Goal: Transaction & Acquisition: Book appointment/travel/reservation

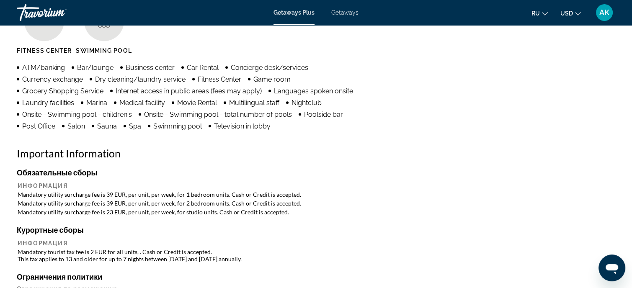
click at [586, 159] on h2 "Important Information" at bounding box center [316, 153] width 599 height 13
click at [378, 145] on div "Удобства Fitness Center Swimming Pool ATM/banking Bar/lounge Business center Ca…" at bounding box center [316, 252] width 599 height 553
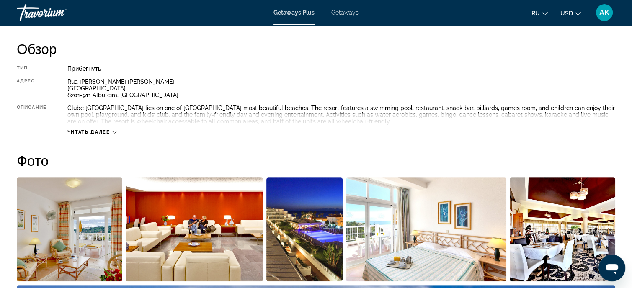
scroll to position [210, 0]
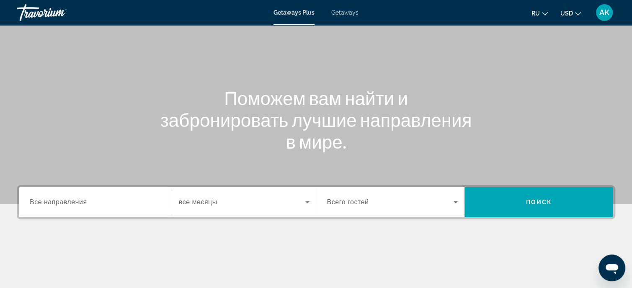
scroll to position [84, 0]
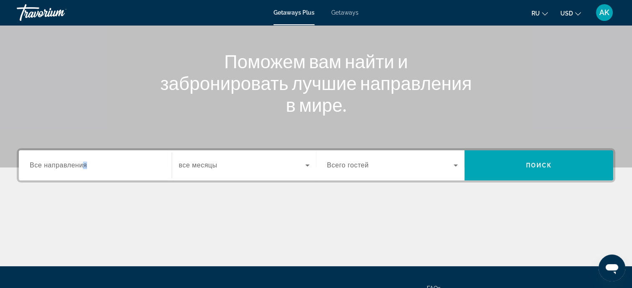
click at [84, 166] on span "Все направления" at bounding box center [58, 165] width 57 height 7
click at [84, 166] on input "Destination Все направления" at bounding box center [95, 166] width 131 height 10
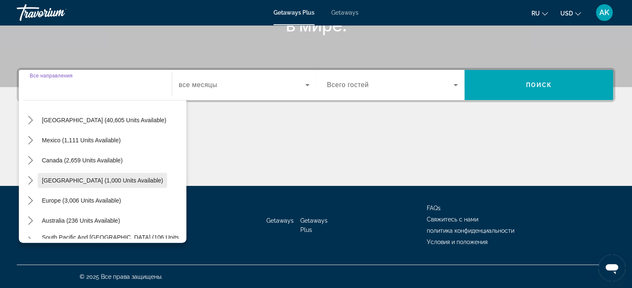
scroll to position [42, 0]
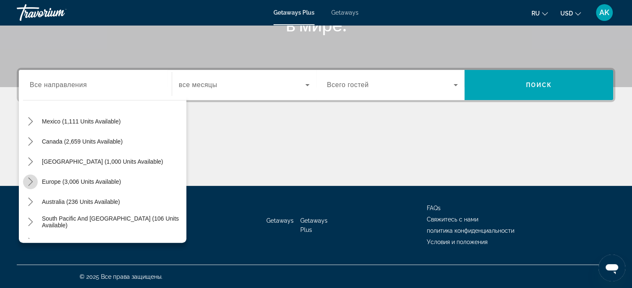
click at [33, 182] on icon "Toggle Europe (3,006 units available) submenu" at bounding box center [30, 182] width 8 height 8
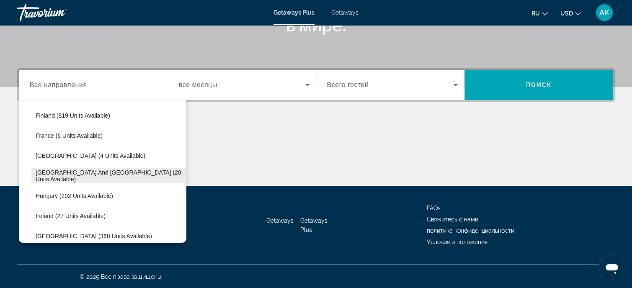
scroll to position [230, 0]
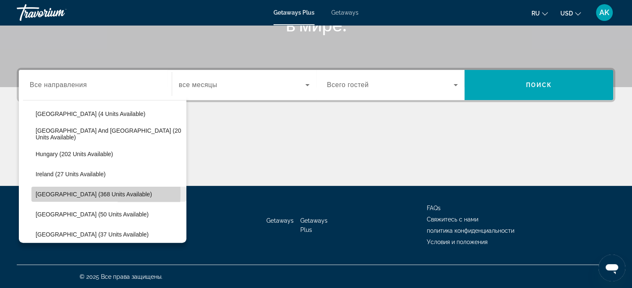
click at [42, 191] on span "[GEOGRAPHIC_DATA] (368 units available)" at bounding box center [94, 194] width 116 height 7
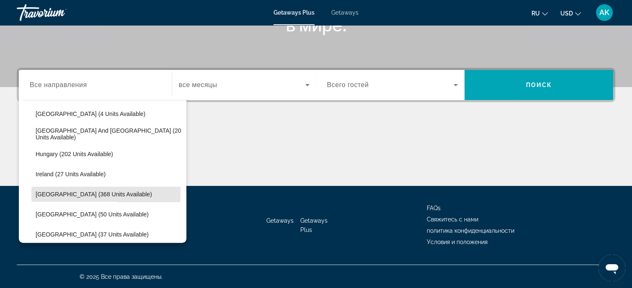
type input "**********"
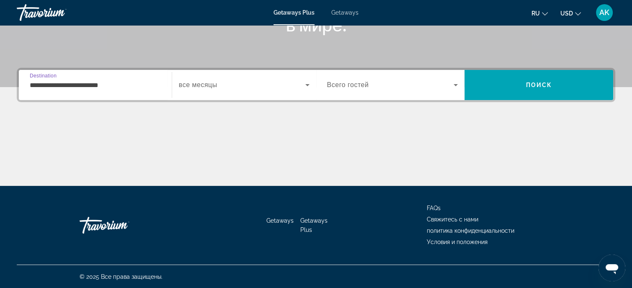
click at [307, 84] on icon "Search widget" at bounding box center [307, 85] width 4 height 2
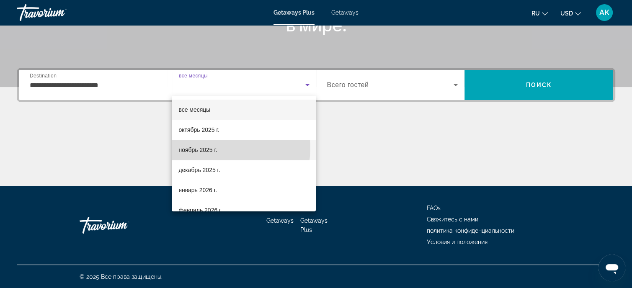
click at [223, 148] on mat-option "ноябрь 2025 г." at bounding box center [244, 150] width 144 height 20
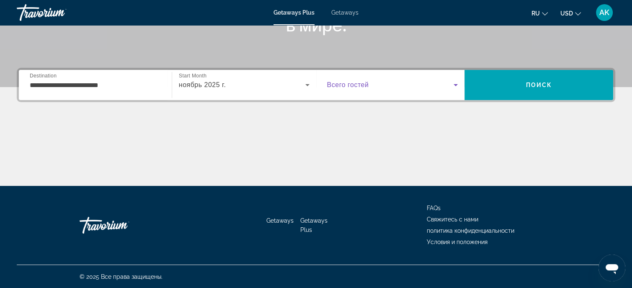
click at [457, 85] on icon "Search widget" at bounding box center [456, 85] width 4 height 2
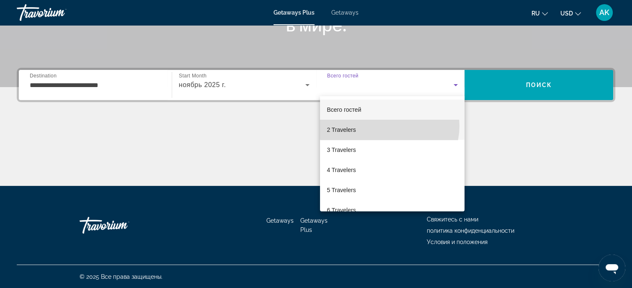
click at [390, 127] on mat-option "2 Travelers" at bounding box center [392, 130] width 145 height 20
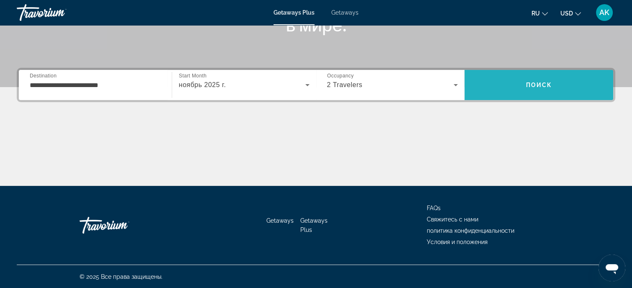
click at [542, 83] on span "Поиск" at bounding box center [539, 85] width 26 height 7
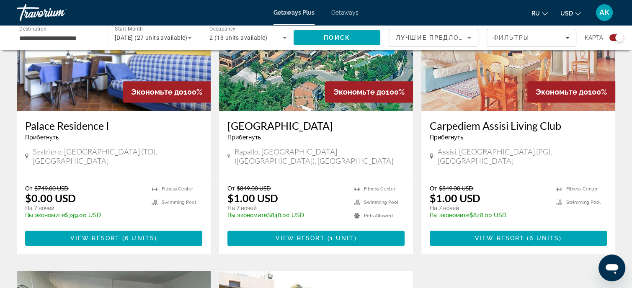
scroll to position [335, 0]
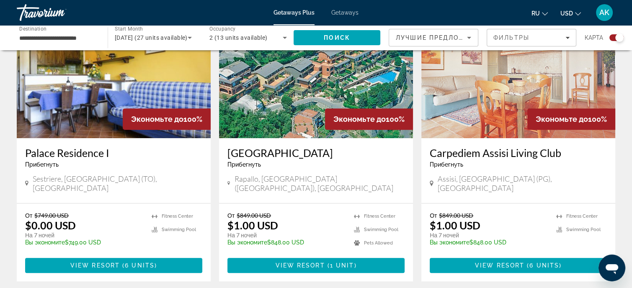
click at [292, 91] on img "Main content" at bounding box center [316, 71] width 194 height 134
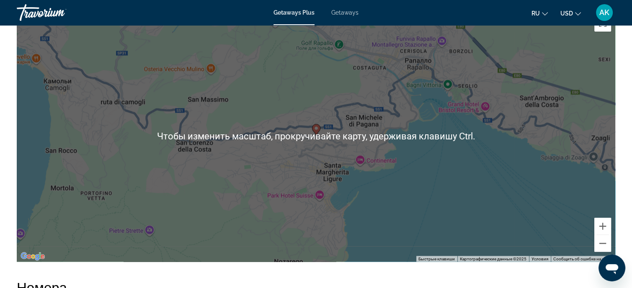
scroll to position [1383, 0]
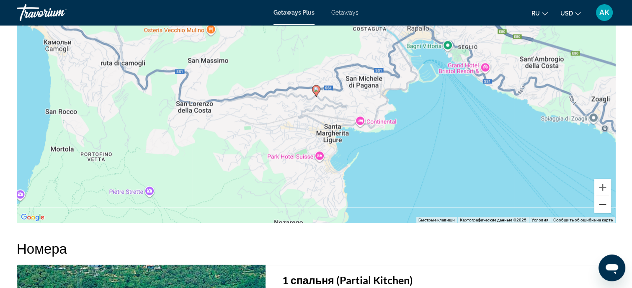
click at [602, 197] on button "Уменьшить" at bounding box center [603, 204] width 17 height 17
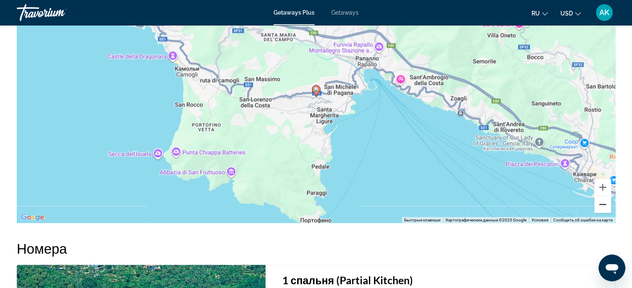
click at [603, 197] on button "Уменьшить" at bounding box center [603, 204] width 17 height 17
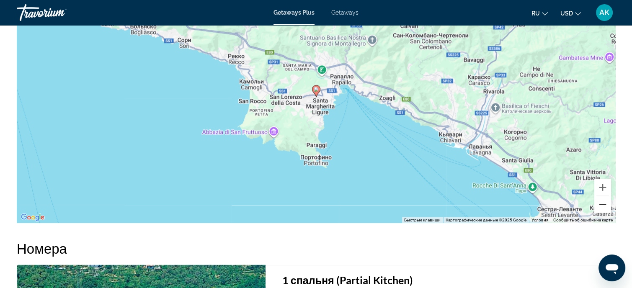
click at [603, 197] on button "Уменьшить" at bounding box center [603, 204] width 17 height 17
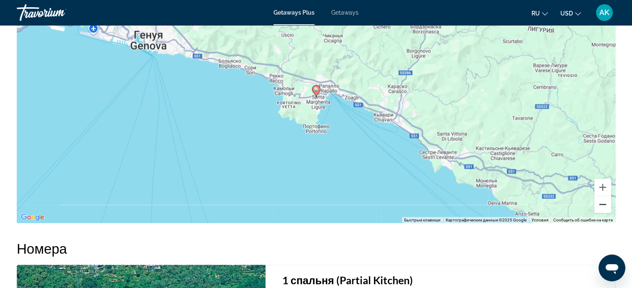
click at [603, 197] on button "Уменьшить" at bounding box center [603, 204] width 17 height 17
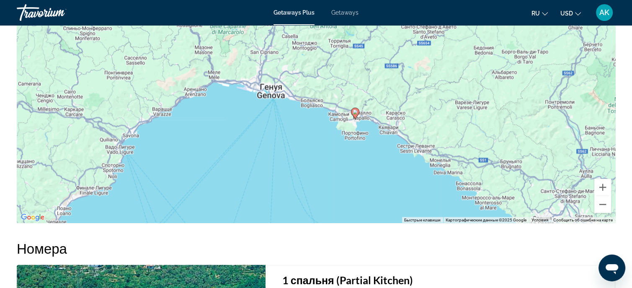
drag, startPoint x: 391, startPoint y: 57, endPoint x: 442, endPoint y: 93, distance: 62.8
click at [431, 81] on div "Чтобы активировать перетаскивание с помощью клавиатуры, нажмите Alt + Ввод. Пос…" at bounding box center [316, 97] width 599 height 251
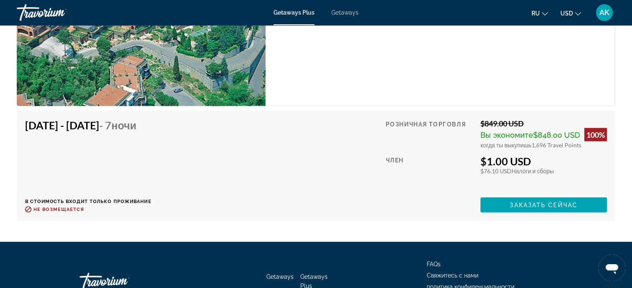
scroll to position [1760, 0]
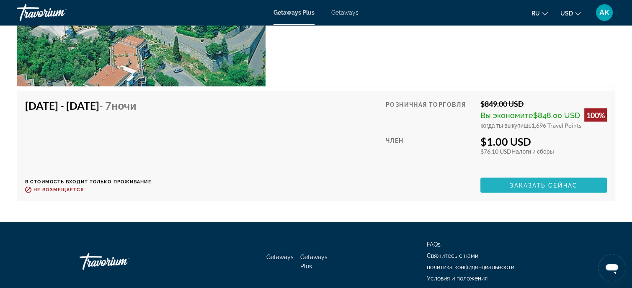
click at [538, 182] on span "Заказать сейчас" at bounding box center [544, 185] width 68 height 7
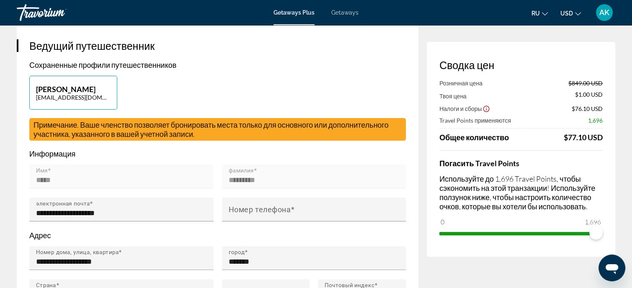
scroll to position [168, 0]
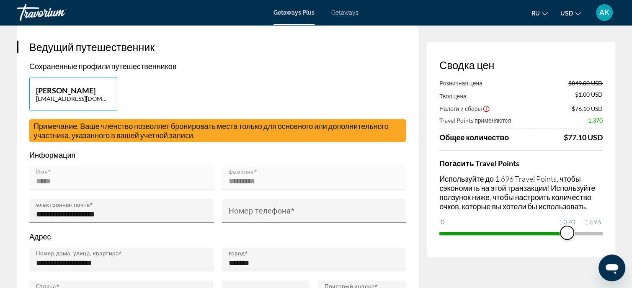
drag, startPoint x: 597, startPoint y: 236, endPoint x: 567, endPoint y: 241, distance: 29.7
click at [567, 241] on div "Сводка цен Розничная цена $849.00 USD Твоя цена $1.00 USD Налоги и сборы $76.10…" at bounding box center [521, 149] width 189 height 215
drag, startPoint x: 566, startPoint y: 233, endPoint x: 602, endPoint y: 229, distance: 35.8
click at [602, 232] on ngx-slider "0 1,696 1,696" at bounding box center [521, 233] width 163 height 2
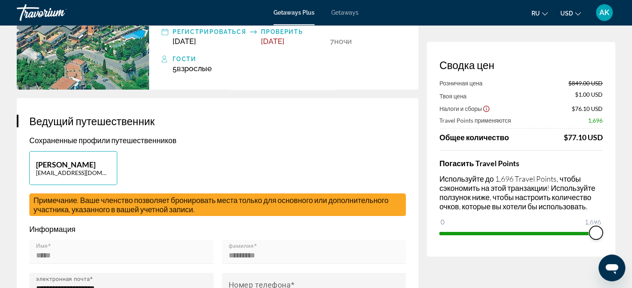
scroll to position [126, 0]
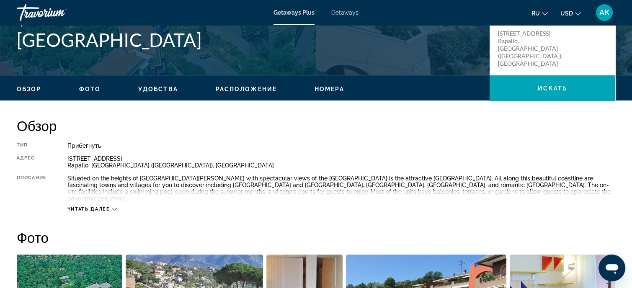
scroll to position [251, 0]
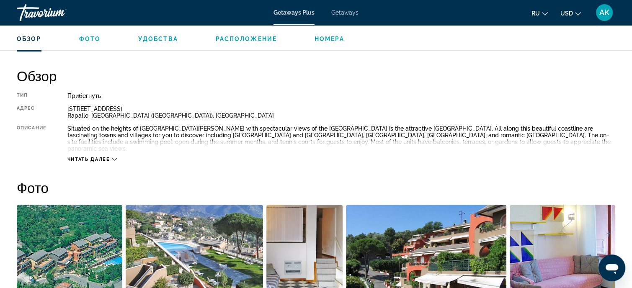
click at [113, 157] on icon "Main content" at bounding box center [114, 159] width 5 height 5
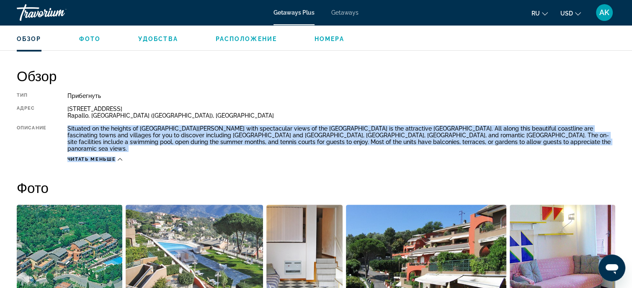
drag, startPoint x: 67, startPoint y: 127, endPoint x: 424, endPoint y: 150, distance: 356.9
click at [424, 151] on div "Тип Прибегнуть Все включено Нет «все включено» Адрес [STREET_ADDRESS] Описание …" at bounding box center [316, 128] width 599 height 70
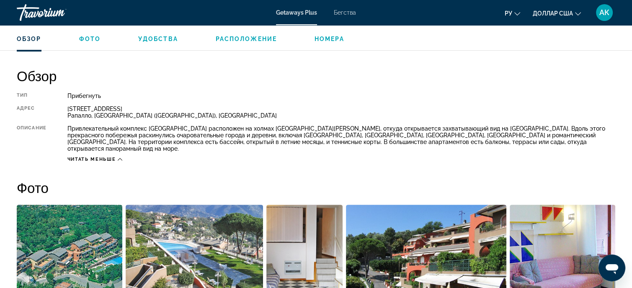
click at [437, 90] on div "Обзор Тип Прибегнуть Все включено Нет «все включено» Адрес [STREET_ADDRESS], [G…" at bounding box center [316, 114] width 599 height 95
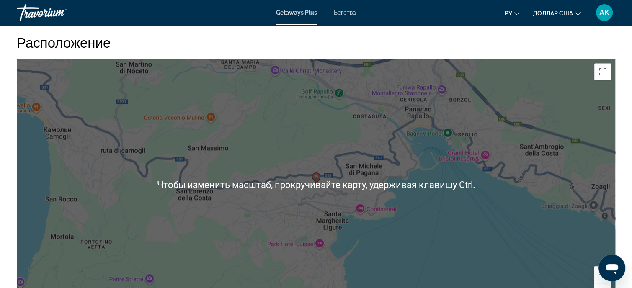
scroll to position [1383, 0]
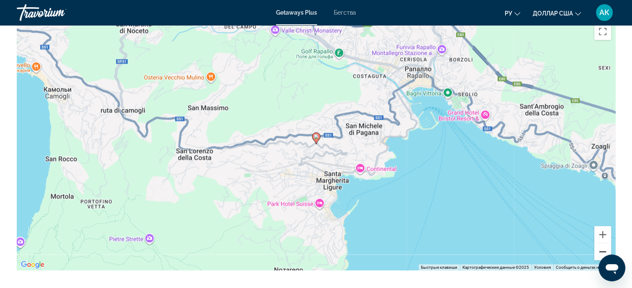
click at [601, 243] on button "Уменьшить" at bounding box center [603, 251] width 17 height 17
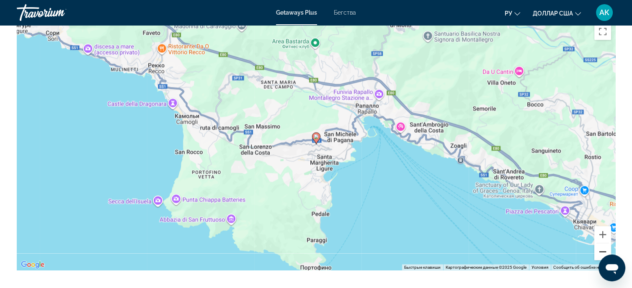
click at [601, 243] on button "Уменьшить" at bounding box center [603, 251] width 17 height 17
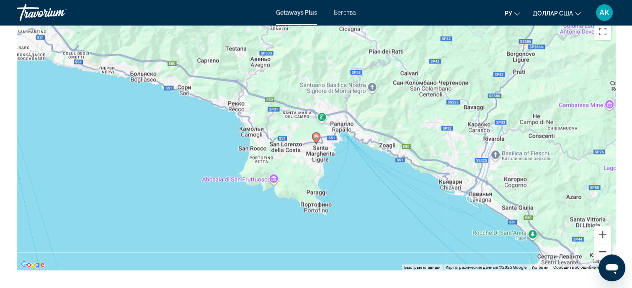
click at [601, 243] on button "Уменьшить" at bounding box center [603, 251] width 17 height 17
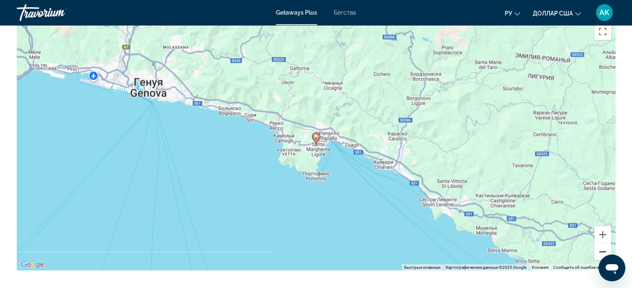
click at [601, 243] on button "Уменьшить" at bounding box center [603, 251] width 17 height 17
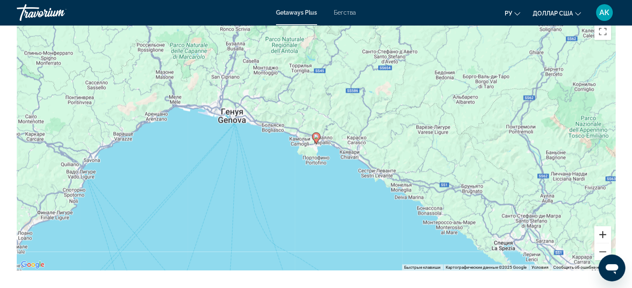
click at [604, 226] on button "Увеличить" at bounding box center [603, 234] width 17 height 17
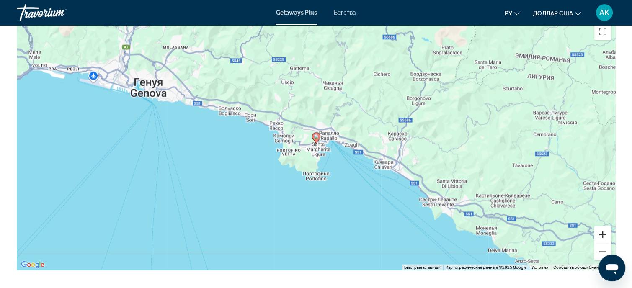
click at [604, 226] on button "Увеличить" at bounding box center [603, 234] width 17 height 17
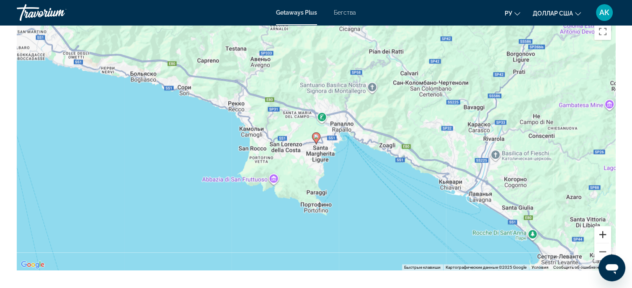
click at [604, 226] on button "Увеличить" at bounding box center [603, 234] width 17 height 17
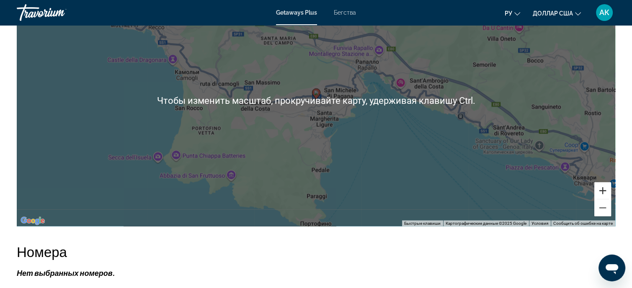
scroll to position [1467, 0]
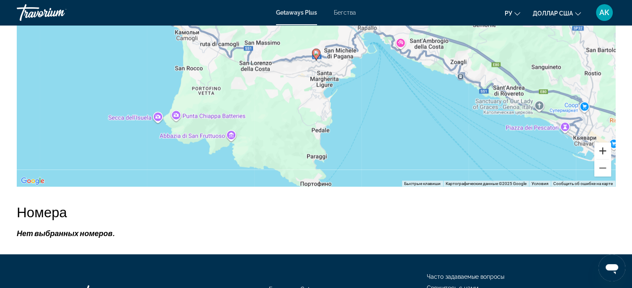
click at [600, 142] on button "Увеличить" at bounding box center [603, 150] width 17 height 17
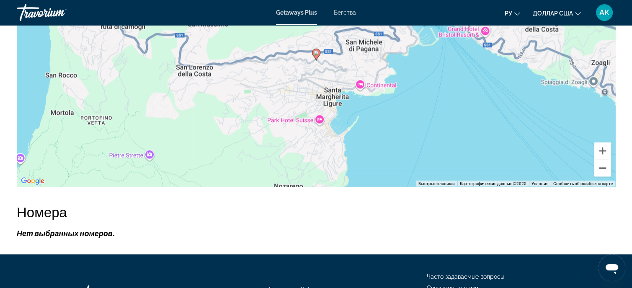
click at [603, 160] on button "Уменьшить" at bounding box center [603, 168] width 17 height 17
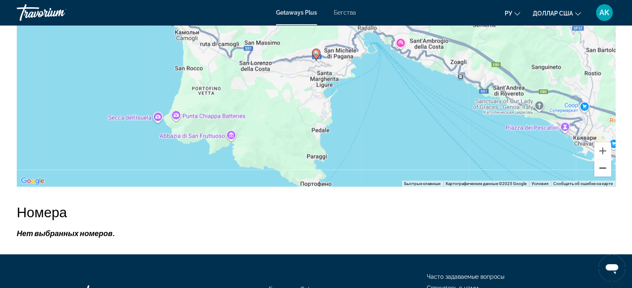
click at [603, 160] on button "Уменьшить" at bounding box center [603, 168] width 17 height 17
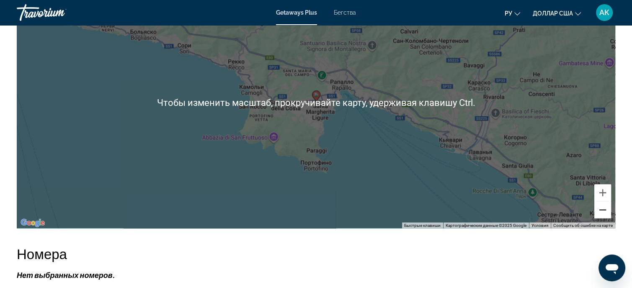
scroll to position [1383, 0]
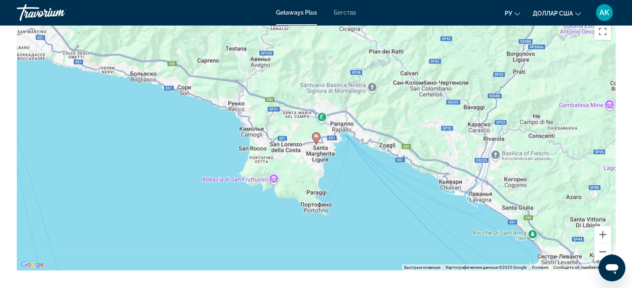
click at [457, 180] on div "Чтобы активировать перетаскивание с помощью клавиатуры, нажмите Alt + Ввод. Пос…" at bounding box center [316, 144] width 599 height 251
click at [605, 243] on button "Уменьшить" at bounding box center [603, 251] width 17 height 17
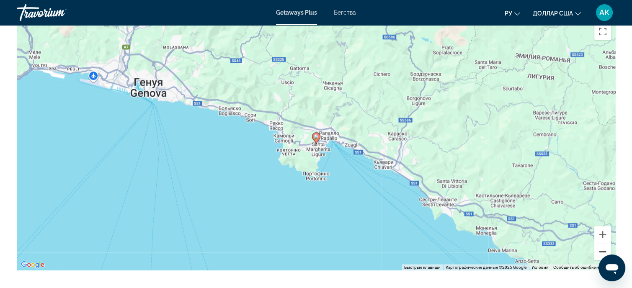
click at [605, 243] on button "Уменьшить" at bounding box center [603, 251] width 17 height 17
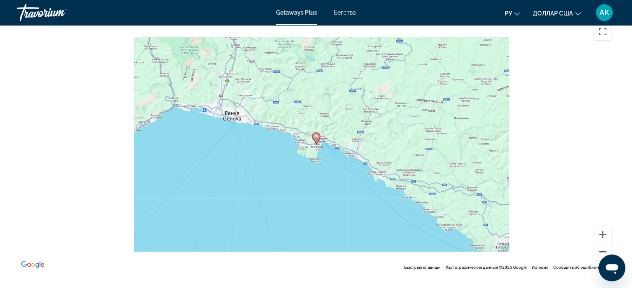
click at [605, 243] on button "Уменьшить" at bounding box center [603, 251] width 17 height 17
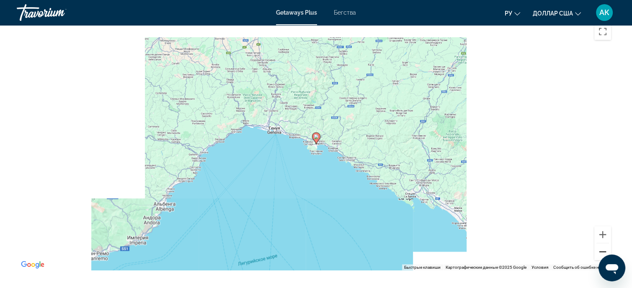
click at [605, 243] on button "Уменьшить" at bounding box center [603, 251] width 17 height 17
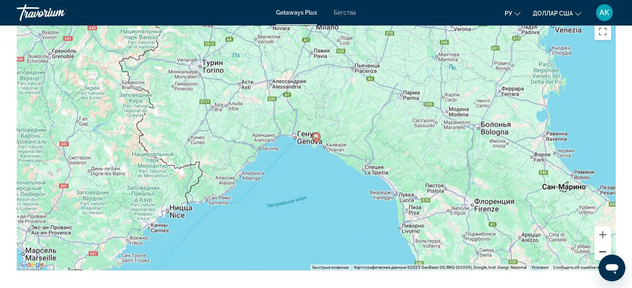
click at [605, 243] on button "Уменьшить" at bounding box center [603, 251] width 17 height 17
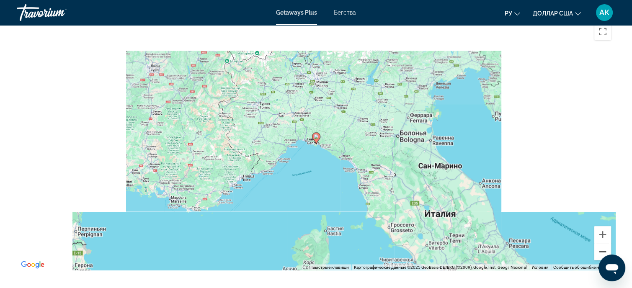
click at [605, 243] on button "Уменьшить" at bounding box center [603, 251] width 17 height 17
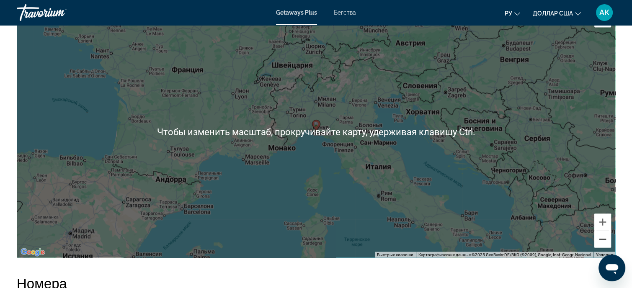
scroll to position [1397, 0]
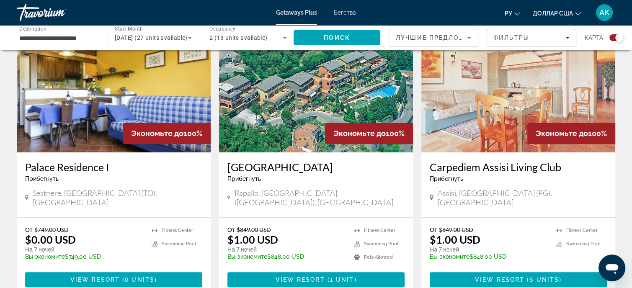
scroll to position [335, 0]
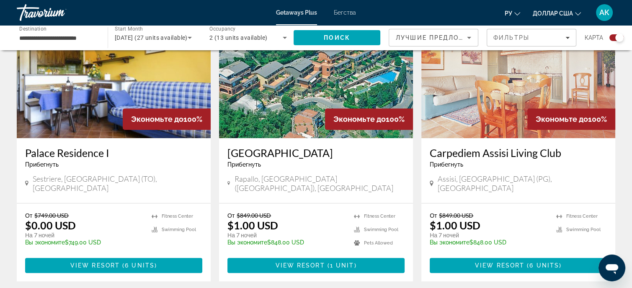
click at [515, 120] on img "Основное содержание" at bounding box center [519, 71] width 194 height 134
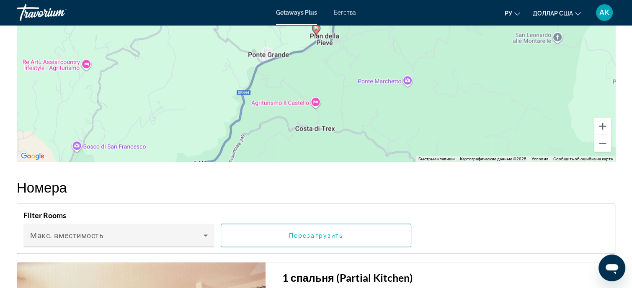
scroll to position [1390, 0]
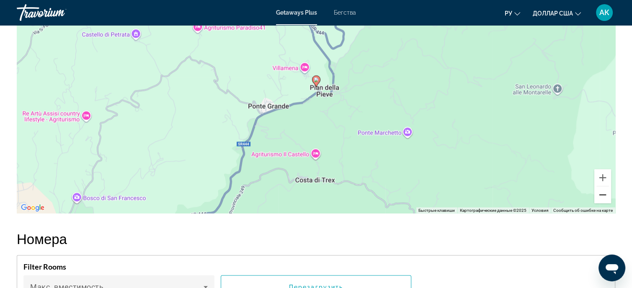
click at [603, 191] on button "Уменьшить" at bounding box center [603, 194] width 17 height 17
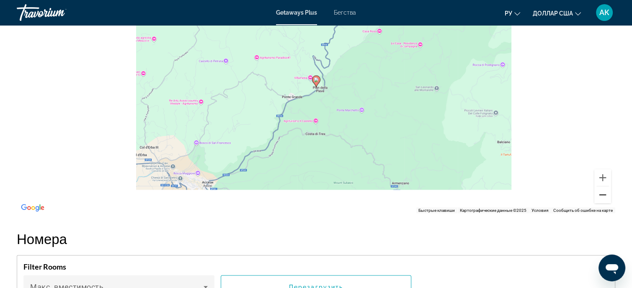
click at [604, 191] on button "Уменьшить" at bounding box center [603, 194] width 17 height 17
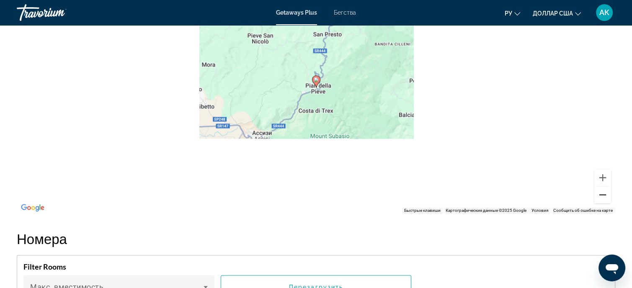
click at [603, 190] on button "Уменьшить" at bounding box center [603, 194] width 17 height 17
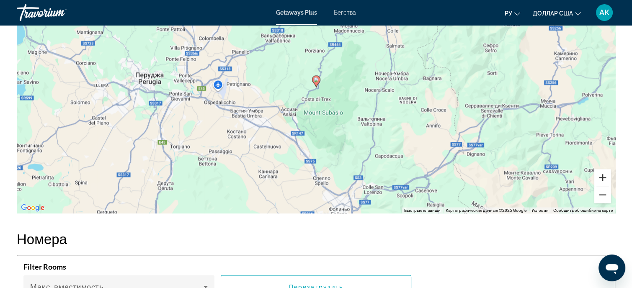
click at [603, 176] on button "Увеличить" at bounding box center [603, 177] width 17 height 17
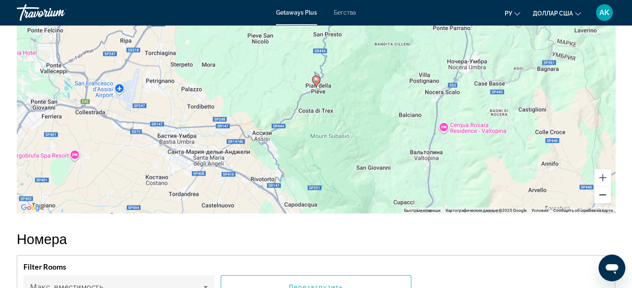
click at [602, 191] on button "Уменьшить" at bounding box center [603, 194] width 17 height 17
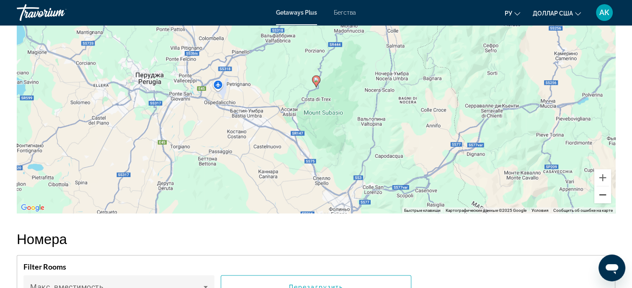
click at [602, 191] on button "Уменьшить" at bounding box center [603, 194] width 17 height 17
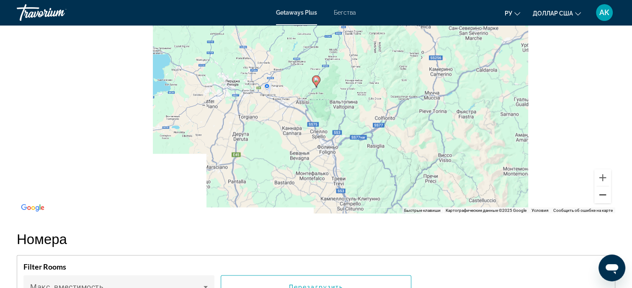
click at [602, 191] on button "Уменьшить" at bounding box center [603, 194] width 17 height 17
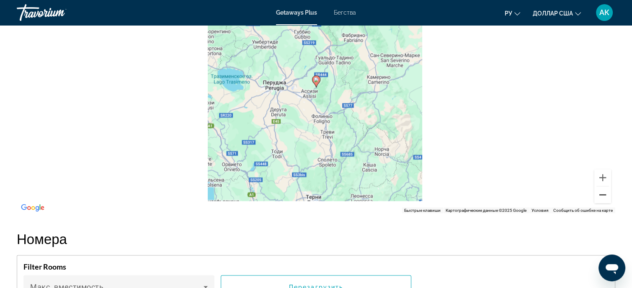
click at [602, 191] on button "Уменьшить" at bounding box center [603, 194] width 17 height 17
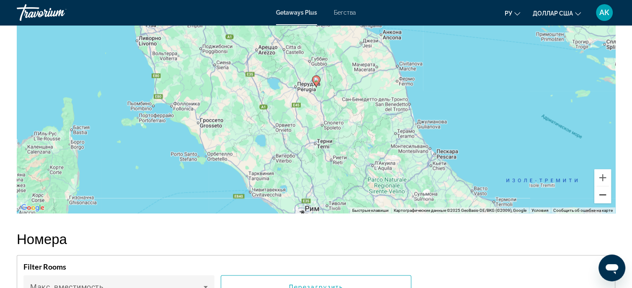
click at [602, 191] on button "Уменьшить" at bounding box center [603, 194] width 17 height 17
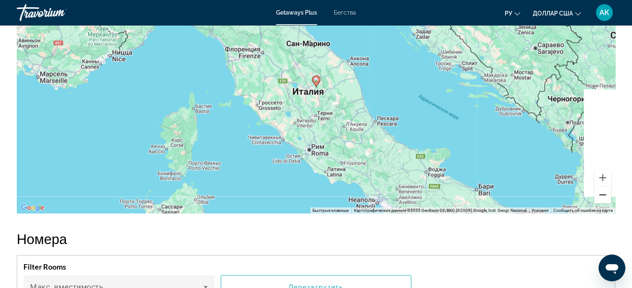
click at [602, 191] on button "Уменьшить" at bounding box center [603, 194] width 17 height 17
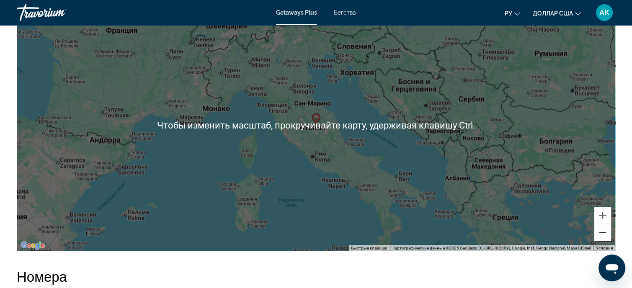
scroll to position [1348, 0]
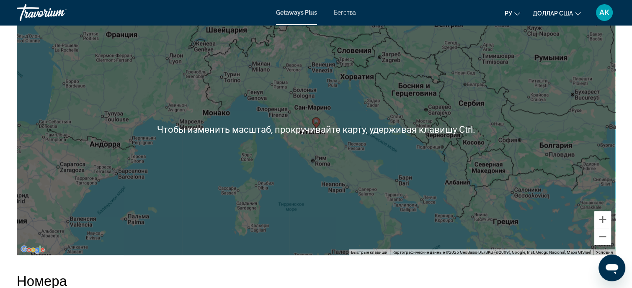
click at [347, 93] on div "Чтобы активировать перетаскивание с помощью клавиатуры, нажмите Alt + Ввод. Пос…" at bounding box center [316, 129] width 599 height 251
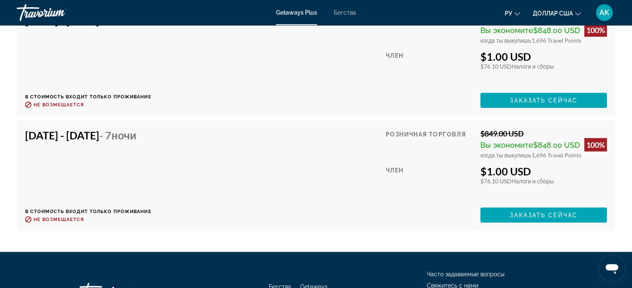
scroll to position [2354, 0]
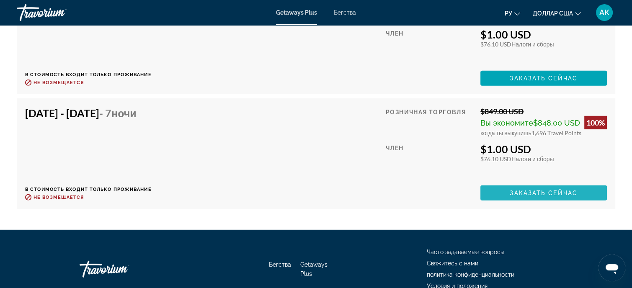
click at [517, 190] on span "Заказать сейчас" at bounding box center [544, 193] width 68 height 7
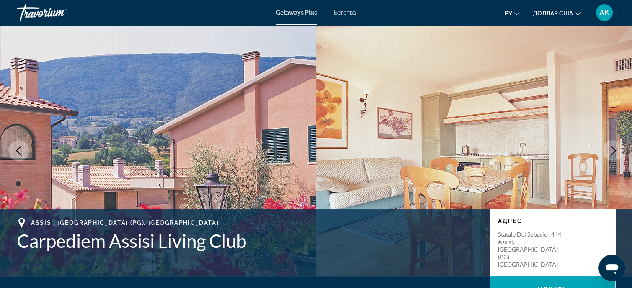
click at [344, 150] on img "Основное содержание" at bounding box center [474, 150] width 316 height 251
click at [613, 151] on icon "Next image" at bounding box center [613, 151] width 10 height 10
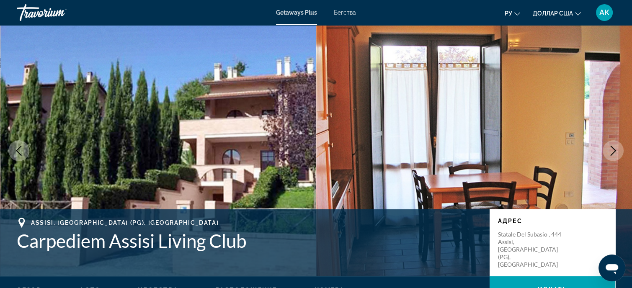
click at [611, 149] on icon "Next image" at bounding box center [613, 151] width 10 height 10
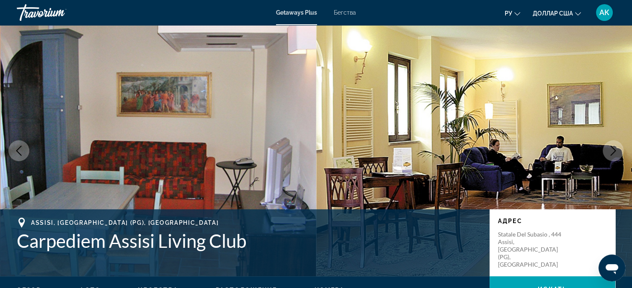
click at [611, 149] on icon "Next image" at bounding box center [613, 151] width 10 height 10
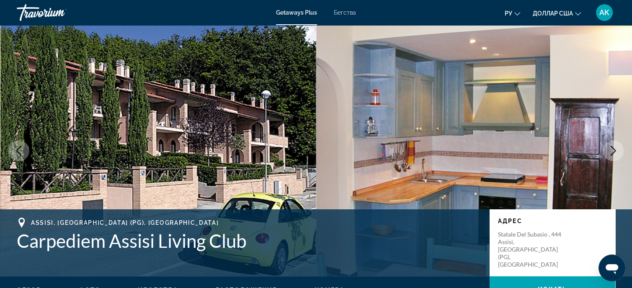
click at [611, 149] on icon "Next image" at bounding box center [613, 151] width 10 height 10
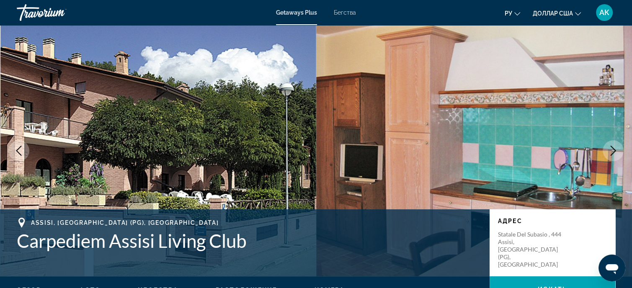
click at [611, 146] on icon "Next image" at bounding box center [613, 151] width 5 height 10
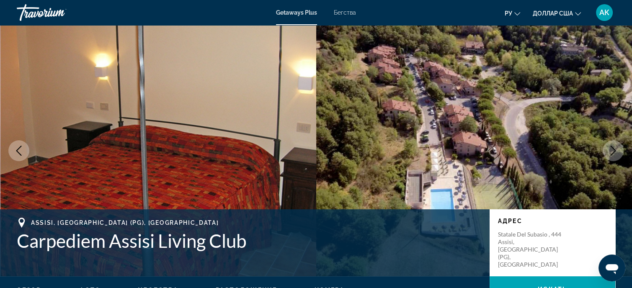
click at [611, 146] on icon "Next image" at bounding box center [613, 151] width 5 height 10
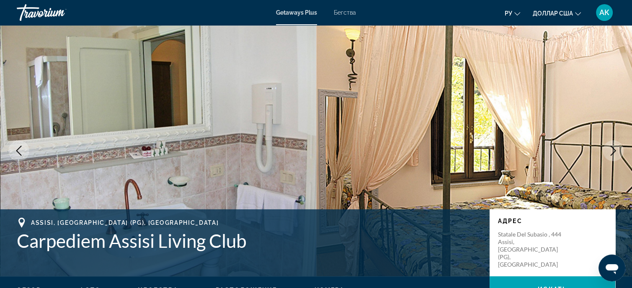
click at [611, 146] on icon "Next image" at bounding box center [613, 151] width 5 height 10
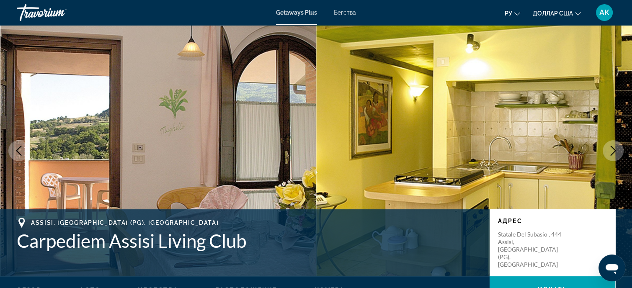
click at [612, 146] on icon "Next image" at bounding box center [613, 151] width 10 height 10
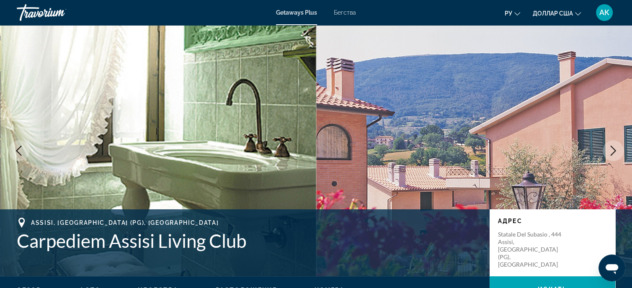
click at [612, 149] on icon "Next image" at bounding box center [613, 151] width 10 height 10
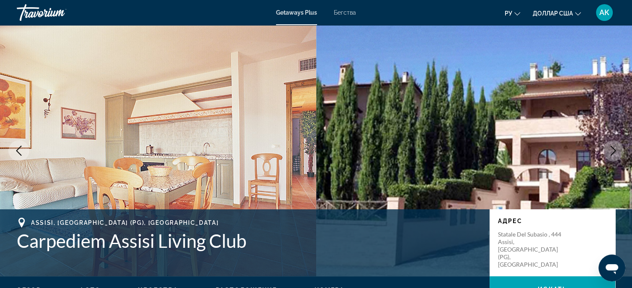
click at [614, 152] on icon "Next image" at bounding box center [613, 151] width 5 height 10
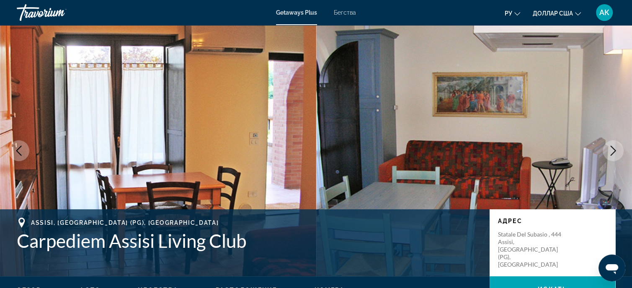
click at [616, 150] on icon "Next image" at bounding box center [613, 151] width 10 height 10
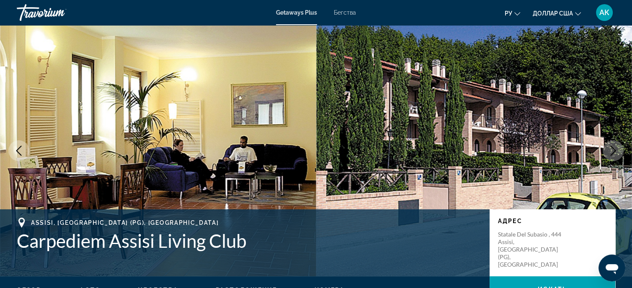
click at [616, 150] on icon "Next image" at bounding box center [613, 151] width 5 height 10
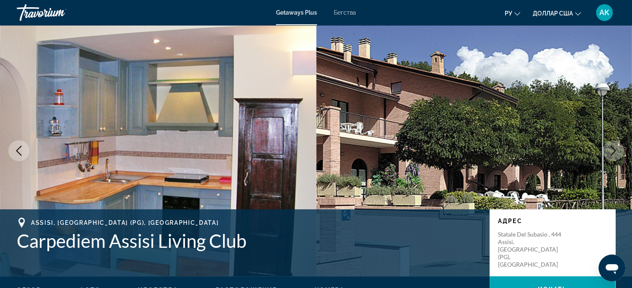
click at [616, 150] on icon "Next image" at bounding box center [613, 151] width 5 height 10
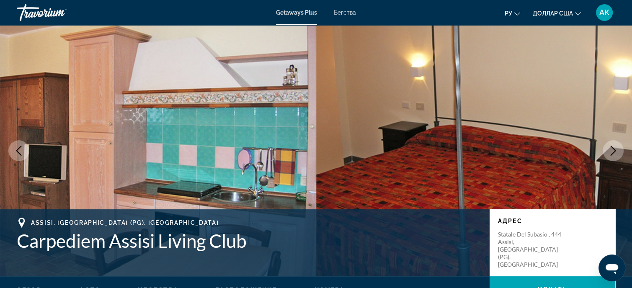
click at [616, 150] on icon "Next image" at bounding box center [613, 151] width 5 height 10
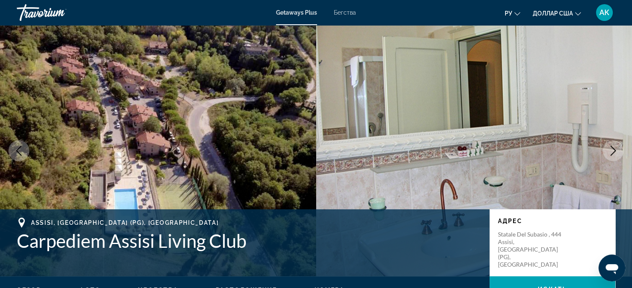
click at [615, 151] on icon "Next image" at bounding box center [613, 151] width 5 height 10
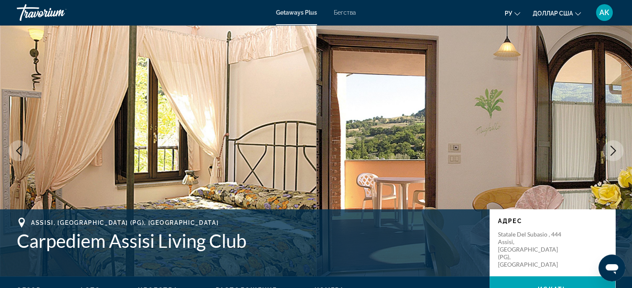
click at [615, 151] on icon "Next image" at bounding box center [613, 151] width 5 height 10
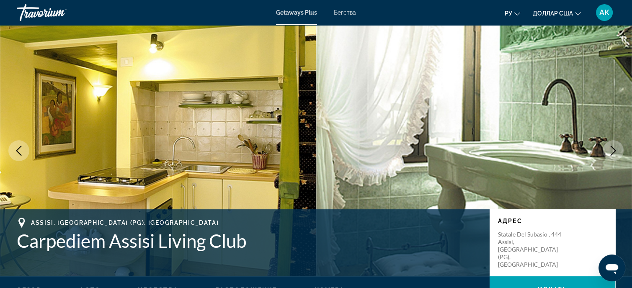
click at [615, 151] on icon "Next image" at bounding box center [613, 151] width 5 height 10
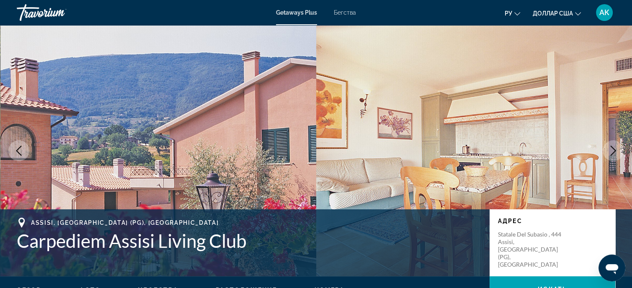
click at [615, 152] on icon "Next image" at bounding box center [613, 151] width 5 height 10
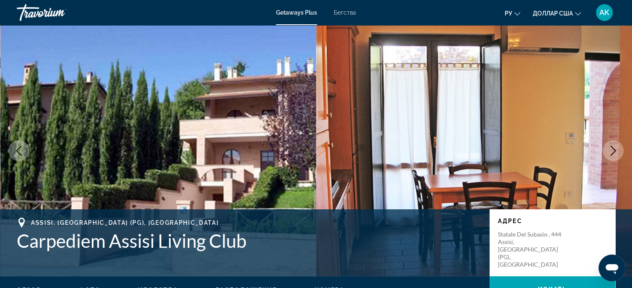
click at [615, 152] on icon "Next image" at bounding box center [613, 151] width 5 height 10
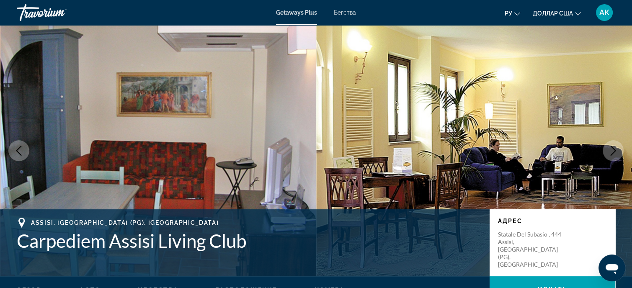
click at [615, 152] on icon "Next image" at bounding box center [613, 151] width 5 height 10
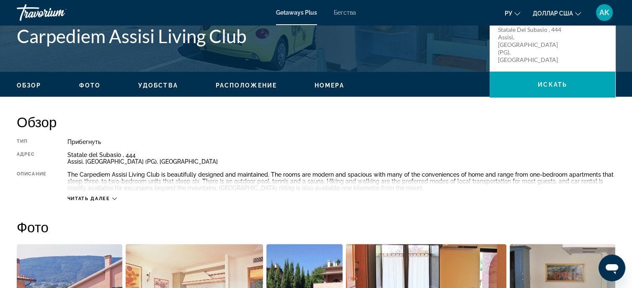
scroll to position [210, 0]
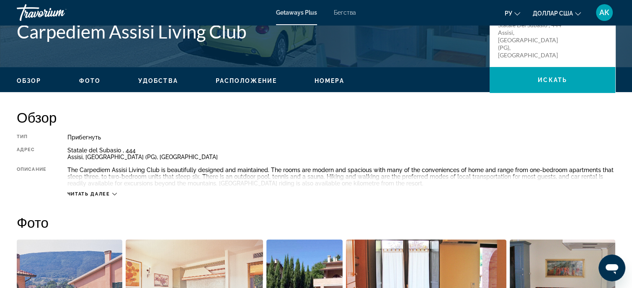
click at [112, 196] on icon "Основное содержание" at bounding box center [114, 194] width 5 height 5
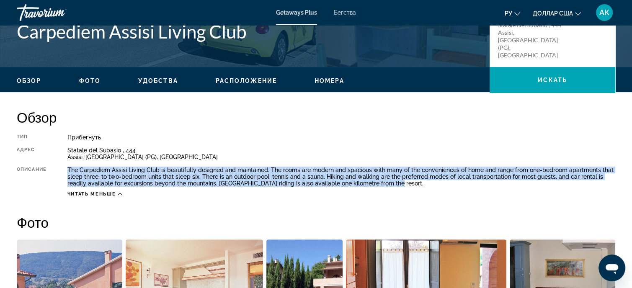
drag, startPoint x: 69, startPoint y: 169, endPoint x: 398, endPoint y: 186, distance: 329.8
click at [398, 186] on div "The Carpediem Assisi Living Club is beautifully designed and maintained. The ro…" at bounding box center [341, 177] width 548 height 20
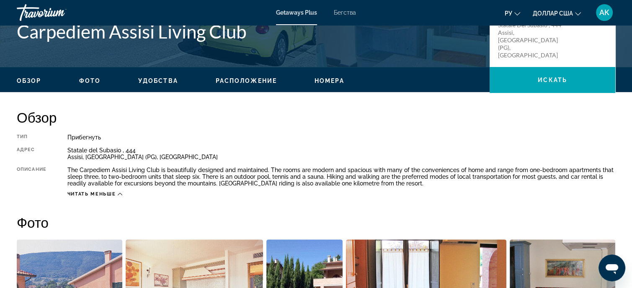
click at [582, 110] on h2 "Обзор" at bounding box center [316, 117] width 599 height 17
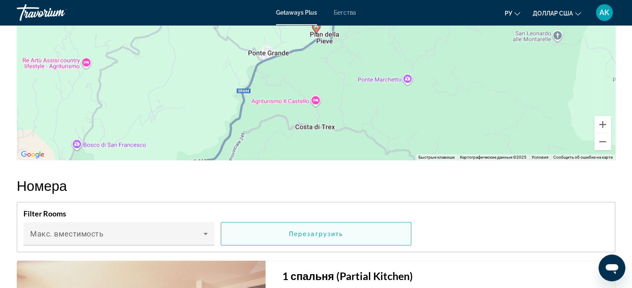
scroll to position [1485, 0]
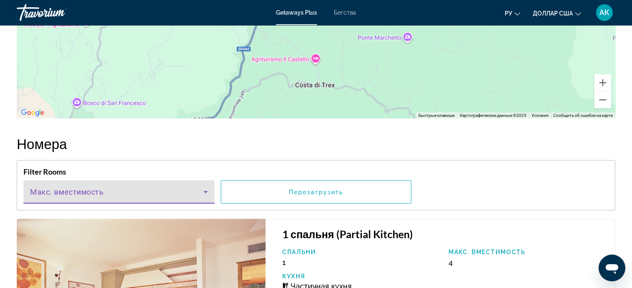
click at [203, 189] on icon "Основное содержание" at bounding box center [206, 192] width 10 height 10
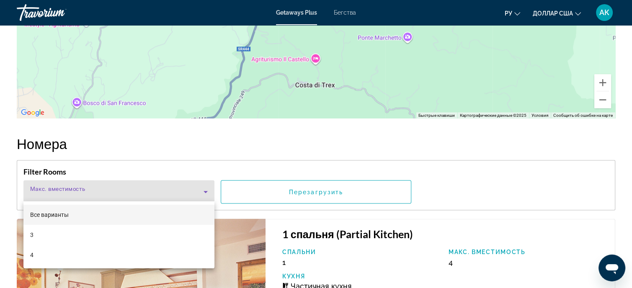
click at [203, 189] on div at bounding box center [316, 144] width 632 height 288
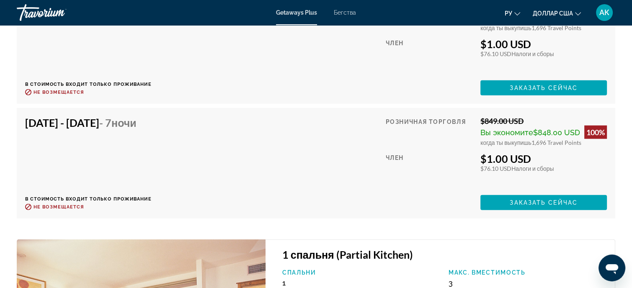
scroll to position [1862, 0]
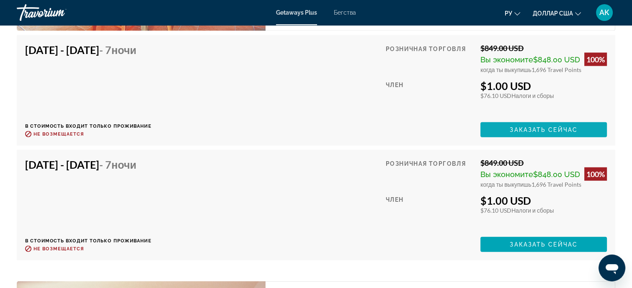
click at [530, 128] on span "Заказать сейчас" at bounding box center [544, 130] width 68 height 7
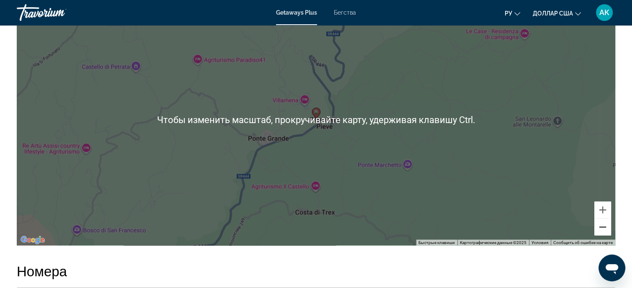
scroll to position [1370, 0]
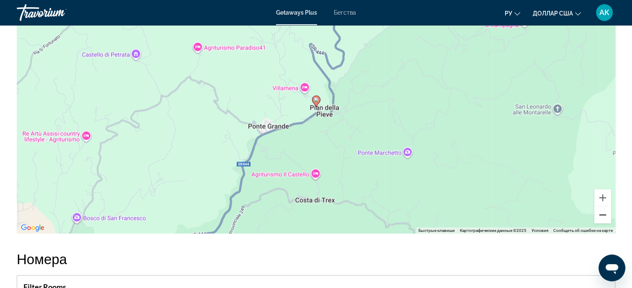
click at [603, 210] on button "Уменьшить" at bounding box center [603, 215] width 17 height 17
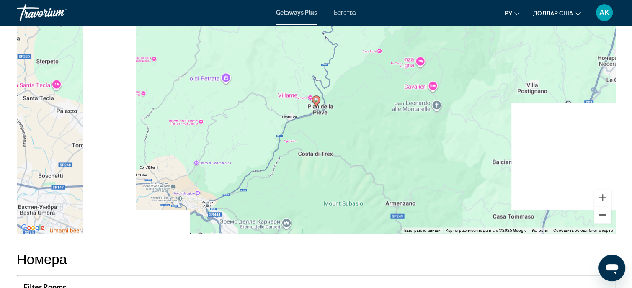
click at [604, 211] on button "Уменьшить" at bounding box center [603, 215] width 17 height 17
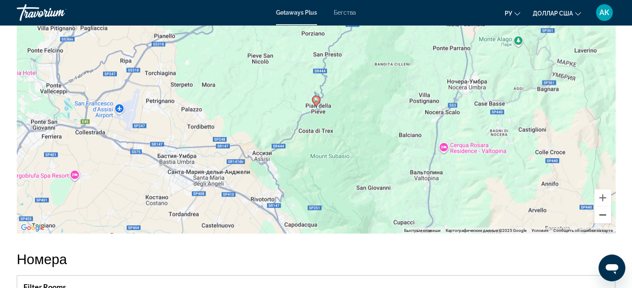
click at [604, 211] on button "Уменьшить" at bounding box center [603, 215] width 17 height 17
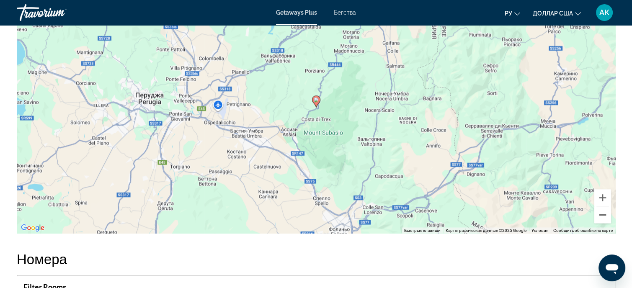
click at [604, 211] on button "Уменьшить" at bounding box center [603, 215] width 17 height 17
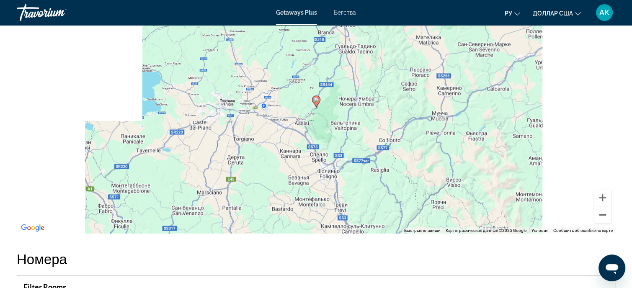
click at [604, 212] on button "Уменьшить" at bounding box center [603, 215] width 17 height 17
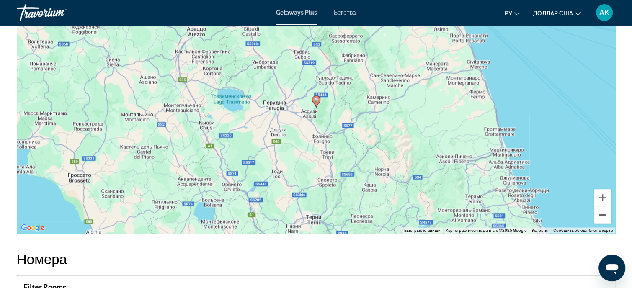
click at [604, 212] on button "Уменьшить" at bounding box center [603, 215] width 17 height 17
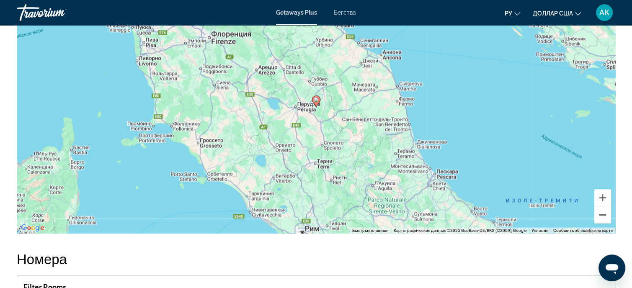
click at [604, 212] on button "Уменьшить" at bounding box center [603, 215] width 17 height 17
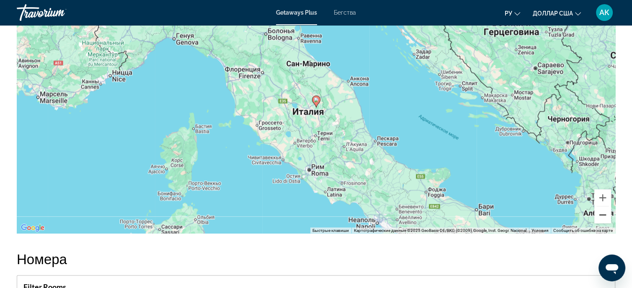
click at [604, 212] on button "Уменьшить" at bounding box center [603, 215] width 17 height 17
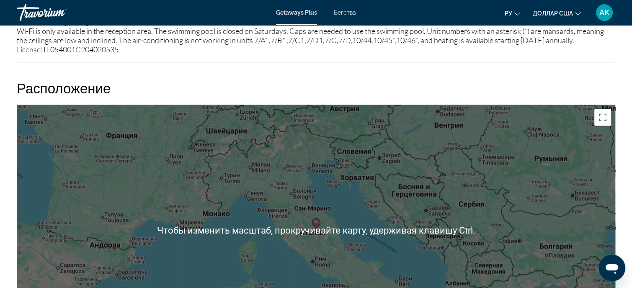
scroll to position [1244, 0]
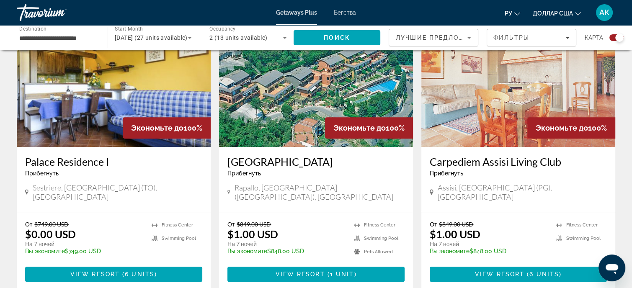
scroll to position [335, 0]
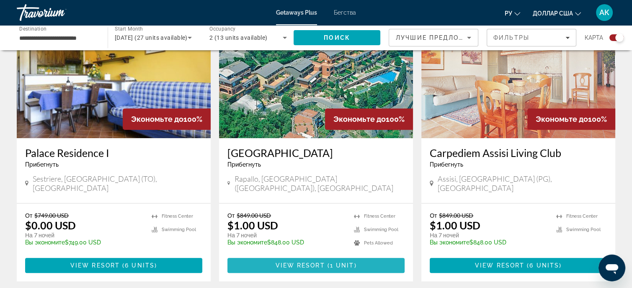
click at [321, 262] on span "View Resort" at bounding box center [299, 265] width 49 height 7
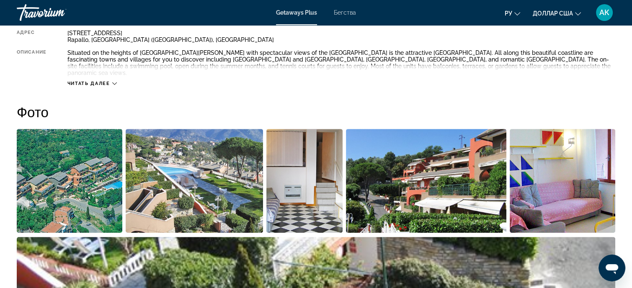
scroll to position [335, 0]
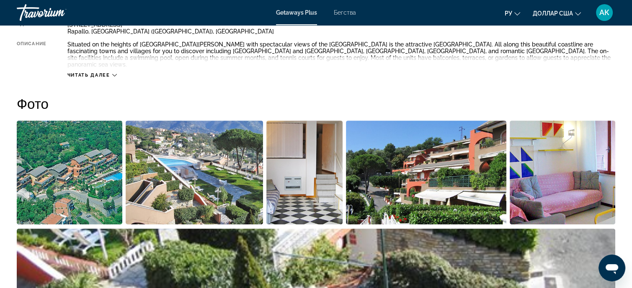
click at [299, 174] on img "Open full-screen image slider" at bounding box center [305, 173] width 76 height 104
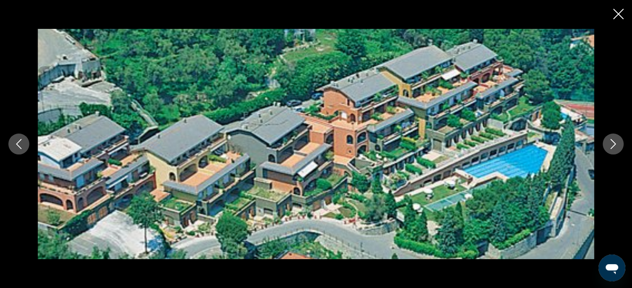
click at [608, 149] on button "Next image" at bounding box center [613, 144] width 21 height 21
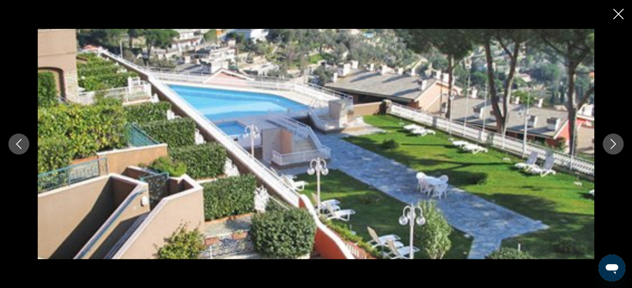
click at [610, 148] on icon "Next image" at bounding box center [613, 144] width 10 height 10
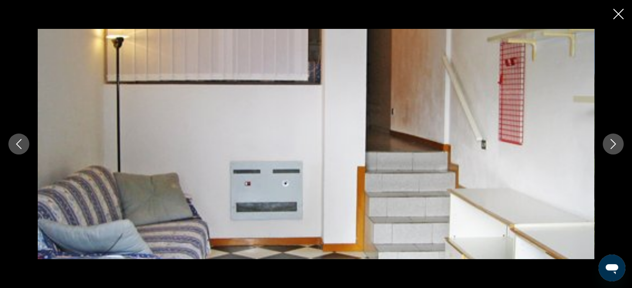
click at [610, 148] on icon "Next image" at bounding box center [613, 144] width 10 height 10
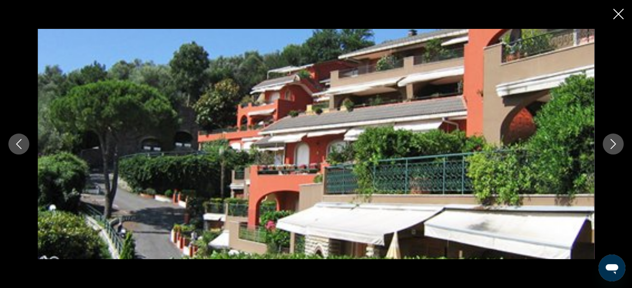
click at [610, 148] on icon "Next image" at bounding box center [613, 144] width 10 height 10
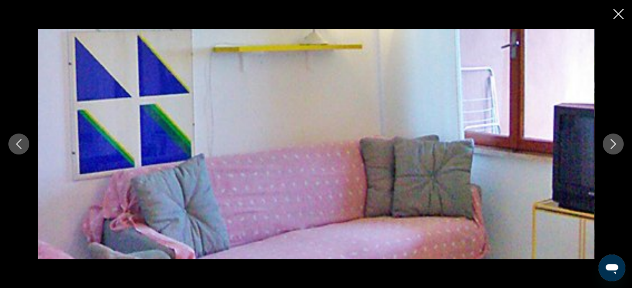
click at [610, 148] on icon "Next image" at bounding box center [613, 144] width 10 height 10
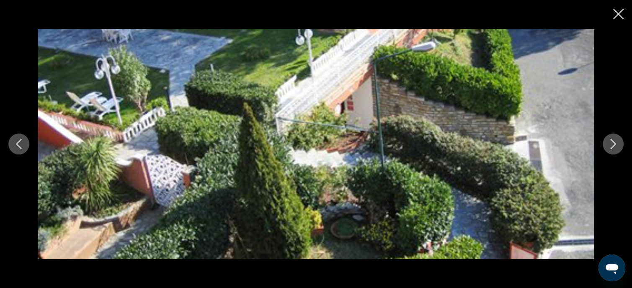
click at [612, 145] on icon "Next image" at bounding box center [613, 144] width 10 height 10
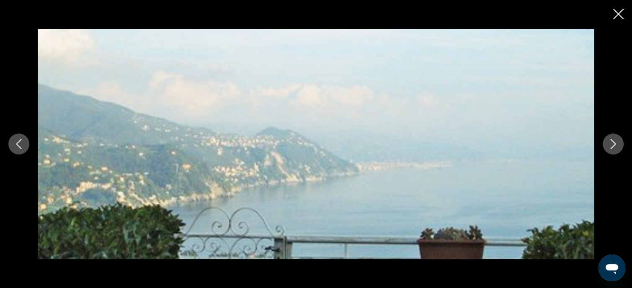
click at [612, 145] on icon "Next image" at bounding box center [613, 144] width 10 height 10
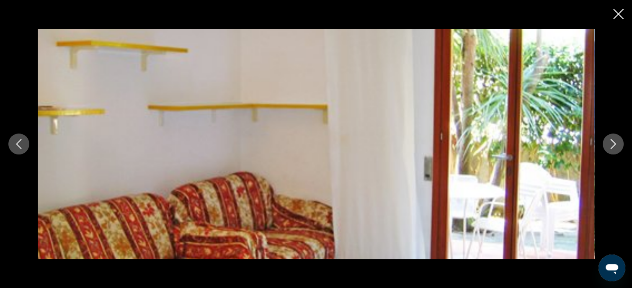
scroll to position [377, 0]
click at [18, 144] on icon "Previous image" at bounding box center [19, 144] width 10 height 10
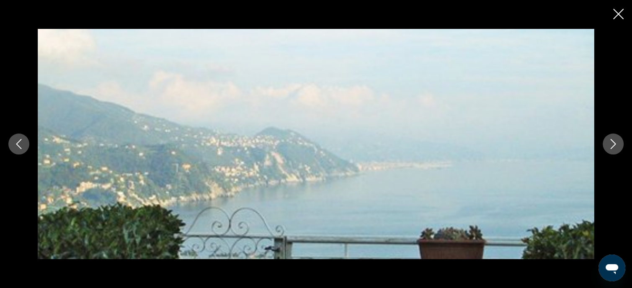
click at [613, 145] on icon "Next image" at bounding box center [613, 144] width 10 height 10
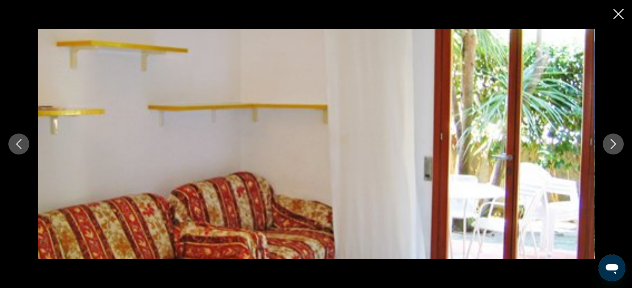
click at [613, 145] on icon "Next image" at bounding box center [613, 144] width 10 height 10
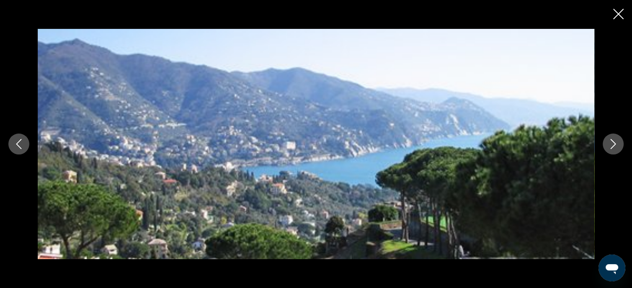
click at [613, 145] on icon "Next image" at bounding box center [613, 144] width 10 height 10
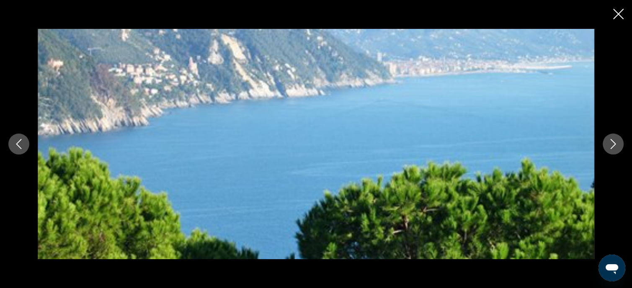
click at [613, 145] on icon "Next image" at bounding box center [613, 144] width 10 height 10
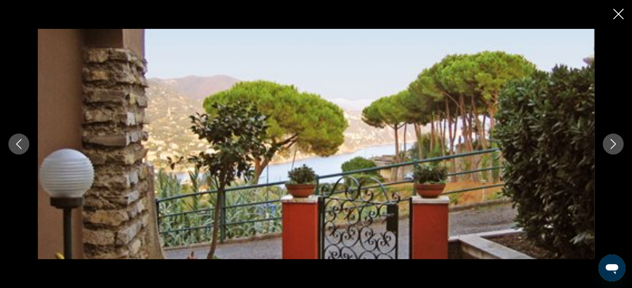
click at [613, 145] on icon "Next image" at bounding box center [613, 144] width 10 height 10
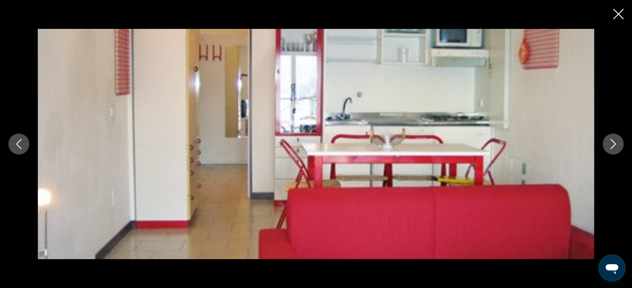
click at [614, 144] on icon "Next image" at bounding box center [613, 144] width 10 height 10
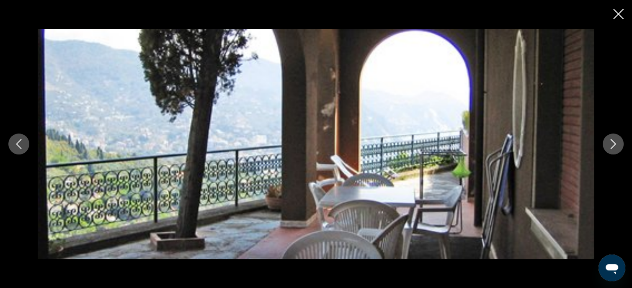
click at [615, 144] on icon "Next image" at bounding box center [613, 144] width 5 height 10
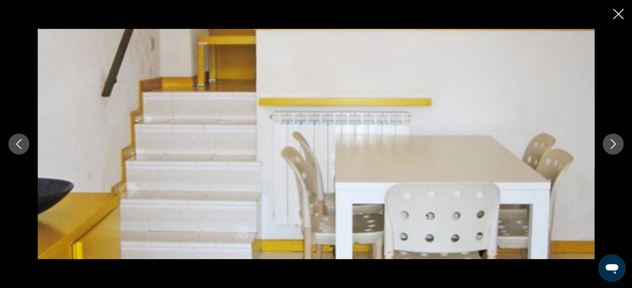
click at [616, 144] on icon "Next image" at bounding box center [613, 144] width 5 height 10
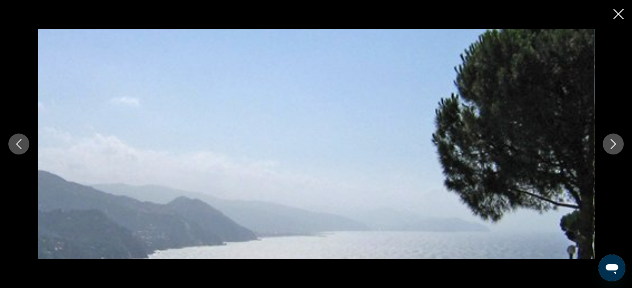
click at [615, 143] on icon "Next image" at bounding box center [613, 144] width 5 height 10
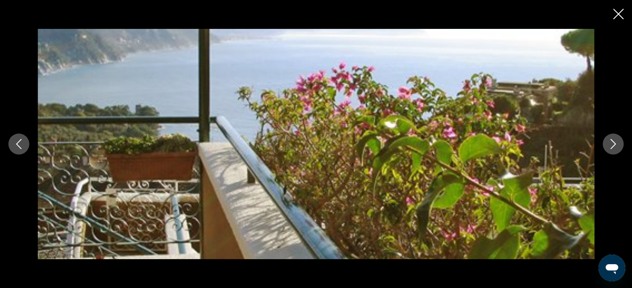
click at [615, 143] on icon "Next image" at bounding box center [613, 144] width 5 height 10
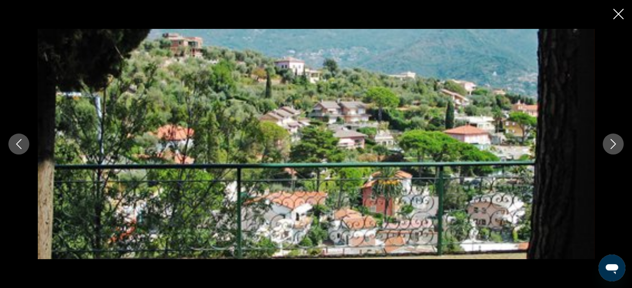
click at [615, 143] on icon "Next image" at bounding box center [613, 144] width 5 height 10
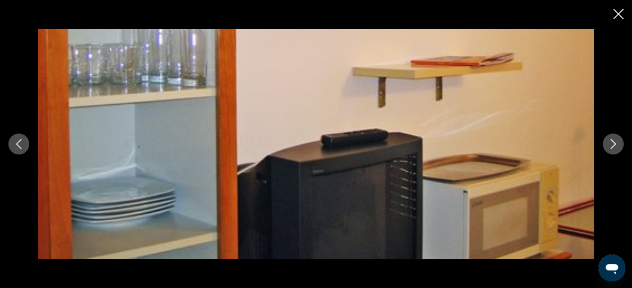
click at [616, 144] on icon "Next image" at bounding box center [613, 144] width 5 height 10
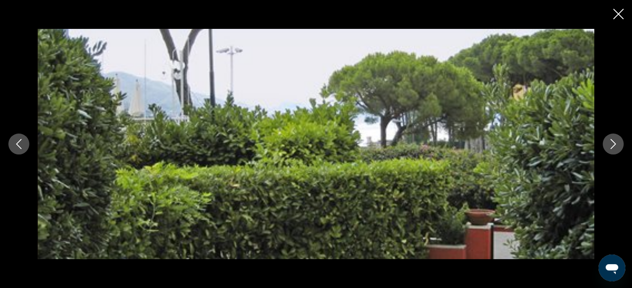
click at [615, 143] on icon "Next image" at bounding box center [613, 144] width 5 height 10
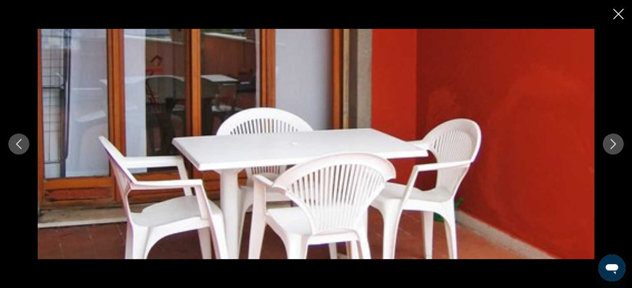
click at [615, 143] on icon "Next image" at bounding box center [613, 144] width 5 height 10
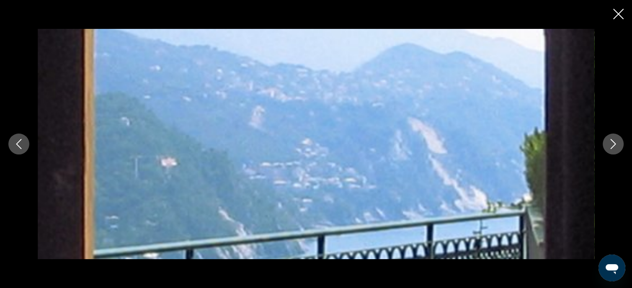
click at [615, 143] on icon "Next image" at bounding box center [613, 144] width 5 height 10
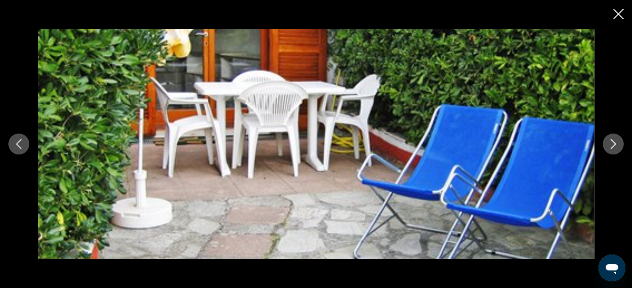
click at [615, 143] on icon "Next image" at bounding box center [613, 144] width 5 height 10
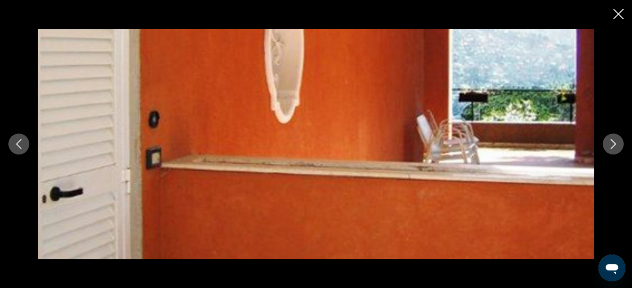
click at [615, 143] on icon "Next image" at bounding box center [613, 144] width 5 height 10
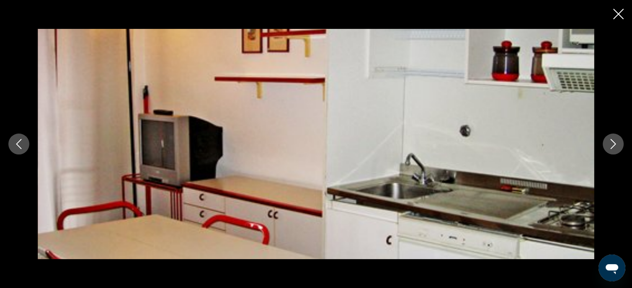
click at [615, 143] on icon "Next image" at bounding box center [613, 144] width 5 height 10
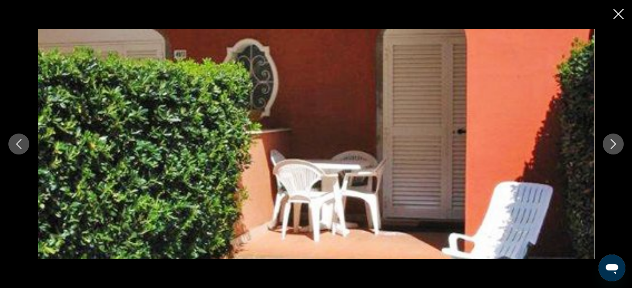
click at [615, 143] on icon "Next image" at bounding box center [613, 144] width 5 height 10
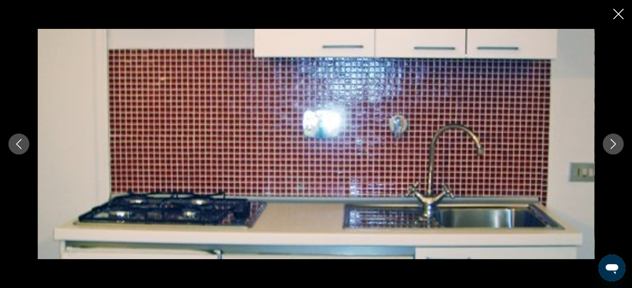
click at [612, 146] on icon "Next image" at bounding box center [613, 144] width 10 height 10
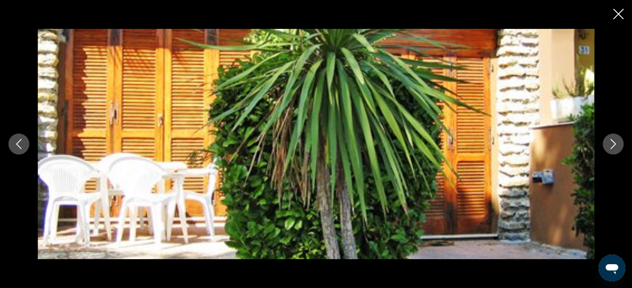
click at [611, 144] on icon "Next image" at bounding box center [613, 144] width 10 height 10
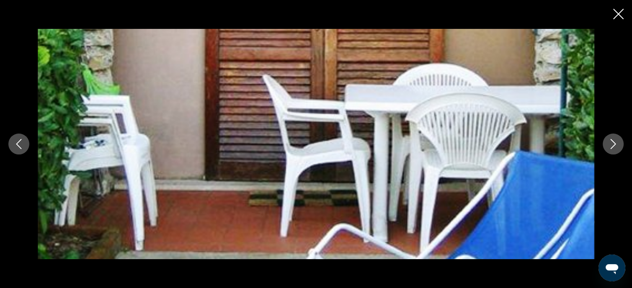
click at [611, 144] on icon "Next image" at bounding box center [613, 144] width 10 height 10
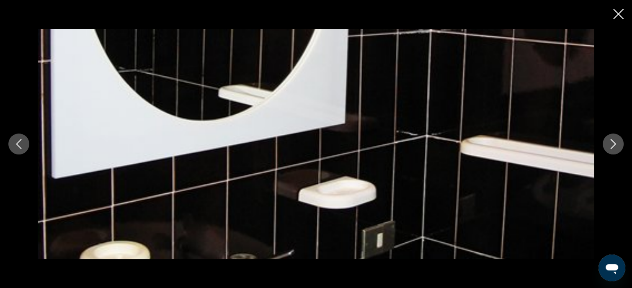
click at [611, 144] on icon "Next image" at bounding box center [613, 144] width 10 height 10
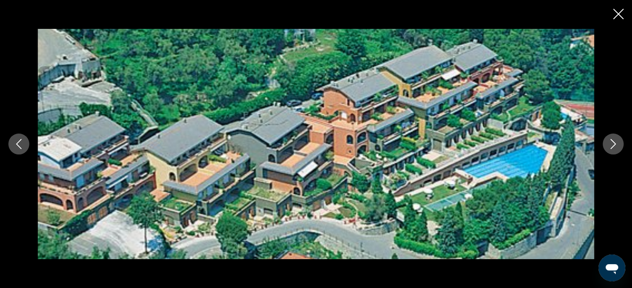
click at [611, 144] on icon "Next image" at bounding box center [613, 144] width 10 height 10
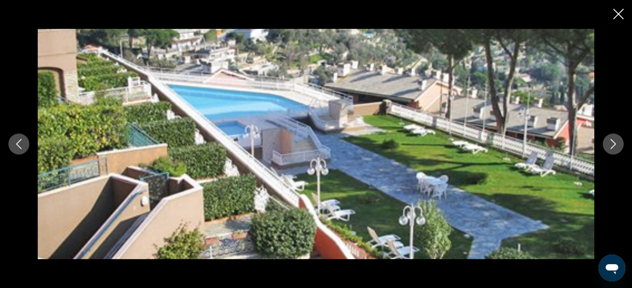
click at [612, 144] on icon "Next image" at bounding box center [613, 144] width 10 height 10
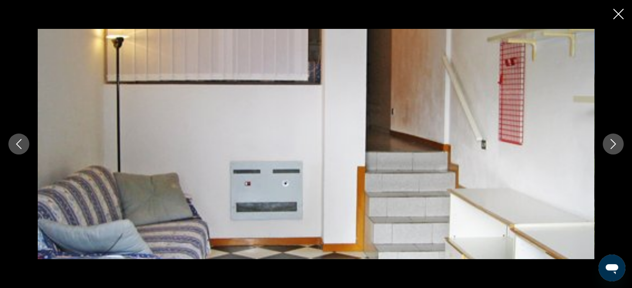
click at [612, 144] on icon "Next image" at bounding box center [613, 144] width 10 height 10
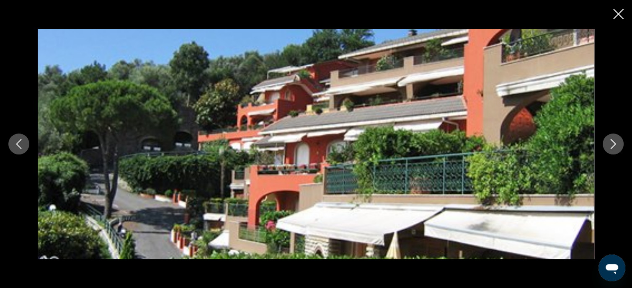
click at [612, 144] on icon "Next image" at bounding box center [613, 144] width 10 height 10
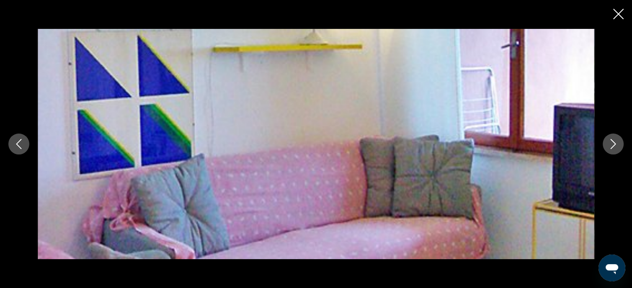
click at [612, 144] on icon "Next image" at bounding box center [613, 144] width 10 height 10
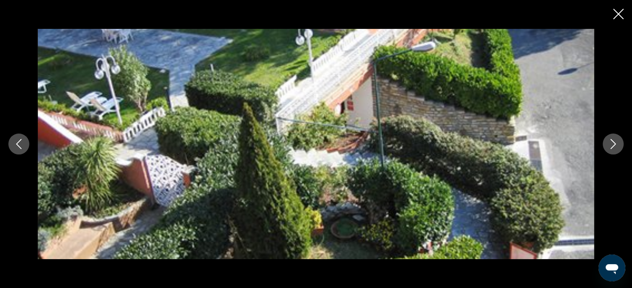
click at [612, 144] on icon "Next image" at bounding box center [613, 144] width 10 height 10
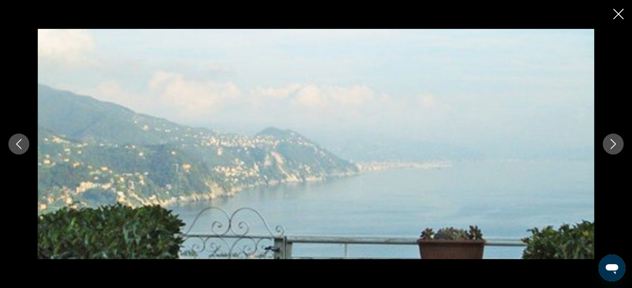
click at [613, 144] on icon "Next image" at bounding box center [613, 144] width 10 height 10
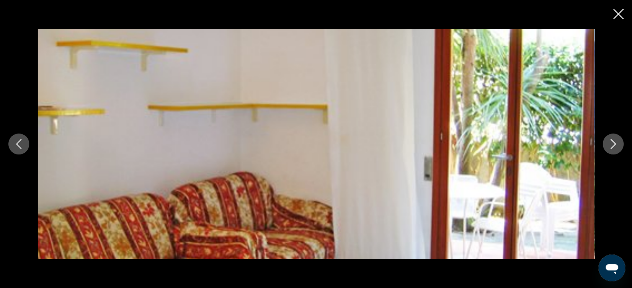
click at [620, 14] on icon "Close slideshow" at bounding box center [618, 14] width 10 height 10
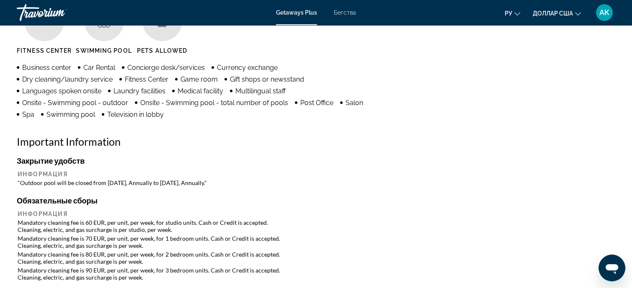
scroll to position [754, 0]
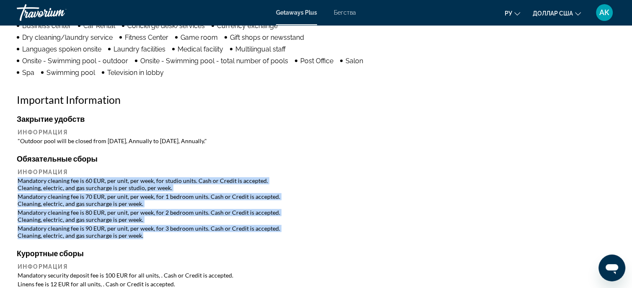
drag, startPoint x: 18, startPoint y: 175, endPoint x: 191, endPoint y: 223, distance: 179.4
click at [191, 224] on table "Информация Mandatory cleaning fee is 60 EUR, per unit, per week, for studio uni…" at bounding box center [316, 204] width 599 height 73
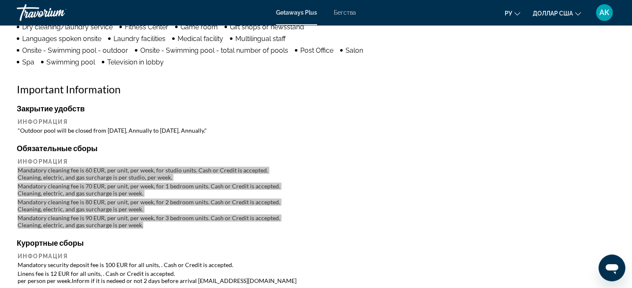
scroll to position [796, 0]
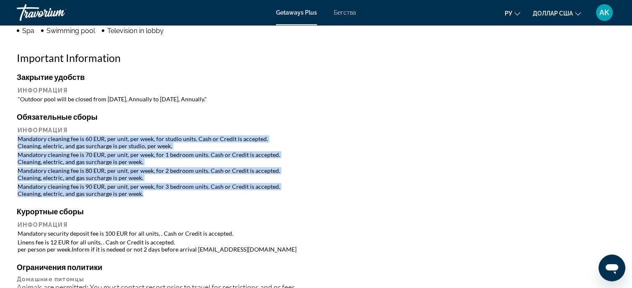
click at [324, 167] on td "Mandatory cleaning fee is 80 EUR, per unit, per week, for 2 bedroom units. Cash…" at bounding box center [316, 174] width 597 height 15
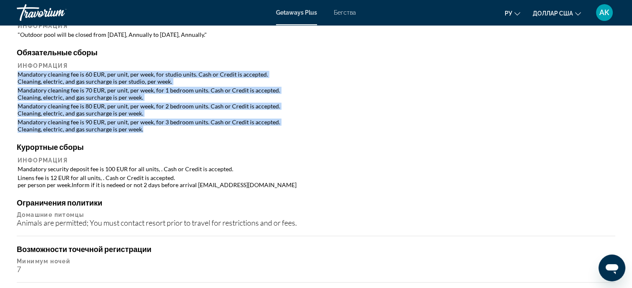
scroll to position [880, 0]
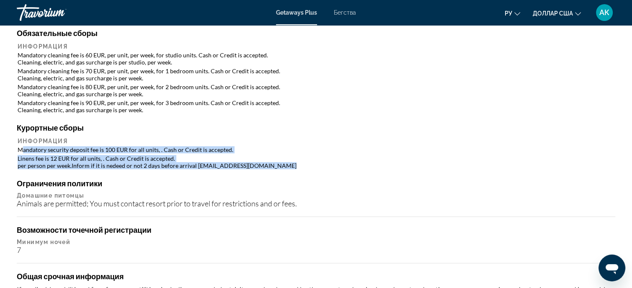
drag, startPoint x: 25, startPoint y: 142, endPoint x: 272, endPoint y: 155, distance: 247.2
click at [272, 155] on table "Информация Mandatory security deposit fee is 100 EUR for all units, . Cash or C…" at bounding box center [316, 154] width 599 height 34
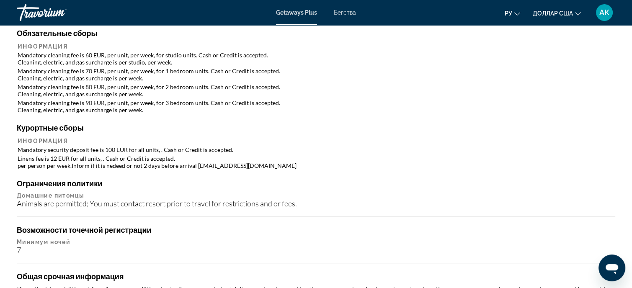
click at [402, 108] on div "Закрытие удобств Информация "Outdoor pool will be closed from [DATE], Annually …" at bounding box center [316, 211] width 599 height 444
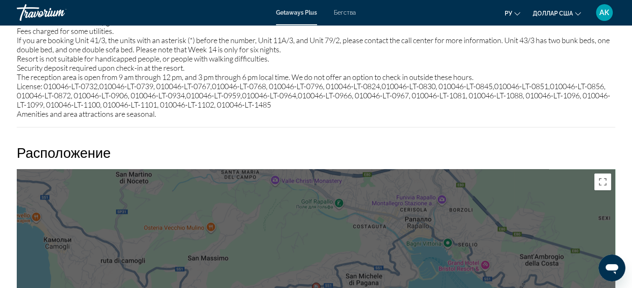
scroll to position [1311, 0]
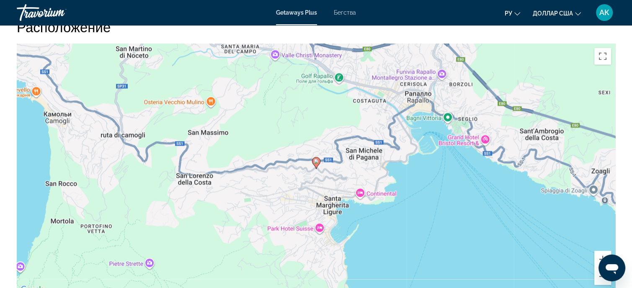
click at [212, 222] on div "Чтобы активировать перетаскивание с помощью клавиатуры, нажмите Alt + Ввод. Пос…" at bounding box center [316, 169] width 599 height 251
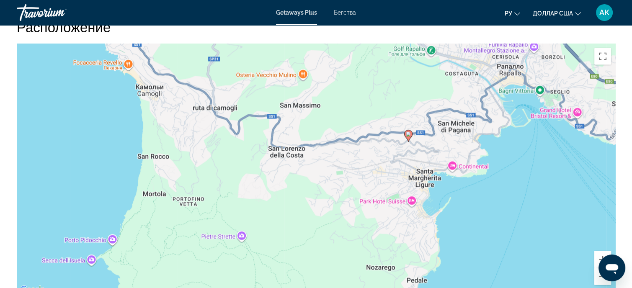
drag, startPoint x: 157, startPoint y: 204, endPoint x: 248, endPoint y: 177, distance: 95.7
click at [250, 177] on div "Чтобы активировать перетаскивание с помощью клавиатуры, нажмите Alt + Ввод. Пос…" at bounding box center [316, 169] width 599 height 251
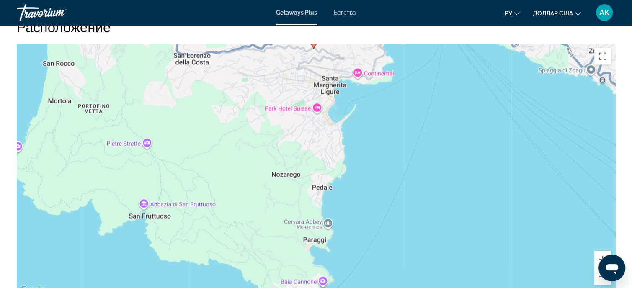
drag, startPoint x: 315, startPoint y: 253, endPoint x: 221, endPoint y: 164, distance: 129.2
click at [221, 164] on div "Чтобы активировать перетаскивание с помощью клавиатуры, нажмите Alt + Ввод. Пос…" at bounding box center [316, 169] width 599 height 251
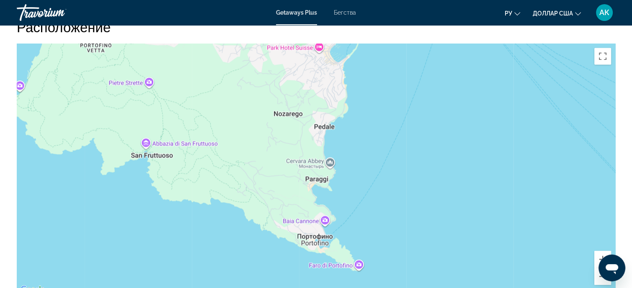
drag, startPoint x: 522, startPoint y: 172, endPoint x: 523, endPoint y: 150, distance: 21.8
click at [523, 150] on div "Чтобы активировать перетаскивание с помощью клавиатуры, нажмите Alt + Ввод. Пос…" at bounding box center [316, 169] width 599 height 251
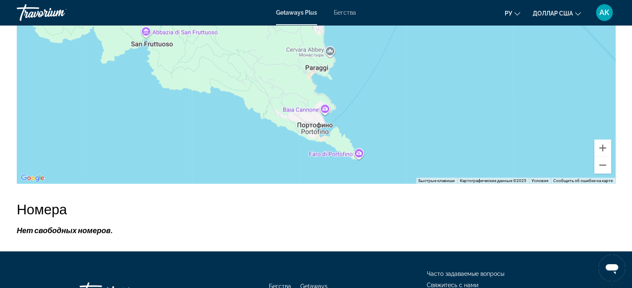
scroll to position [1392, 0]
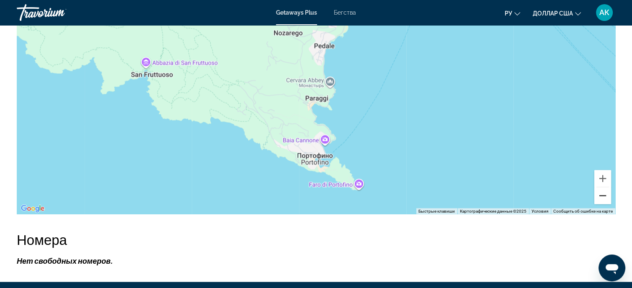
click at [603, 187] on button "Уменьшить" at bounding box center [603, 195] width 17 height 17
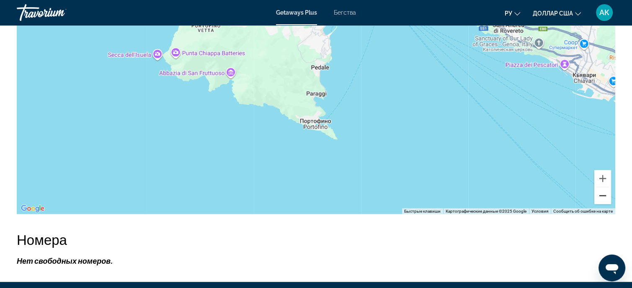
click at [603, 187] on button "Уменьшить" at bounding box center [603, 195] width 17 height 17
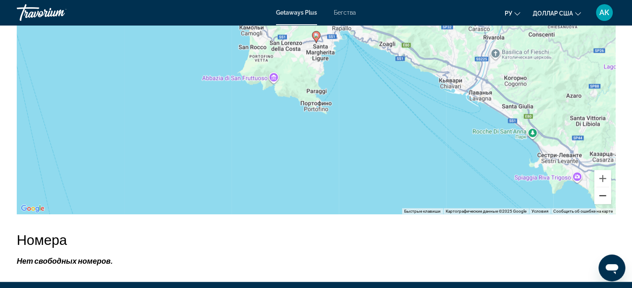
click at [602, 187] on button "Уменьшить" at bounding box center [603, 195] width 17 height 17
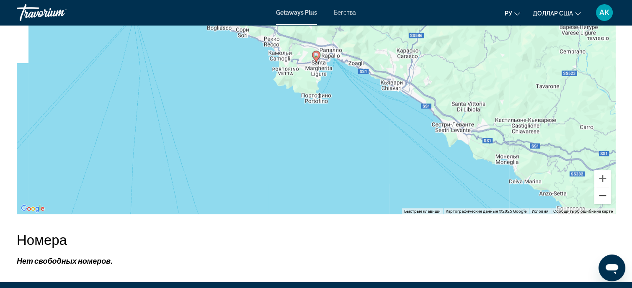
click at [603, 187] on button "Уменьшить" at bounding box center [603, 195] width 17 height 17
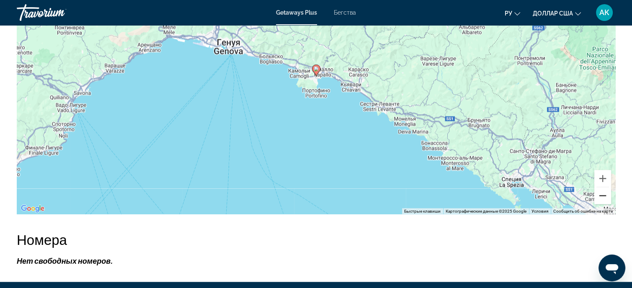
click at [603, 187] on button "Уменьшить" at bounding box center [603, 195] width 17 height 17
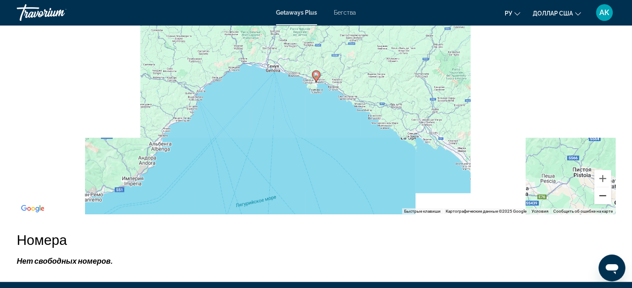
click at [603, 187] on button "Уменьшить" at bounding box center [603, 195] width 17 height 17
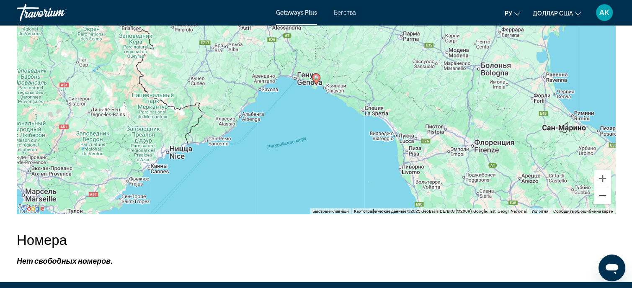
click at [601, 187] on button "Уменьшить" at bounding box center [603, 195] width 17 height 17
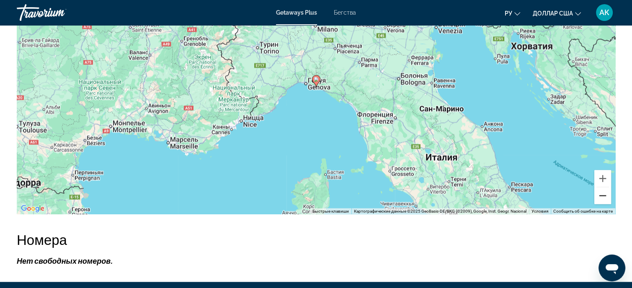
click at [600, 187] on button "Уменьшить" at bounding box center [603, 195] width 17 height 17
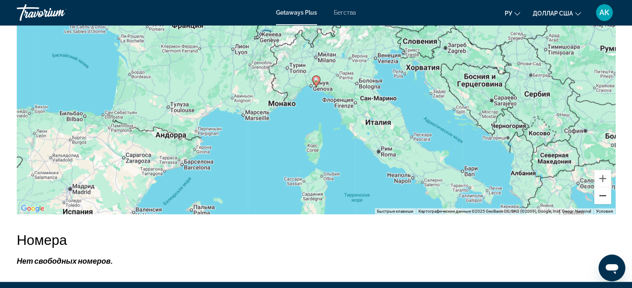
click at [602, 187] on button "Уменьшить" at bounding box center [603, 195] width 17 height 17
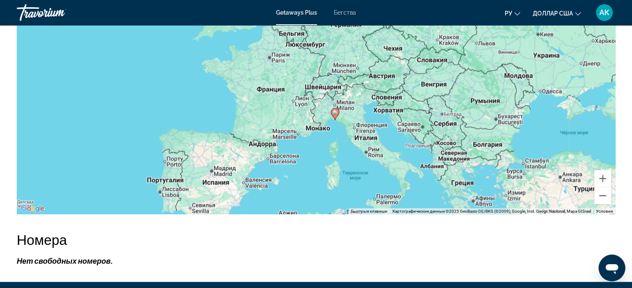
drag, startPoint x: 308, startPoint y: 89, endPoint x: 326, endPoint y: 122, distance: 37.2
click at [326, 122] on div "Чтобы активировать перетаскивание с помощью клавиатуры, нажмите Alt + Ввод. Пос…" at bounding box center [316, 88] width 599 height 251
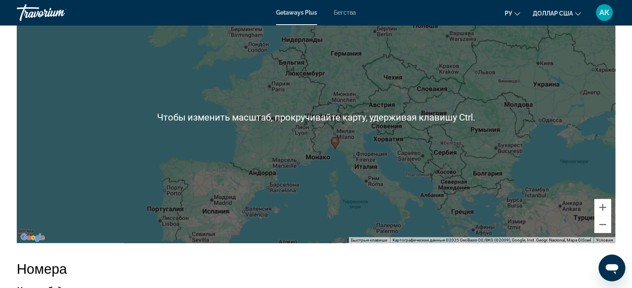
scroll to position [1350, 0]
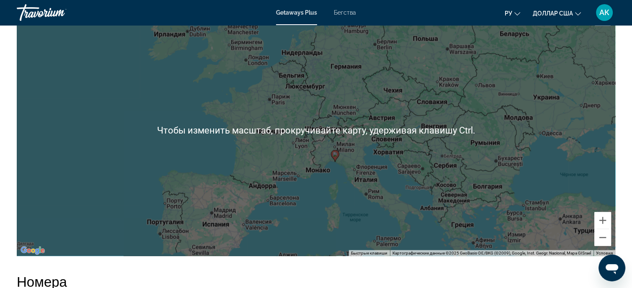
click at [345, 147] on div "Чтобы активировать перетаскивание с помощью клавиатуры, нажмите Alt + Ввод. Пос…" at bounding box center [316, 130] width 599 height 251
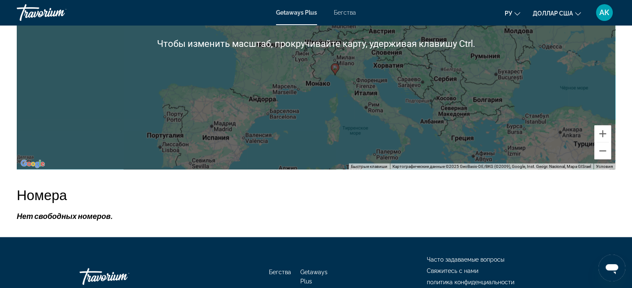
scroll to position [1395, 0]
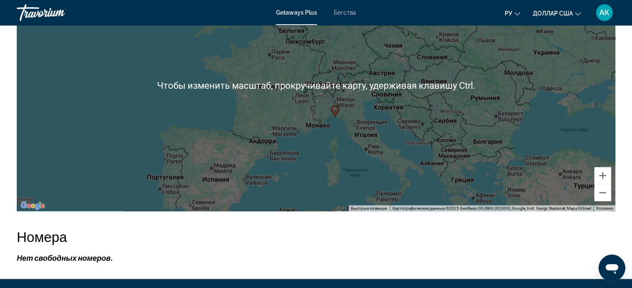
click at [389, 142] on div "Чтобы активировать перетаскивание с помощью клавиатуры, нажмите Alt + Ввод. Пос…" at bounding box center [316, 85] width 599 height 251
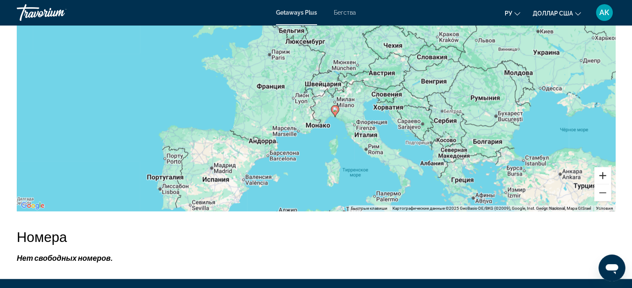
click at [603, 167] on button "Увеличить" at bounding box center [603, 175] width 17 height 17
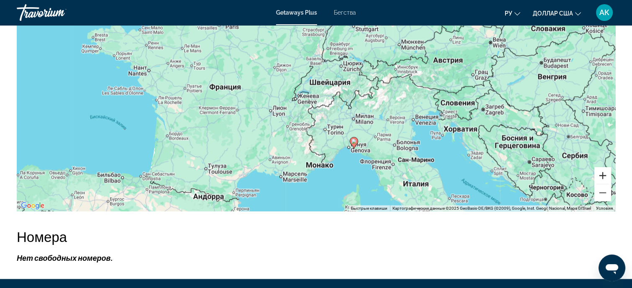
click at [603, 167] on button "Увеличить" at bounding box center [603, 175] width 17 height 17
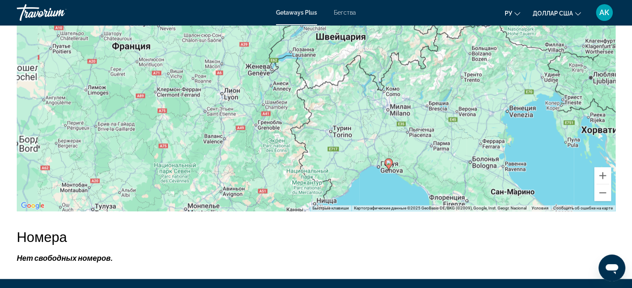
drag, startPoint x: 449, startPoint y: 160, endPoint x: 446, endPoint y: 119, distance: 41.6
click at [446, 119] on div "Чтобы активировать перетаскивание с помощью клавиатуры, нажмите Alt + Ввод. Пос…" at bounding box center [316, 85] width 599 height 251
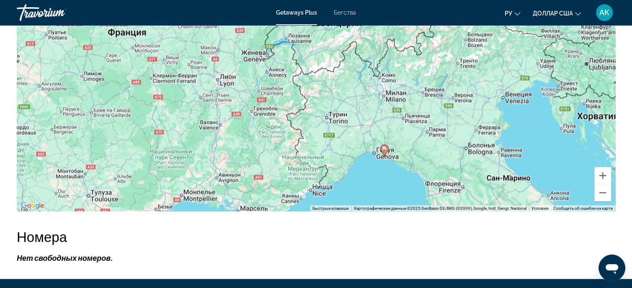
drag, startPoint x: 458, startPoint y: 156, endPoint x: 455, endPoint y: 143, distance: 13.2
click at [455, 143] on div "Чтобы активировать перетаскивание с помощью клавиатуры, нажмите Alt + Ввод. Пос…" at bounding box center [316, 85] width 599 height 251
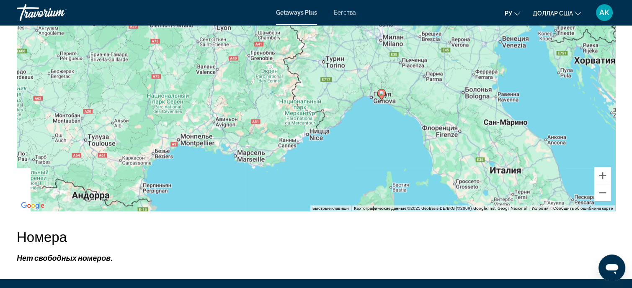
drag, startPoint x: 466, startPoint y: 172, endPoint x: 458, endPoint y: 121, distance: 51.9
click at [458, 121] on div "Чтобы активировать перетаскивание с помощью клавиатуры, нажмите Alt + Ввод. Пос…" at bounding box center [316, 85] width 599 height 251
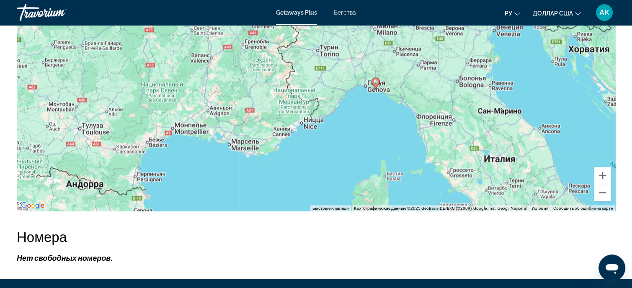
drag, startPoint x: 462, startPoint y: 174, endPoint x: 455, endPoint y: 164, distance: 11.7
click at [455, 164] on div "Чтобы активировать перетаскивание с помощью клавиатуры, нажмите Alt + Ввод. Пос…" at bounding box center [316, 85] width 599 height 251
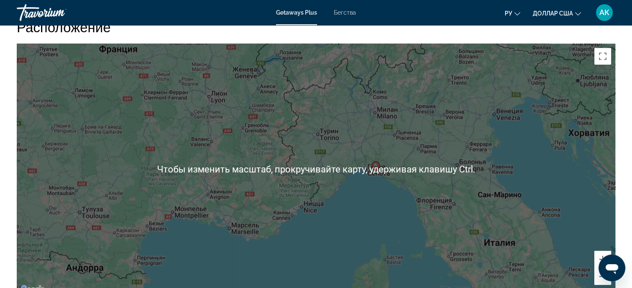
scroll to position [1269, 0]
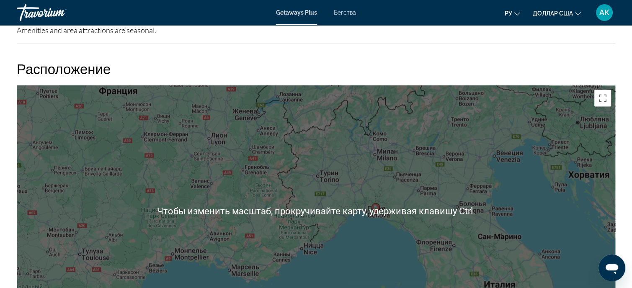
click at [409, 118] on div "Чтобы активировать перетаскивание с помощью клавиатуры, нажмите Alt + Ввод. Пос…" at bounding box center [316, 210] width 599 height 251
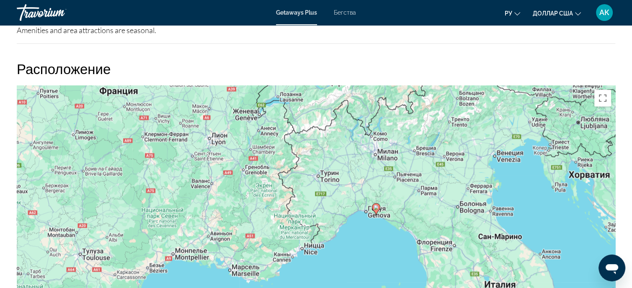
click at [410, 120] on div "Чтобы активировать перетаскивание с помощью клавиатуры, нажмите Alt + Ввод. Пос…" at bounding box center [316, 210] width 599 height 251
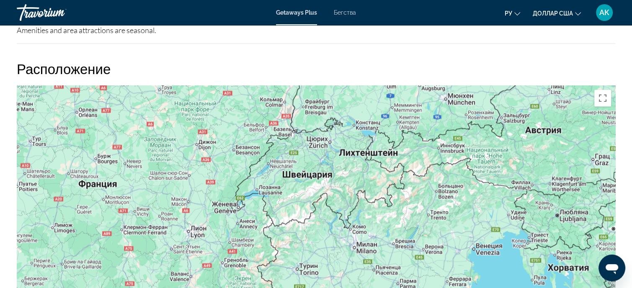
drag, startPoint x: 338, startPoint y: 162, endPoint x: 318, endPoint y: 250, distance: 90.1
click at [318, 251] on div "Чтобы активировать перетаскивание с помощью клавиатуры, нажмите Alt + Ввод. Пос…" at bounding box center [316, 210] width 599 height 251
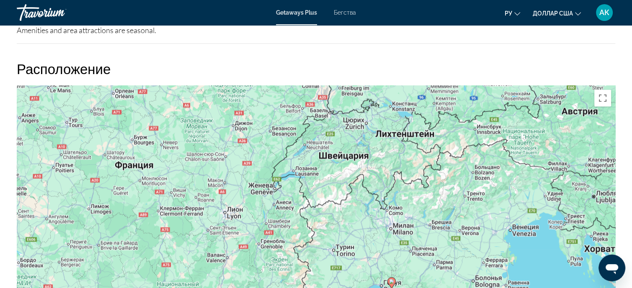
drag, startPoint x: 297, startPoint y: 199, endPoint x: 333, endPoint y: 186, distance: 38.0
click at [333, 186] on div "Чтобы активировать перетаскивание с помощью клавиатуры, нажмите Alt + Ввод. Пос…" at bounding box center [316, 210] width 599 height 251
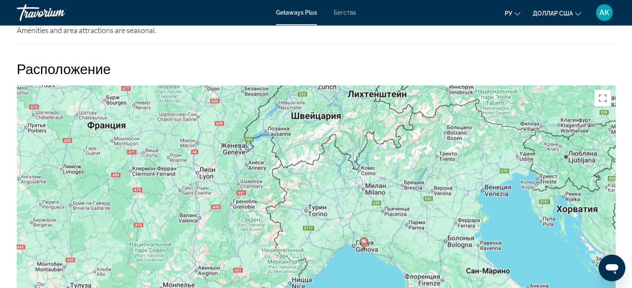
drag, startPoint x: 518, startPoint y: 252, endPoint x: 494, endPoint y: 222, distance: 38.5
click at [494, 222] on div "Чтобы активировать перетаскивание с помощью клавиатуры, нажмите Alt + Ввод. Пос…" at bounding box center [316, 210] width 599 height 251
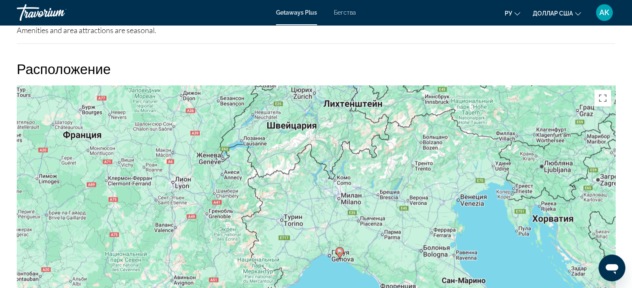
drag, startPoint x: 547, startPoint y: 238, endPoint x: 551, endPoint y: 229, distance: 9.2
click at [521, 255] on div "Чтобы активировать перетаскивание с помощью клавиатуры, нажмите Alt + Ввод. Пос…" at bounding box center [316, 210] width 599 height 251
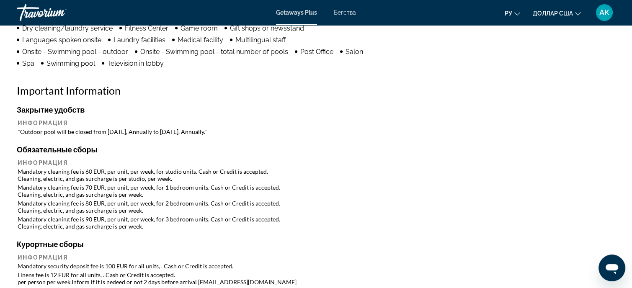
scroll to position [729, 0]
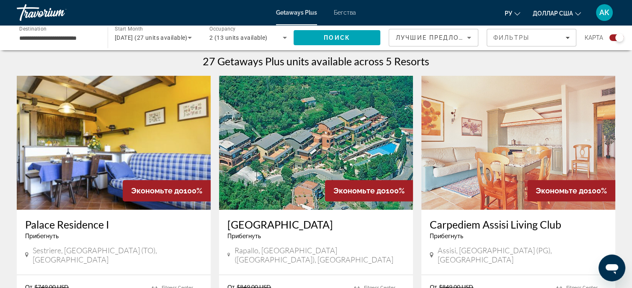
scroll to position [251, 0]
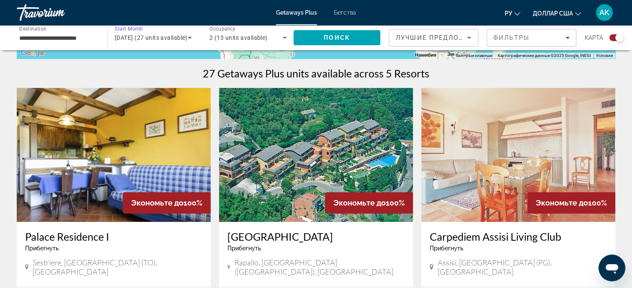
click at [188, 34] on icon "Search widget" at bounding box center [190, 38] width 10 height 10
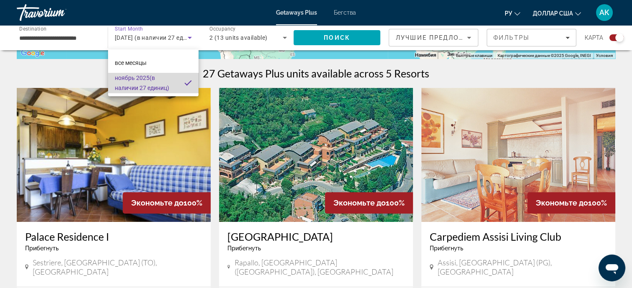
click at [167, 88] on font "(в наличии 27 единиц)" at bounding box center [142, 83] width 54 height 17
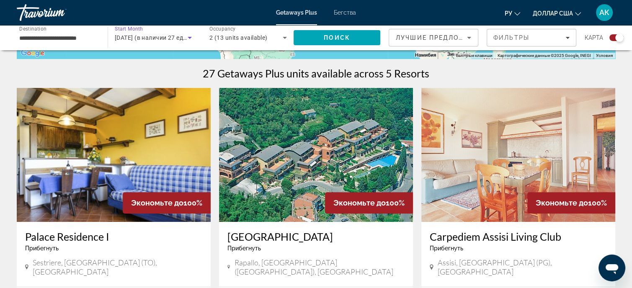
click at [190, 36] on icon "Search widget" at bounding box center [190, 38] width 10 height 10
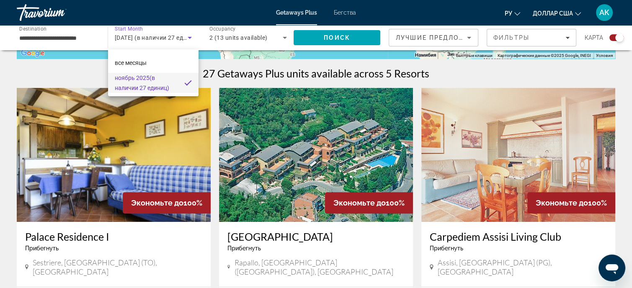
click at [308, 75] on div at bounding box center [316, 144] width 632 height 288
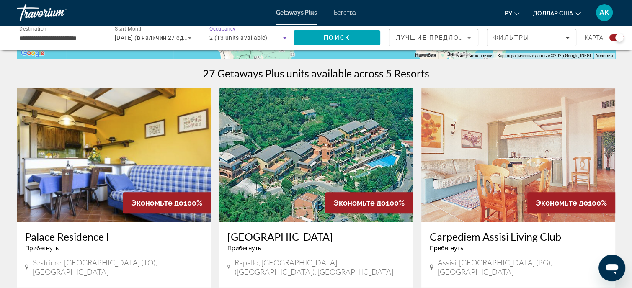
click at [285, 37] on icon "Search widget" at bounding box center [285, 38] width 4 height 2
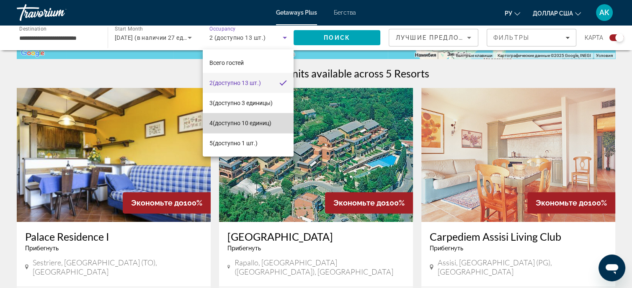
click at [259, 125] on font "(доступно 10 единиц)" at bounding box center [242, 123] width 59 height 7
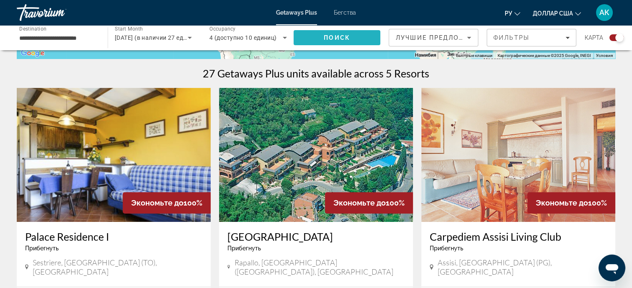
click at [334, 32] on span "Search" at bounding box center [337, 38] width 87 height 20
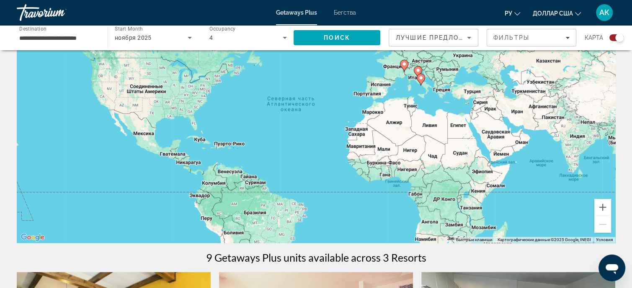
scroll to position [53, 0]
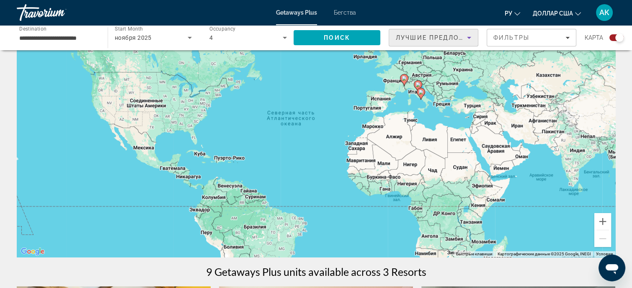
click at [466, 40] on icon "Sort by" at bounding box center [469, 38] width 10 height 10
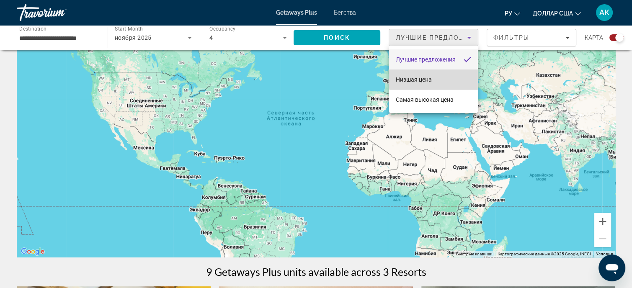
click at [435, 80] on mat-option "Низшая цена" at bounding box center [433, 80] width 89 height 20
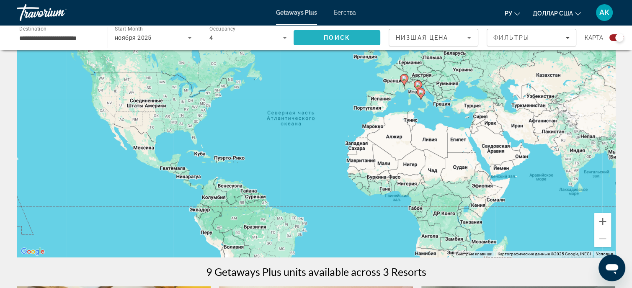
click at [333, 38] on span "Поиск" at bounding box center [337, 37] width 26 height 7
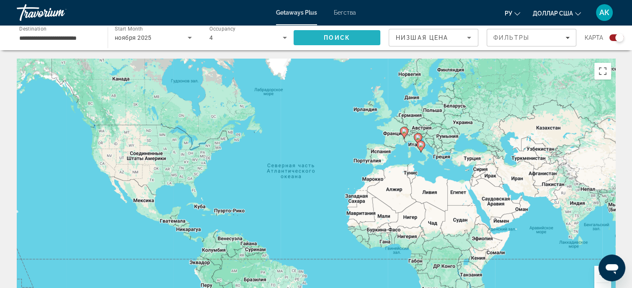
click at [334, 39] on span "Поиск" at bounding box center [337, 37] width 26 height 7
click at [285, 34] on icon "Search widget" at bounding box center [285, 38] width 10 height 10
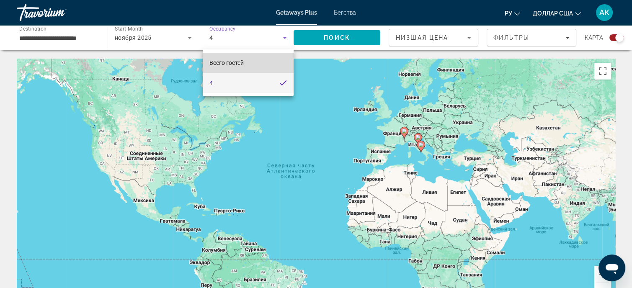
click at [271, 62] on mat-option "Всего гостей" at bounding box center [248, 63] width 91 height 20
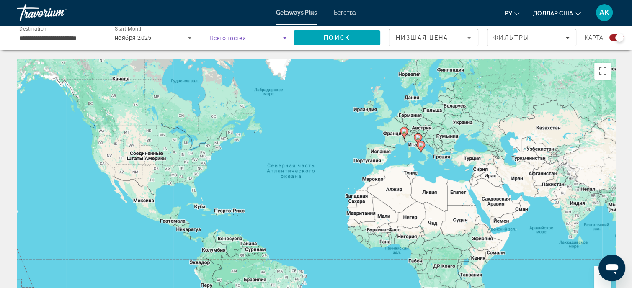
click at [285, 39] on icon "Search widget" at bounding box center [285, 38] width 10 height 10
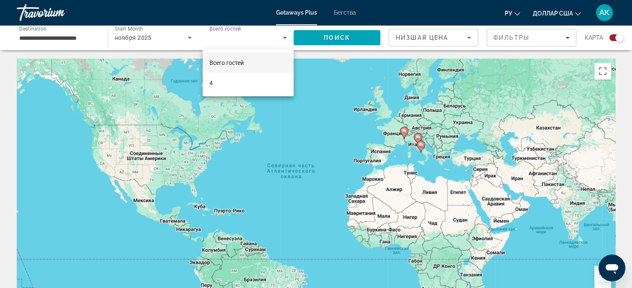
click at [285, 36] on div at bounding box center [316, 144] width 632 height 288
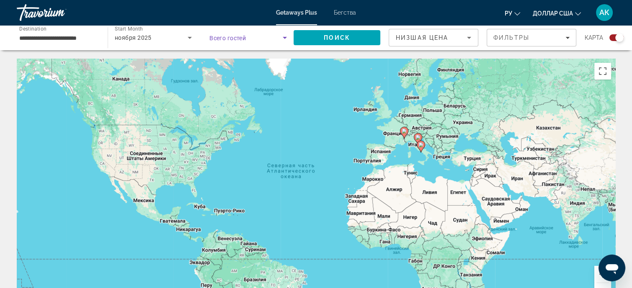
click at [285, 36] on icon "Search widget" at bounding box center [285, 38] width 10 height 10
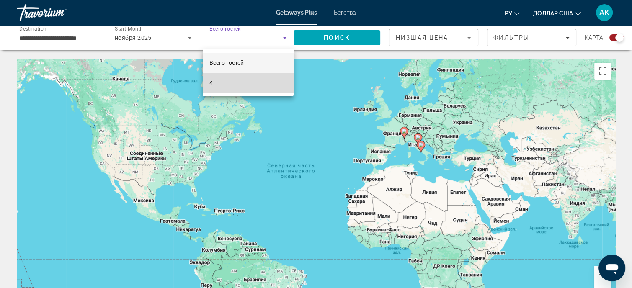
click at [246, 85] on mat-option "4" at bounding box center [248, 83] width 91 height 20
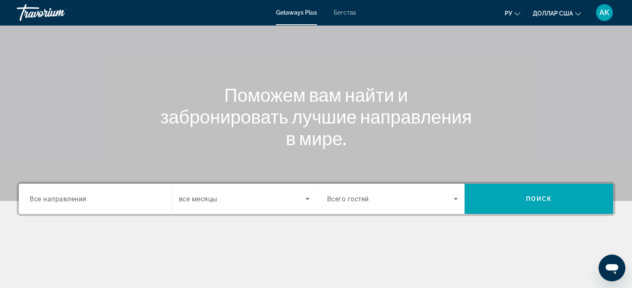
scroll to position [84, 0]
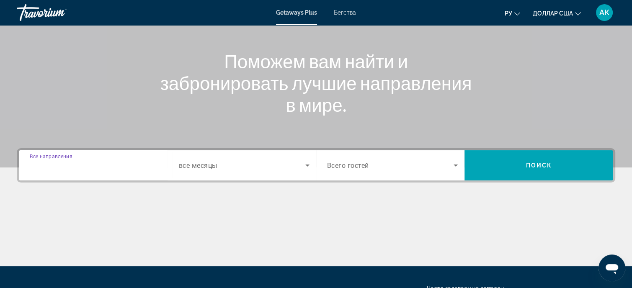
click at [92, 163] on input "Destination Все направления" at bounding box center [95, 166] width 131 height 10
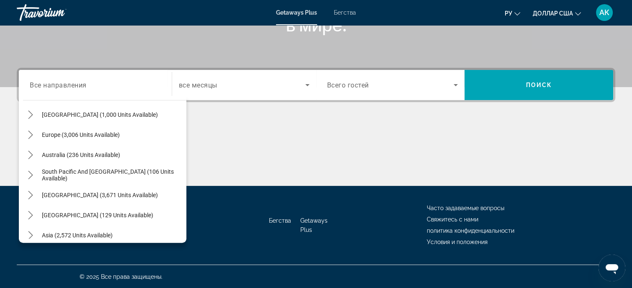
scroll to position [88, 0]
click at [30, 134] on icon "Toggle Europe (3,006 units available) submenu" at bounding box center [30, 135] width 8 height 8
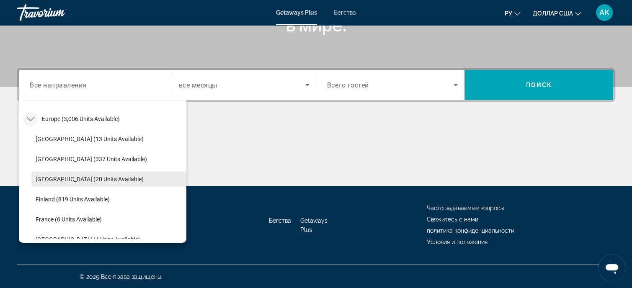
scroll to position [147, 0]
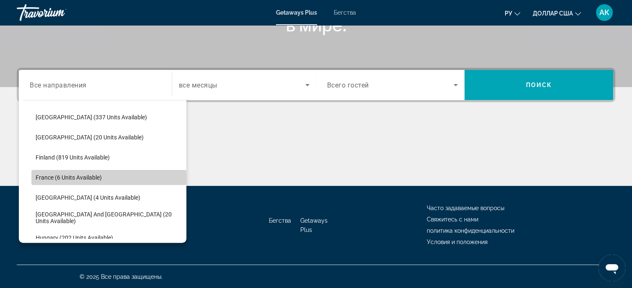
click at [113, 176] on span "Select destination: France (6 units available)" at bounding box center [108, 178] width 155 height 20
type input "**********"
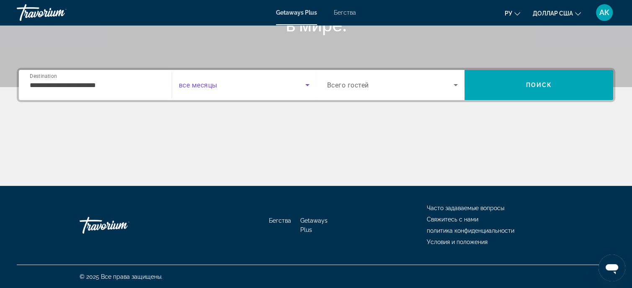
click at [308, 85] on icon "Search widget" at bounding box center [308, 85] width 10 height 10
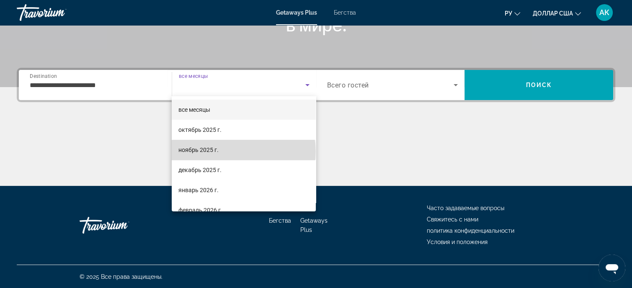
click at [243, 151] on mat-option "ноябрь 2025 г." at bounding box center [244, 150] width 144 height 20
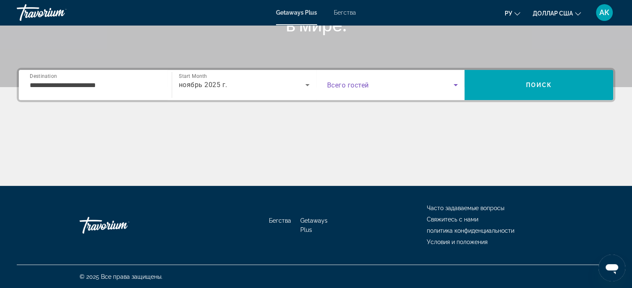
click at [455, 85] on icon "Search widget" at bounding box center [456, 85] width 10 height 10
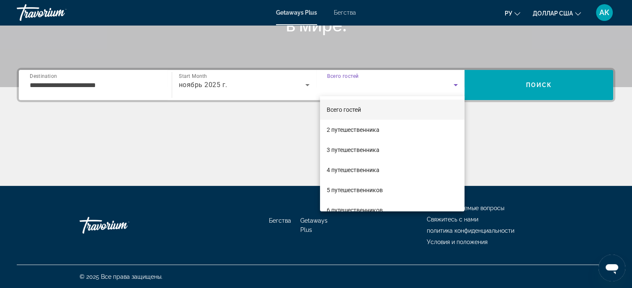
click at [528, 81] on div at bounding box center [316, 144] width 632 height 288
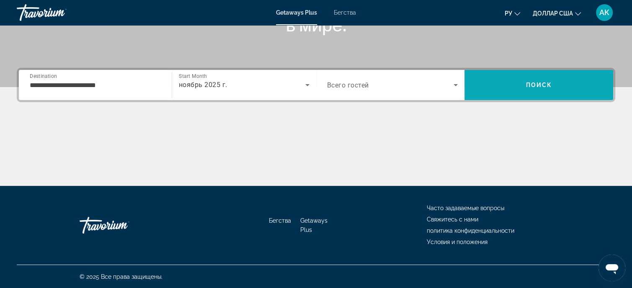
click at [531, 84] on span "Поиск" at bounding box center [539, 85] width 26 height 7
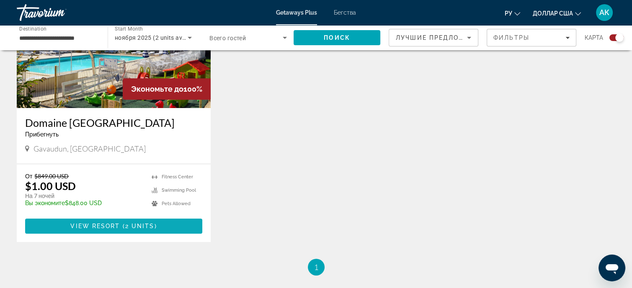
scroll to position [377, 0]
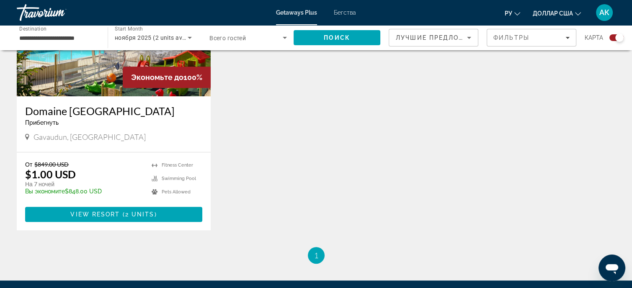
click at [126, 171] on div "От $849.00 USD $1.00 USD На 7 ночей Вы экономите $848.00 USD temp" at bounding box center [84, 181] width 118 height 40
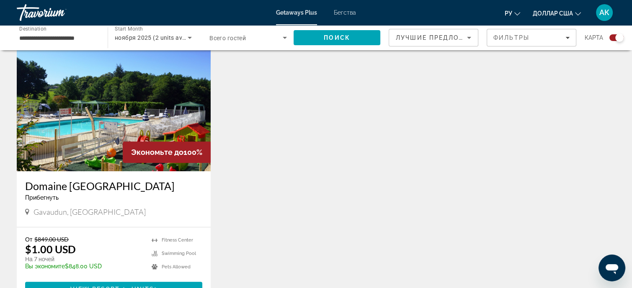
scroll to position [293, 0]
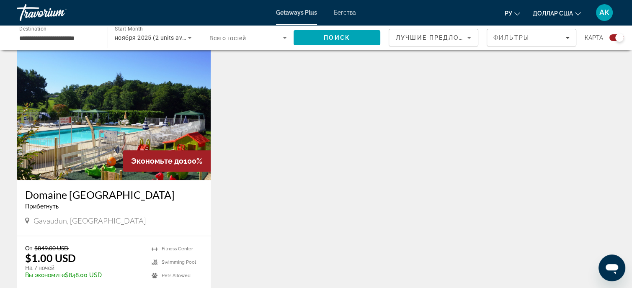
click at [101, 111] on img "Основное содержание" at bounding box center [114, 113] width 194 height 134
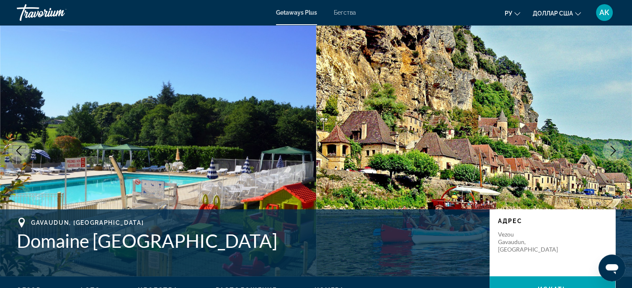
click at [610, 148] on icon "Next image" at bounding box center [613, 151] width 10 height 10
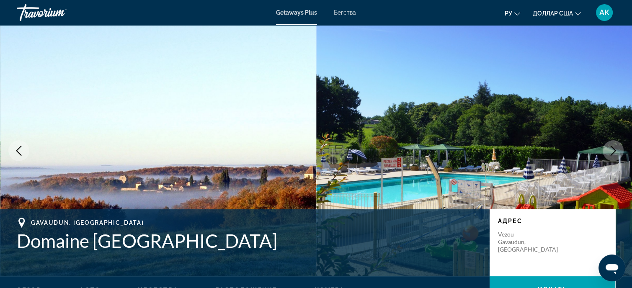
click at [610, 148] on icon "Next image" at bounding box center [613, 151] width 10 height 10
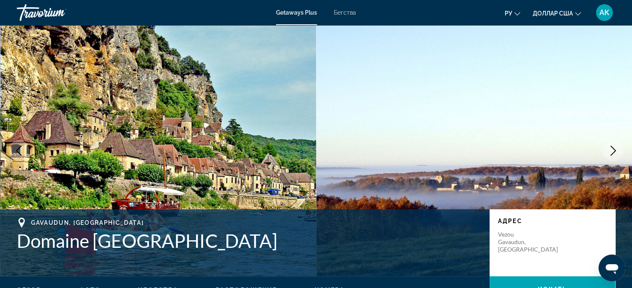
click at [610, 148] on icon "Next image" at bounding box center [613, 151] width 10 height 10
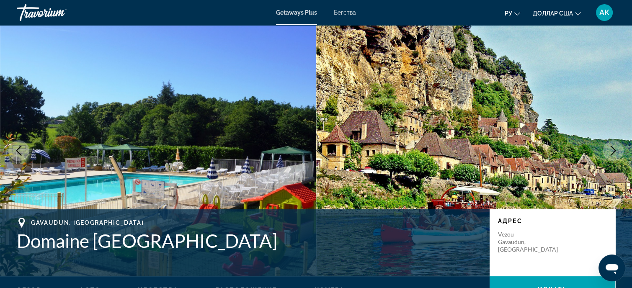
click at [609, 148] on icon "Next image" at bounding box center [613, 151] width 10 height 10
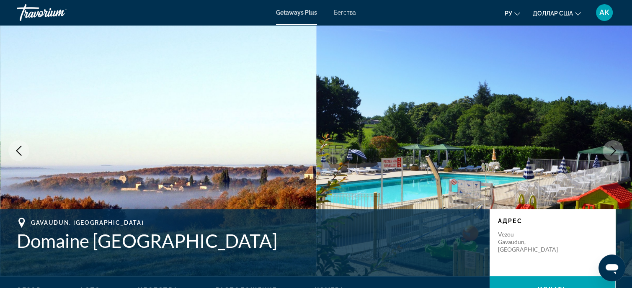
click at [609, 149] on icon "Next image" at bounding box center [613, 151] width 10 height 10
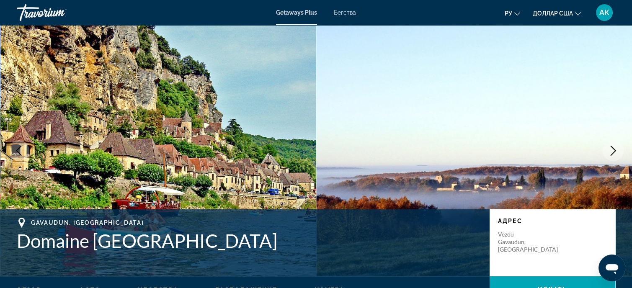
click at [609, 149] on icon "Next image" at bounding box center [613, 151] width 10 height 10
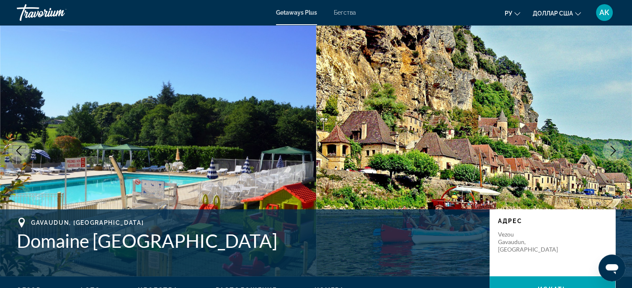
click at [619, 149] on button "Next image" at bounding box center [613, 150] width 21 height 21
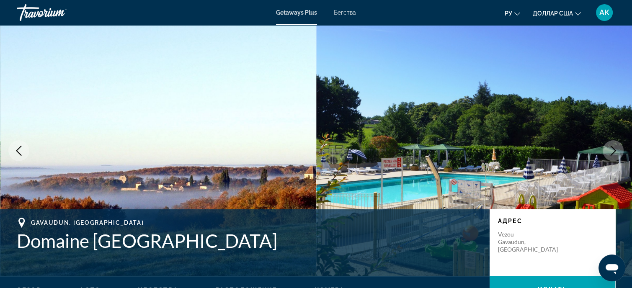
click at [618, 149] on button "Next image" at bounding box center [613, 150] width 21 height 21
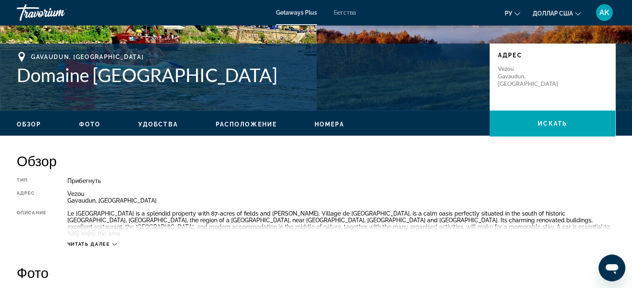
scroll to position [168, 0]
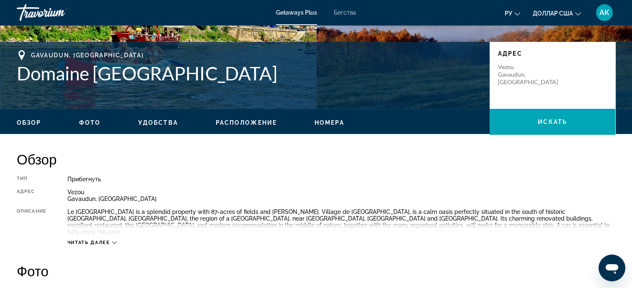
click at [114, 241] on icon "Основное содержание" at bounding box center [114, 243] width 5 height 5
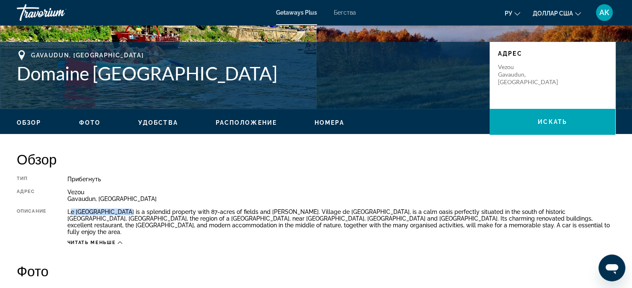
drag, startPoint x: 70, startPoint y: 210, endPoint x: 121, endPoint y: 214, distance: 50.4
click at [129, 214] on div "Le [GEOGRAPHIC_DATA] is a splendid property with 87-acres of fields and [PERSON…" at bounding box center [341, 222] width 548 height 27
click at [67, 211] on div "Тип Прибегнуть Все включено Нет «все включено» Адрес Vezou Gavaudun, [GEOGRAPHI…" at bounding box center [316, 211] width 599 height 70
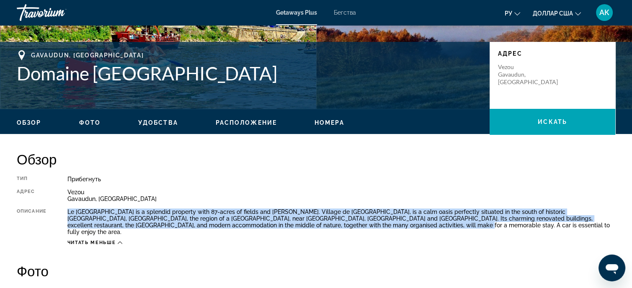
drag, startPoint x: 69, startPoint y: 211, endPoint x: 357, endPoint y: 226, distance: 288.2
click at [357, 226] on div "Le [GEOGRAPHIC_DATA] is a splendid property with 87-acres of fields and [PERSON…" at bounding box center [341, 222] width 548 height 27
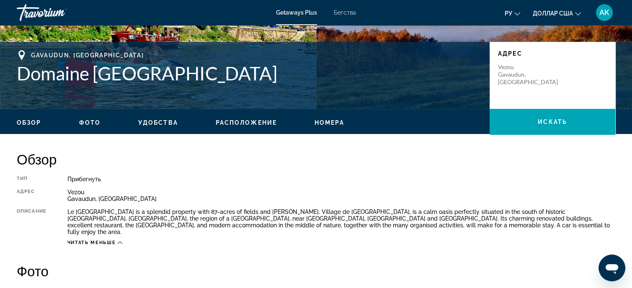
click at [436, 167] on h2 "Обзор" at bounding box center [316, 159] width 599 height 17
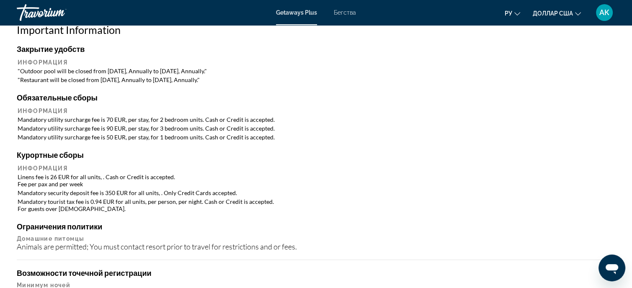
scroll to position [754, 0]
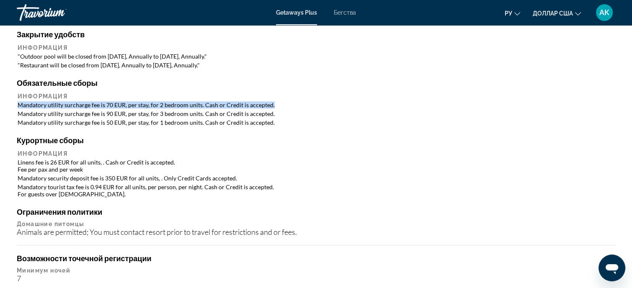
drag, startPoint x: 18, startPoint y: 96, endPoint x: 270, endPoint y: 99, distance: 252.7
click at [270, 101] on td "Mandatory utility surcharge fee is 70 EUR, per stay, for 2 bedroom units. Cash …" at bounding box center [316, 105] width 597 height 8
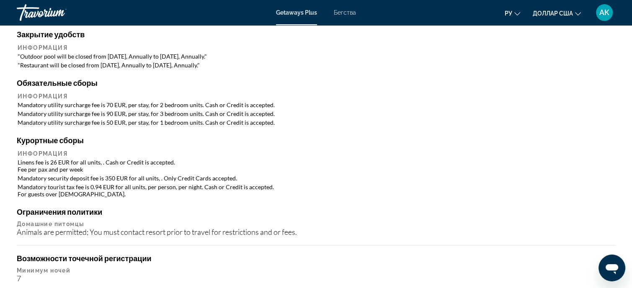
click at [115, 110] on td "Mandatory utility surcharge fee is 90 EUR, per stay, for 3 bedroom units. Cash …" at bounding box center [316, 114] width 597 height 8
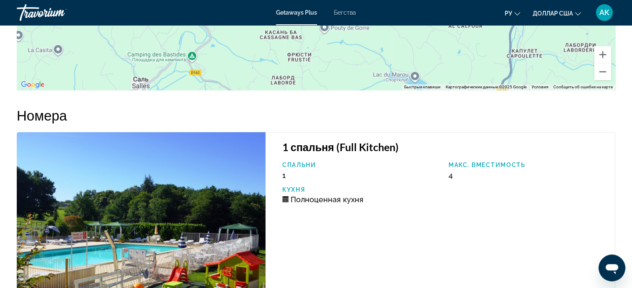
scroll to position [1383, 0]
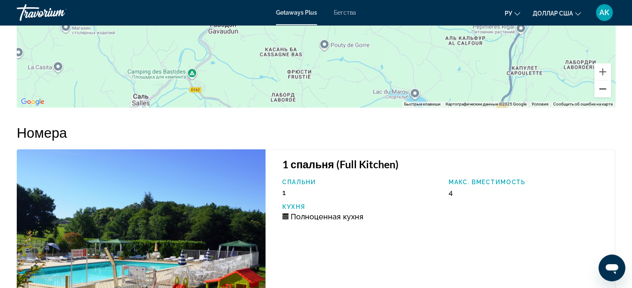
click at [604, 82] on button "Уменьшить" at bounding box center [603, 88] width 17 height 17
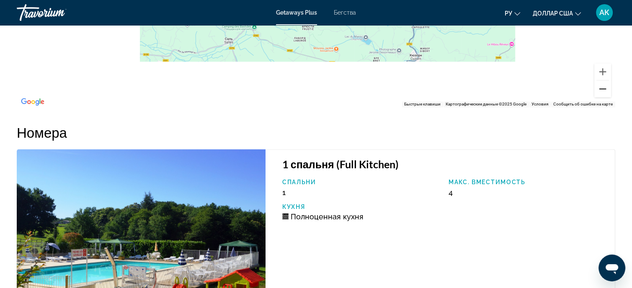
click at [604, 82] on button "Уменьшить" at bounding box center [603, 88] width 17 height 17
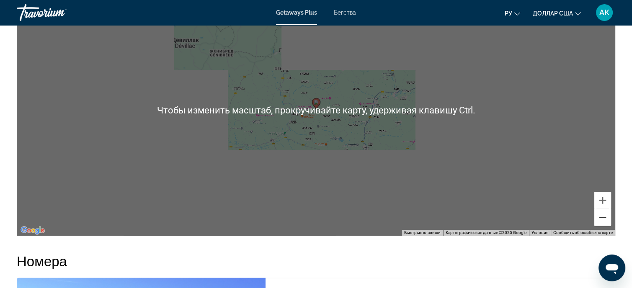
scroll to position [1257, 0]
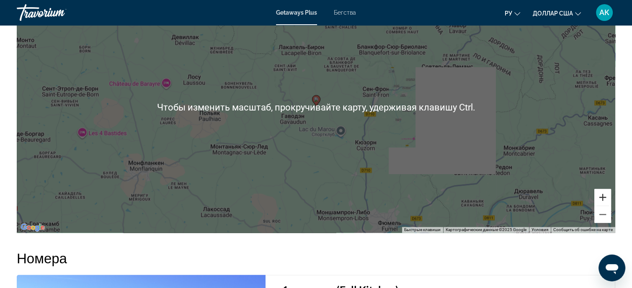
click at [600, 189] on button "Увеличить" at bounding box center [603, 197] width 17 height 17
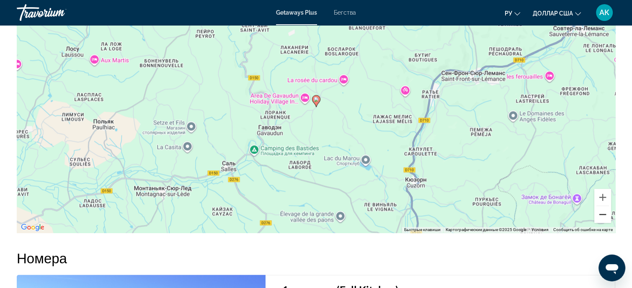
click at [602, 206] on button "Уменьшить" at bounding box center [603, 214] width 17 height 17
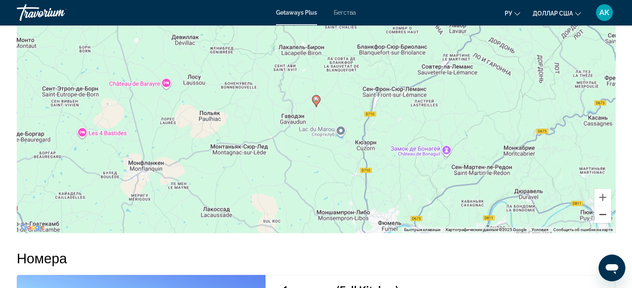
click at [603, 206] on button "Уменьшить" at bounding box center [603, 214] width 17 height 17
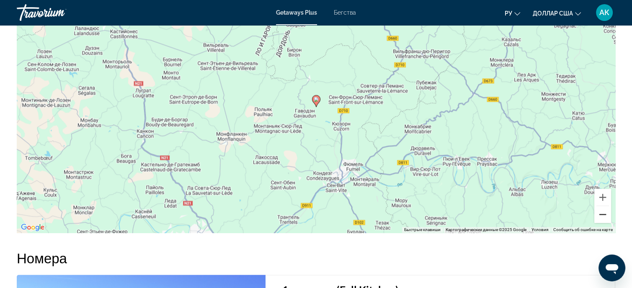
click at [603, 206] on button "Уменьшить" at bounding box center [603, 214] width 17 height 17
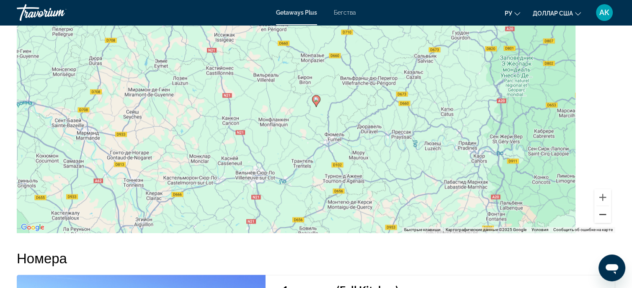
click at [603, 207] on button "Уменьшить" at bounding box center [603, 214] width 17 height 17
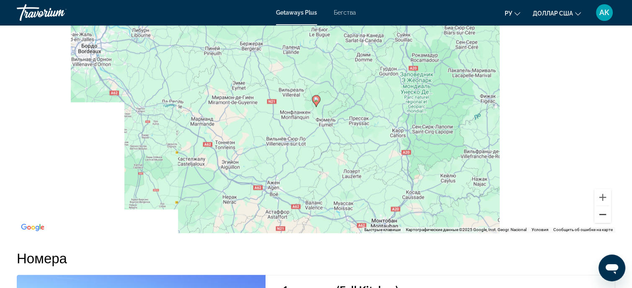
click at [603, 207] on button "Уменьшить" at bounding box center [603, 214] width 17 height 17
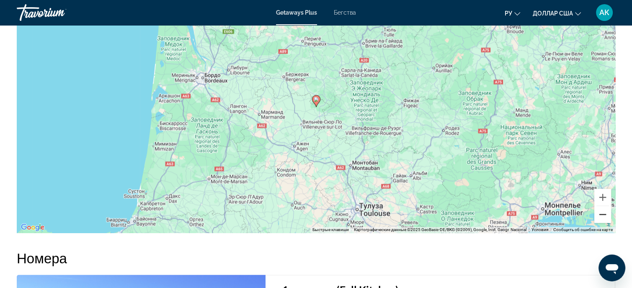
click at [603, 207] on button "Уменьшить" at bounding box center [603, 214] width 17 height 17
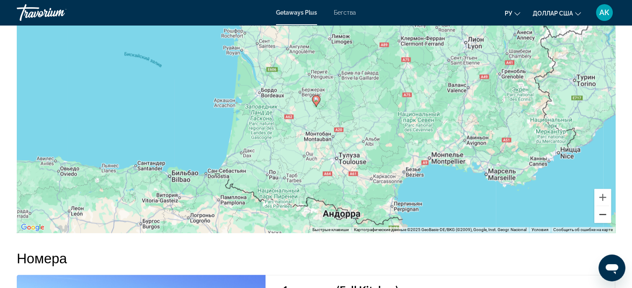
click at [603, 208] on button "Уменьшить" at bounding box center [603, 214] width 17 height 17
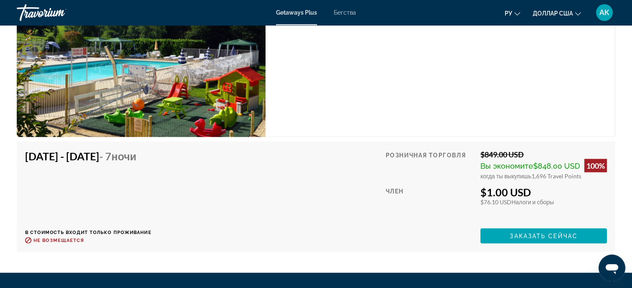
scroll to position [1592, 0]
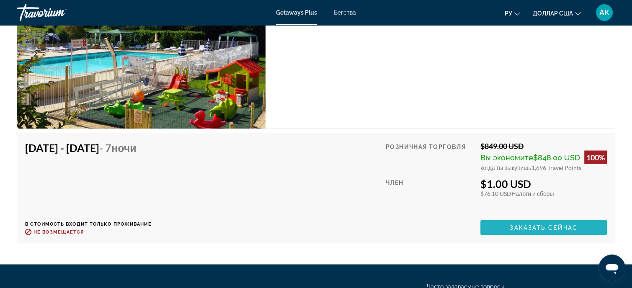
click at [521, 225] on span "Заказать сейчас" at bounding box center [544, 228] width 68 height 7
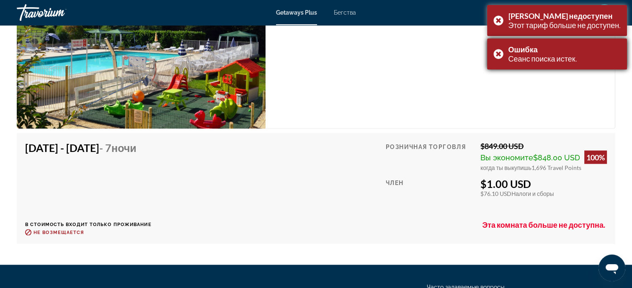
click at [498, 55] on div "Ошибка Сеанс поиска истек." at bounding box center [557, 54] width 140 height 31
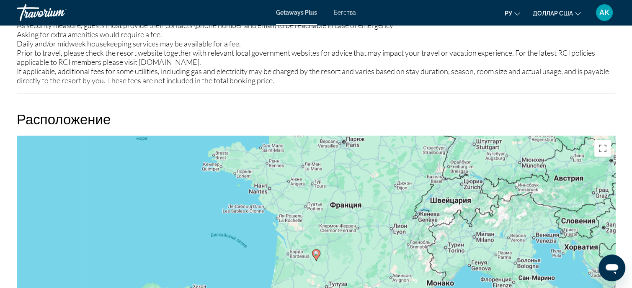
scroll to position [1089, 0]
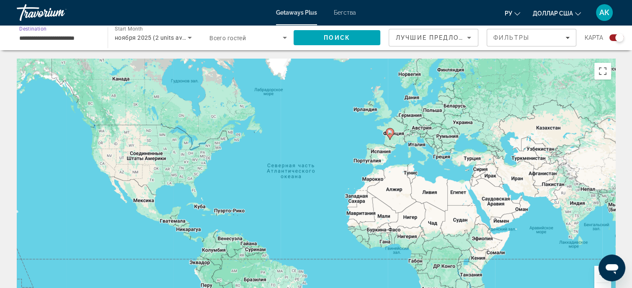
click at [92, 39] on input "**********" at bounding box center [58, 38] width 78 height 10
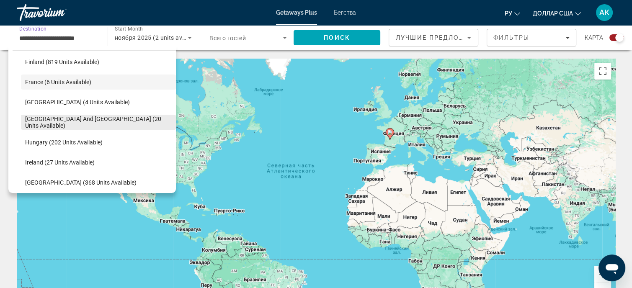
scroll to position [234, 0]
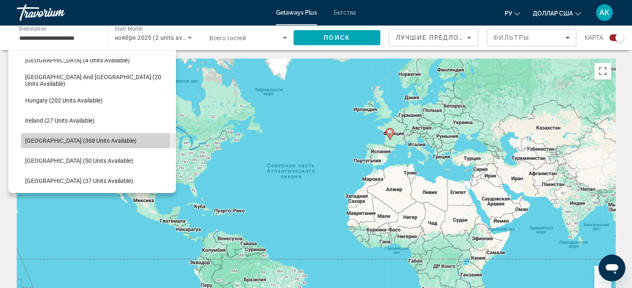
click at [69, 141] on span "[GEOGRAPHIC_DATA] (368 units available)" at bounding box center [80, 140] width 111 height 7
type input "**********"
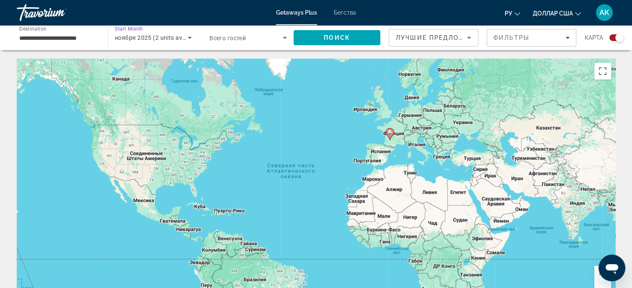
click at [190, 38] on icon "Search widget" at bounding box center [190, 38] width 4 height 2
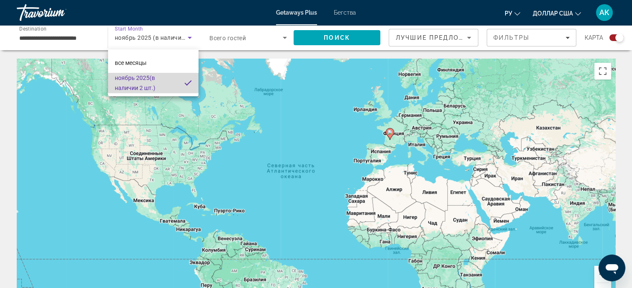
click at [144, 82] on span "[DATE] (в наличии 2 шт.)" at bounding box center [146, 83] width 63 height 20
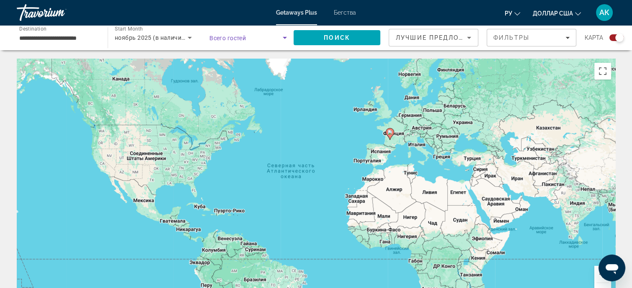
click at [287, 39] on icon "Search widget" at bounding box center [285, 38] width 10 height 10
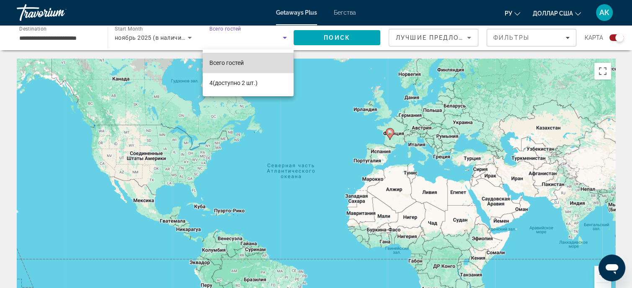
click at [250, 63] on mat-option "Всего гостей" at bounding box center [248, 63] width 91 height 20
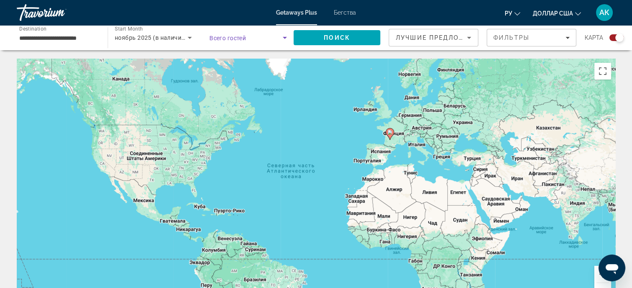
click at [282, 36] on icon "Search widget" at bounding box center [285, 38] width 10 height 10
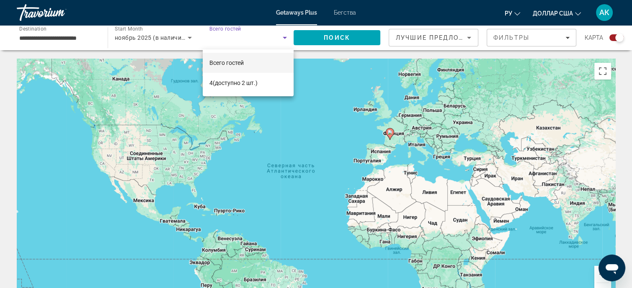
click at [321, 38] on div at bounding box center [316, 144] width 632 height 288
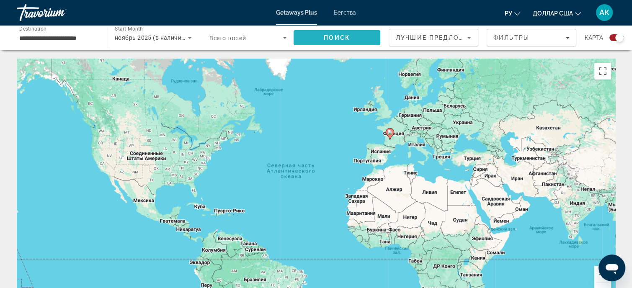
click at [328, 36] on span "Поиск" at bounding box center [337, 37] width 26 height 7
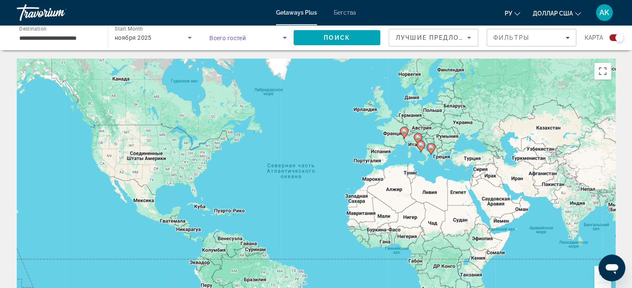
click at [285, 36] on icon "Search widget" at bounding box center [285, 38] width 10 height 10
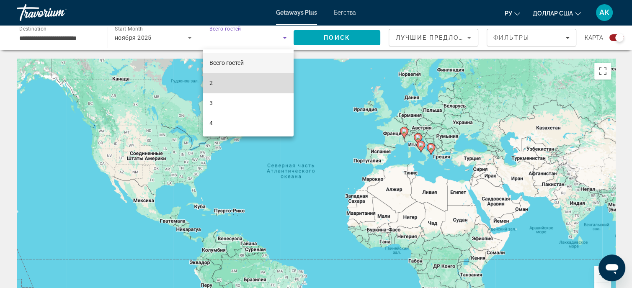
click at [234, 83] on mat-option "2" at bounding box center [248, 83] width 91 height 20
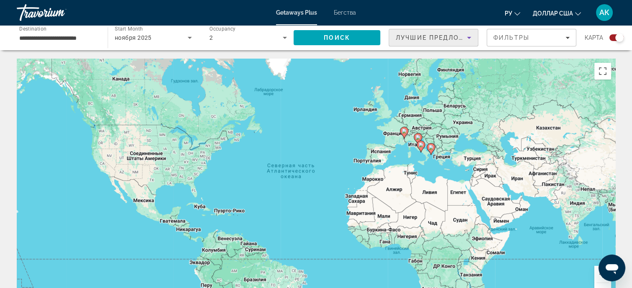
click at [470, 38] on icon "Sort by" at bounding box center [469, 38] width 4 height 2
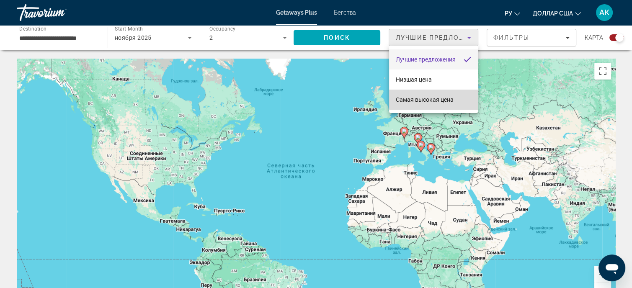
click at [458, 98] on mat-option "Самая высокая цена" at bounding box center [433, 100] width 89 height 20
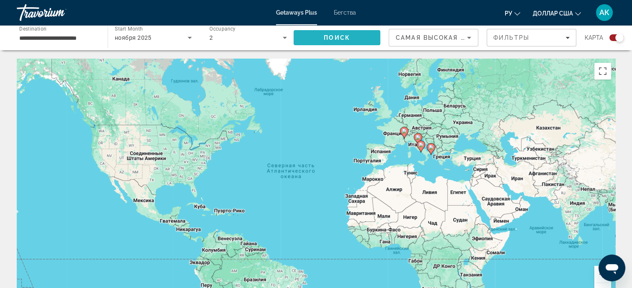
click at [348, 35] on span "Поиск" at bounding box center [337, 37] width 26 height 7
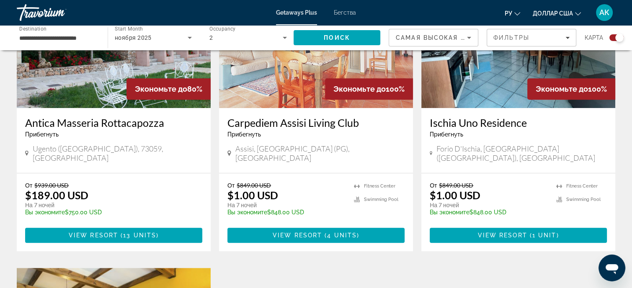
scroll to position [461, 0]
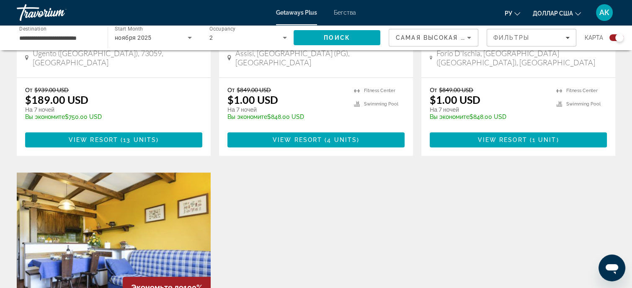
drag, startPoint x: 103, startPoint y: 62, endPoint x: 156, endPoint y: 45, distance: 55.9
click at [104, 62] on div "Antica Masseria Rottacapozza Прибегнуть - Это курорт только для взрослых Ugento…" at bounding box center [114, 45] width 194 height 65
click at [172, 216] on img "Основное содержание" at bounding box center [114, 240] width 194 height 134
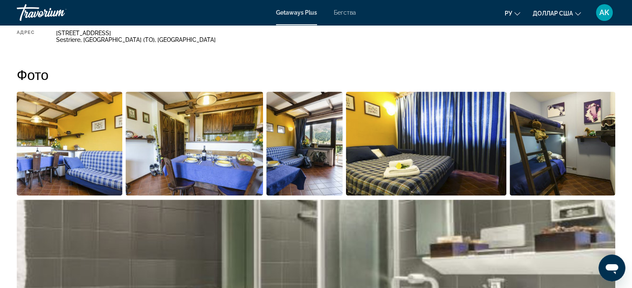
scroll to position [335, 0]
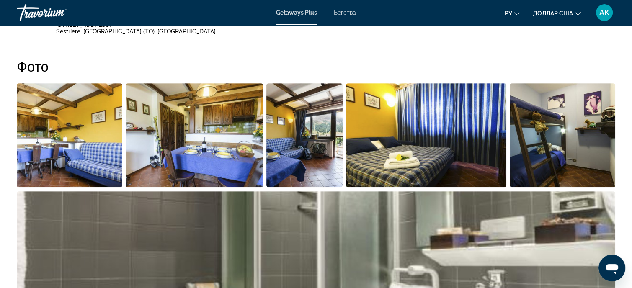
click at [96, 145] on img "Open full-screen image slider" at bounding box center [70, 135] width 106 height 104
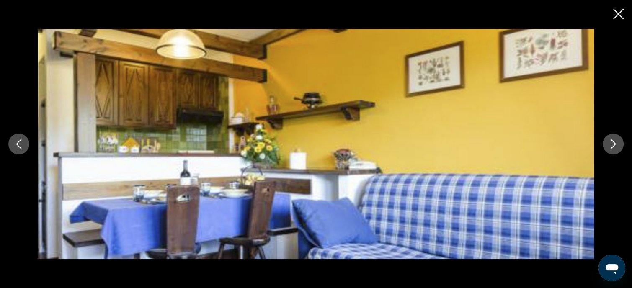
click at [618, 144] on icon "Next image" at bounding box center [613, 144] width 10 height 10
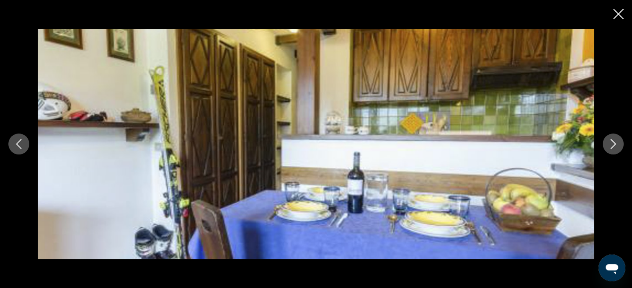
click at [614, 144] on icon "Next image" at bounding box center [613, 144] width 10 height 10
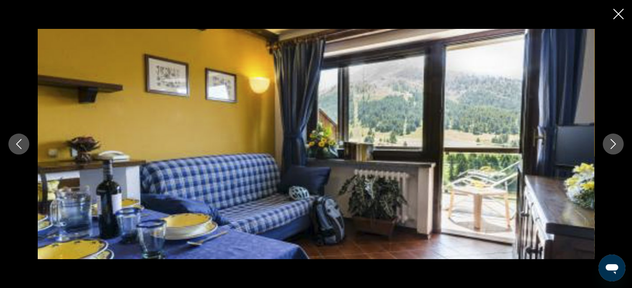
click at [614, 144] on icon "Next image" at bounding box center [613, 144] width 10 height 10
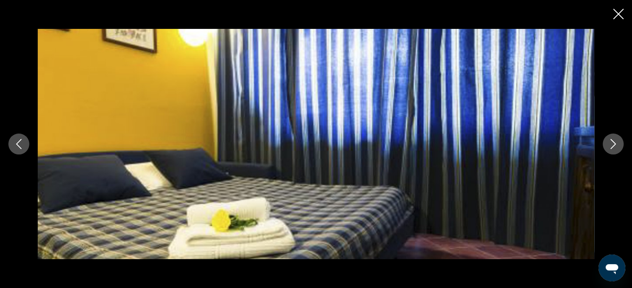
click at [613, 147] on icon "Next image" at bounding box center [613, 144] width 10 height 10
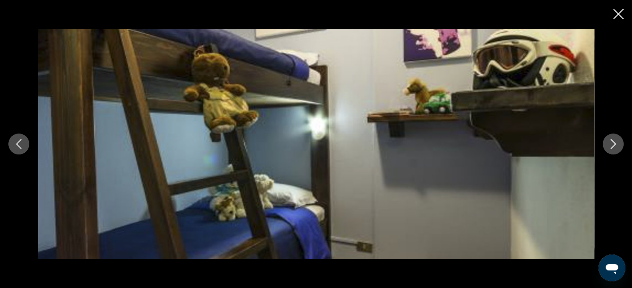
click at [613, 147] on icon "Next image" at bounding box center [613, 144] width 10 height 10
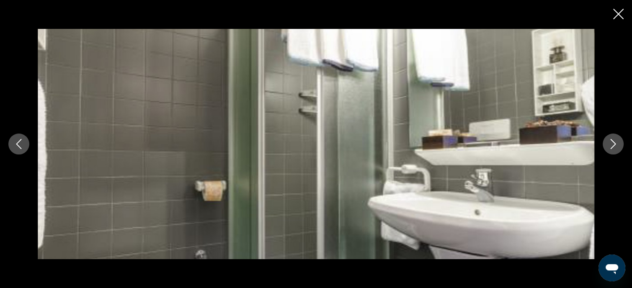
click at [613, 147] on icon "Next image" at bounding box center [613, 144] width 10 height 10
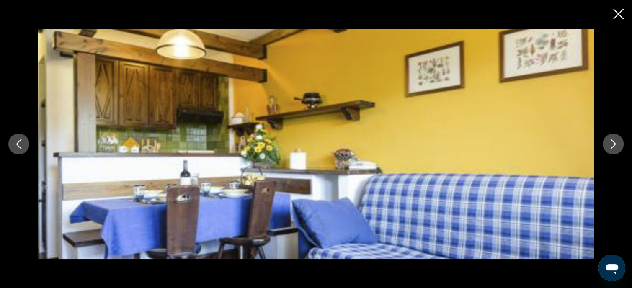
click at [613, 147] on icon "Next image" at bounding box center [613, 144] width 10 height 10
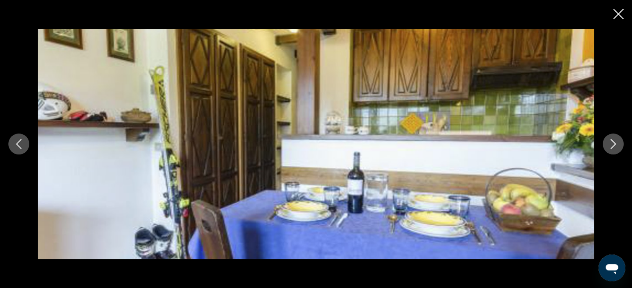
click at [613, 147] on icon "Next image" at bounding box center [613, 144] width 10 height 10
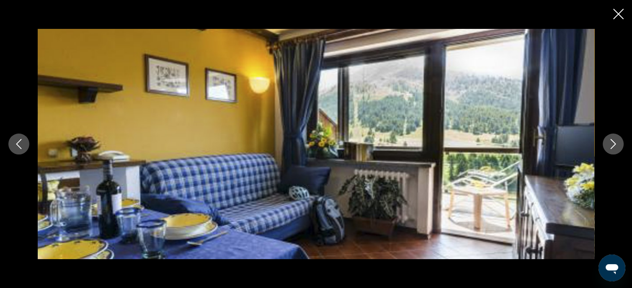
scroll to position [503, 0]
click at [617, 13] on icon "Close slideshow" at bounding box center [618, 14] width 10 height 10
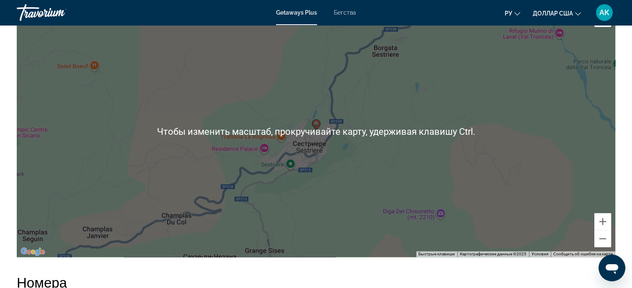
scroll to position [1215, 0]
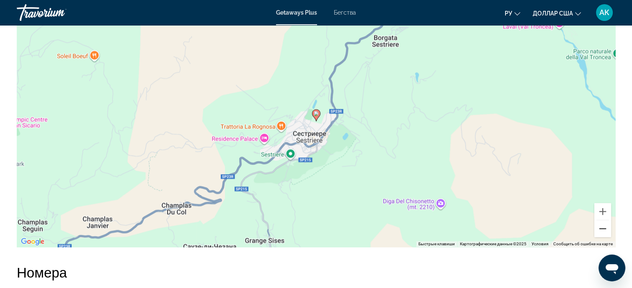
click at [602, 229] on button "Уменьшить" at bounding box center [603, 228] width 17 height 17
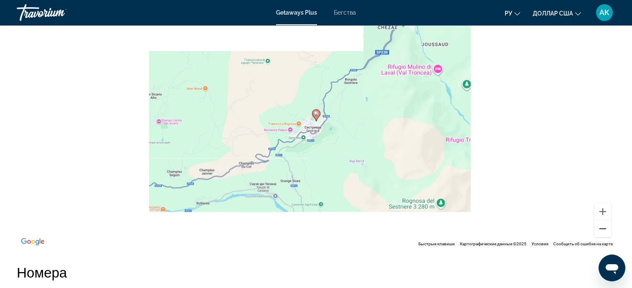
click at [603, 228] on button "Уменьшить" at bounding box center [603, 228] width 17 height 17
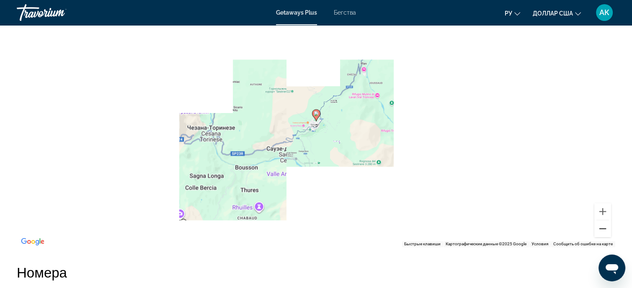
click at [605, 228] on button "Уменьшить" at bounding box center [603, 228] width 17 height 17
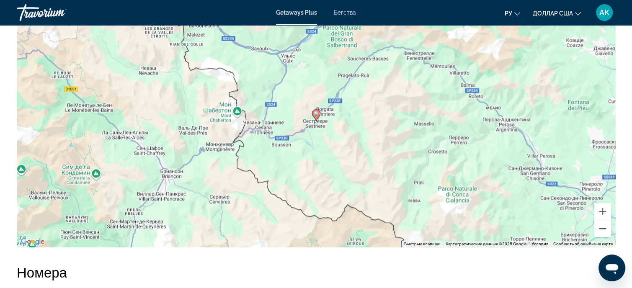
click at [605, 228] on button "Уменьшить" at bounding box center [603, 228] width 17 height 17
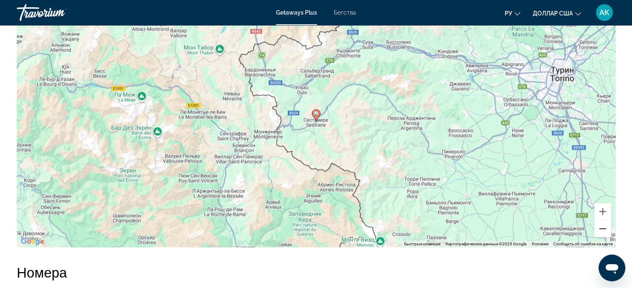
click at [605, 228] on button "Уменьшить" at bounding box center [603, 228] width 17 height 17
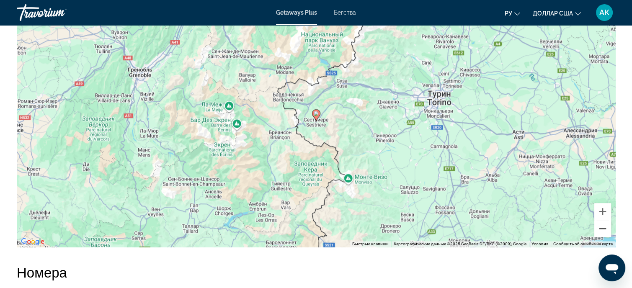
click at [602, 228] on button "Уменьшить" at bounding box center [603, 228] width 17 height 17
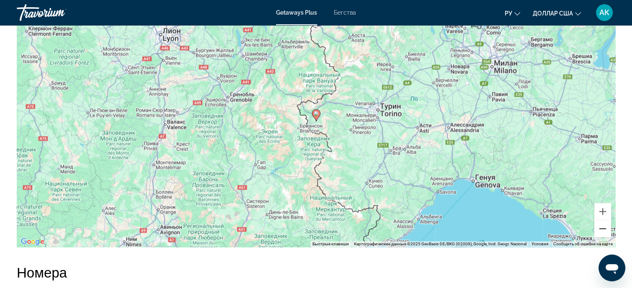
click at [602, 228] on button "Уменьшить" at bounding box center [603, 228] width 17 height 17
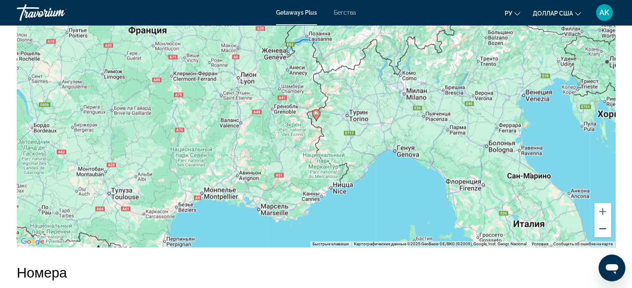
click at [602, 228] on button "Уменьшить" at bounding box center [603, 228] width 17 height 17
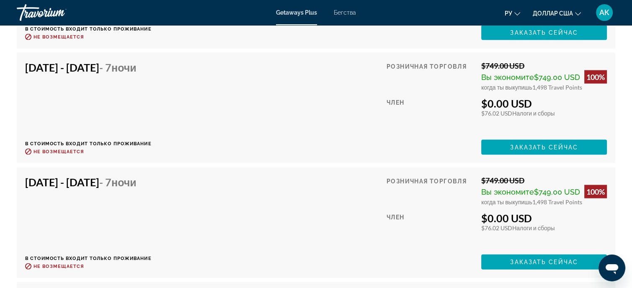
scroll to position [1634, 0]
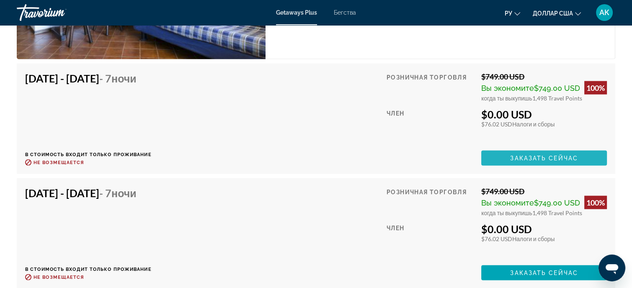
click at [522, 155] on span "Заказать сейчас" at bounding box center [544, 158] width 68 height 7
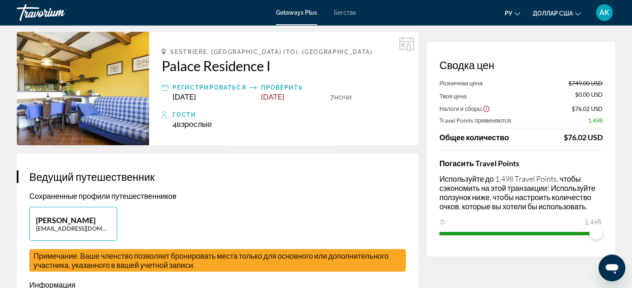
scroll to position [17, 0]
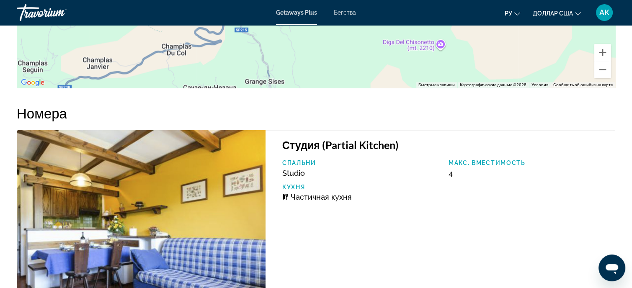
scroll to position [1341, 0]
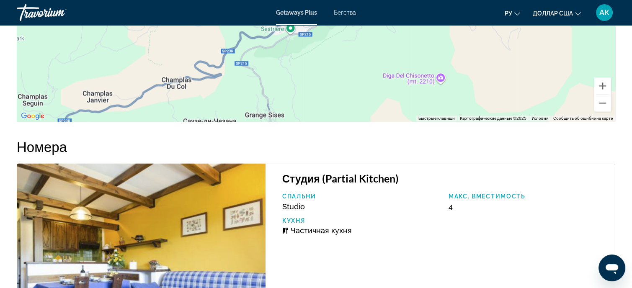
click at [342, 14] on font "Бегства" at bounding box center [345, 12] width 22 height 7
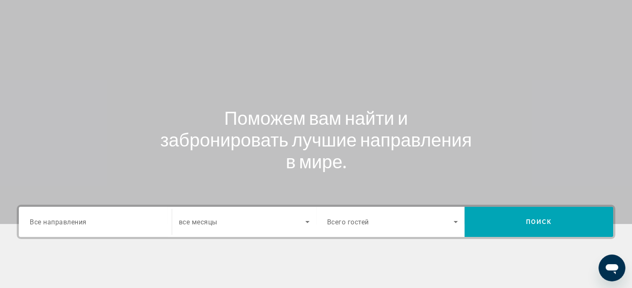
scroll to position [42, 0]
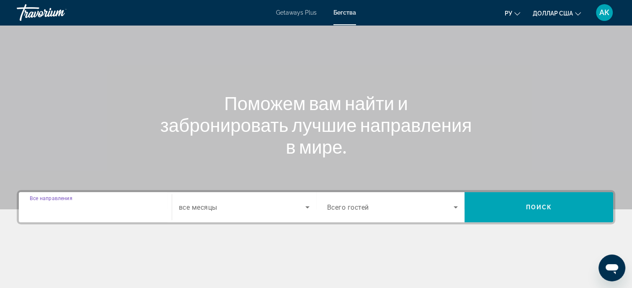
click at [109, 207] on input "Destination Все направления" at bounding box center [95, 208] width 131 height 10
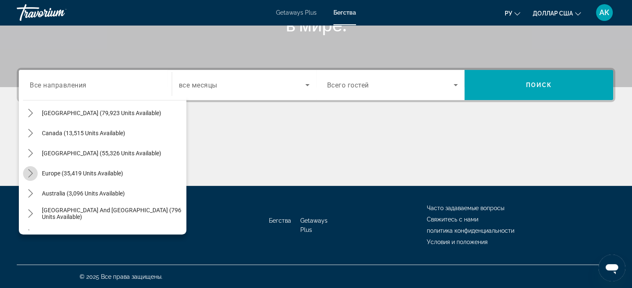
click at [30, 172] on icon "Toggle Europe (35,419 units available) submenu" at bounding box center [30, 173] width 8 height 8
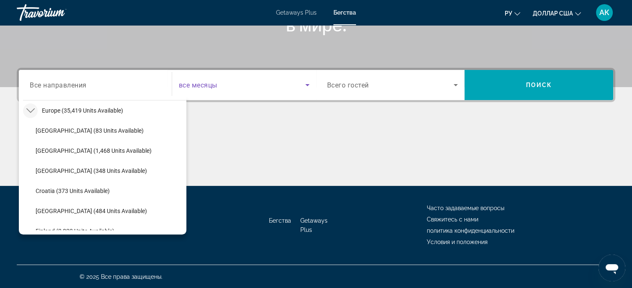
click at [251, 84] on span "Search widget" at bounding box center [242, 85] width 127 height 10
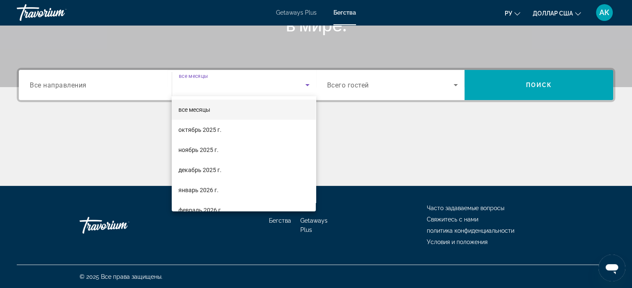
drag, startPoint x: 139, startPoint y: 89, endPoint x: 129, endPoint y: 91, distance: 10.3
click at [138, 89] on div at bounding box center [316, 144] width 632 height 288
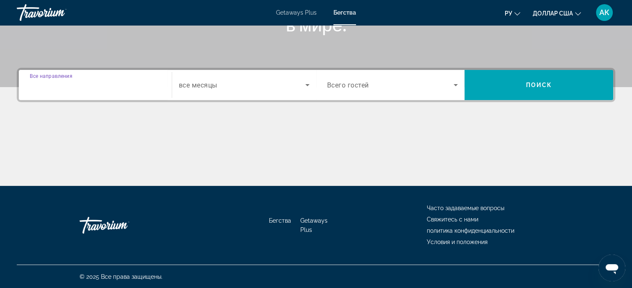
click at [97, 87] on input "Destination Все направления" at bounding box center [95, 85] width 131 height 10
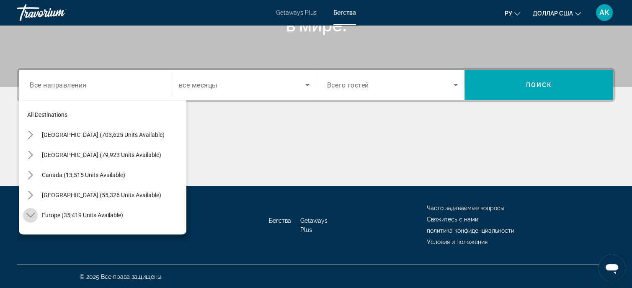
click at [31, 212] on icon "Toggle Europe (35,419 units available) submenu" at bounding box center [30, 215] width 8 height 8
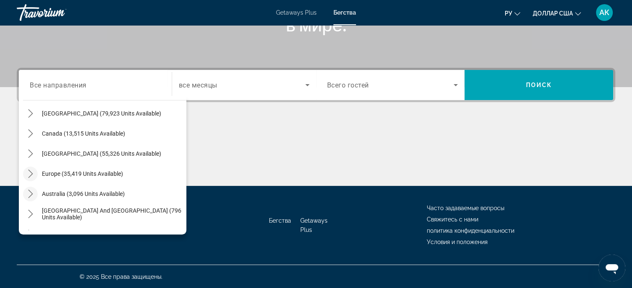
scroll to position [42, 0]
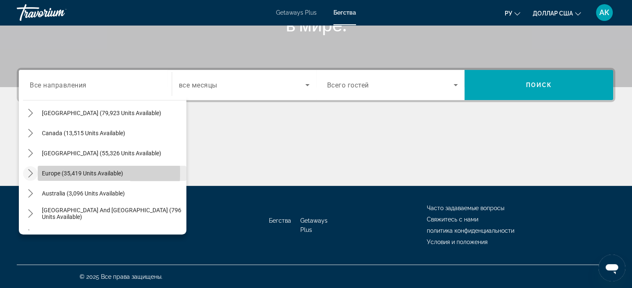
click at [49, 173] on span "Europe (35,419 units available)" at bounding box center [82, 173] width 81 height 7
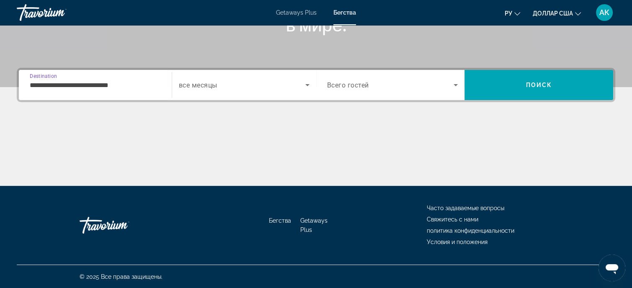
click at [138, 84] on input "**********" at bounding box center [95, 85] width 131 height 10
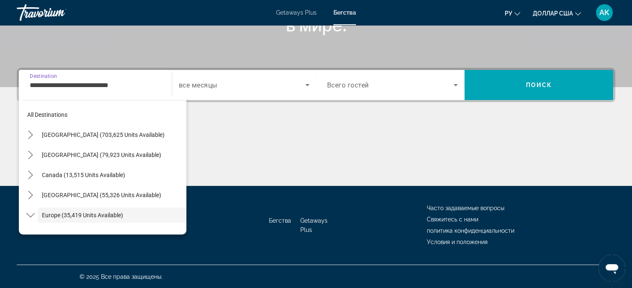
scroll to position [50, 0]
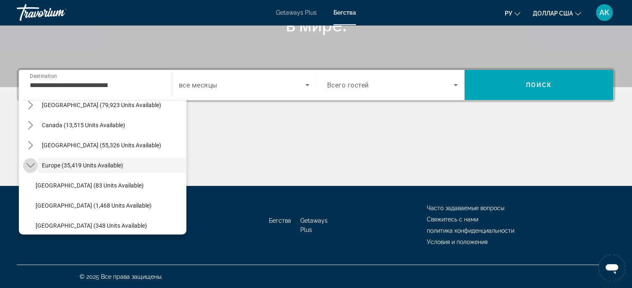
click at [28, 161] on icon "Toggle Europe (35,419 units available) submenu" at bounding box center [30, 165] width 8 height 8
click at [29, 163] on icon "Toggle Europe (35,419 units available) submenu" at bounding box center [30, 165] width 8 height 8
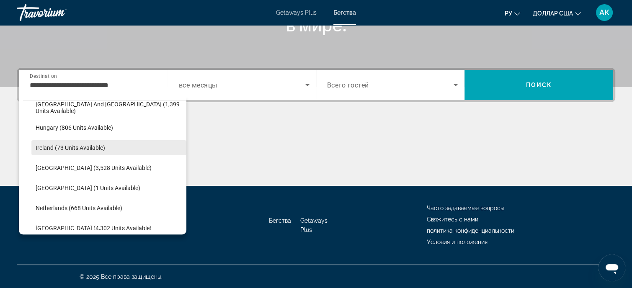
scroll to position [301, 0]
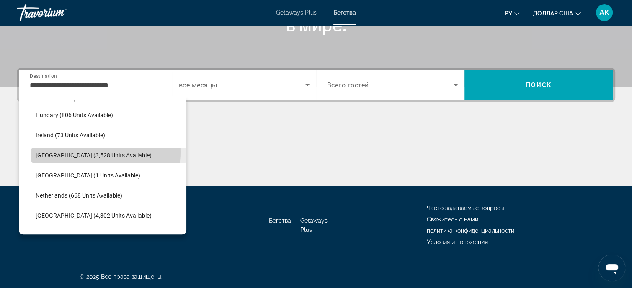
click at [83, 152] on span "[GEOGRAPHIC_DATA] (3,528 units available)" at bounding box center [94, 155] width 116 height 7
type input "**********"
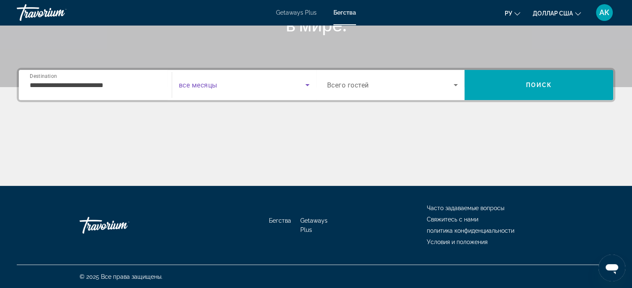
click at [310, 84] on icon "Search widget" at bounding box center [308, 85] width 10 height 10
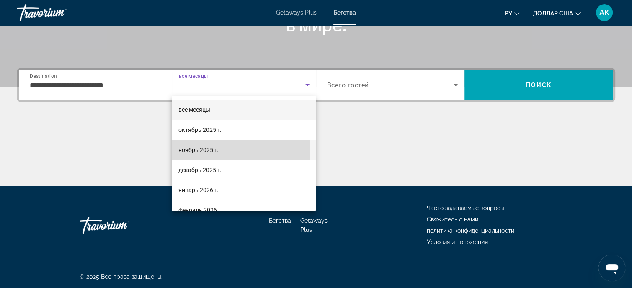
click at [235, 150] on mat-option "ноябрь 2025 г." at bounding box center [244, 150] width 144 height 20
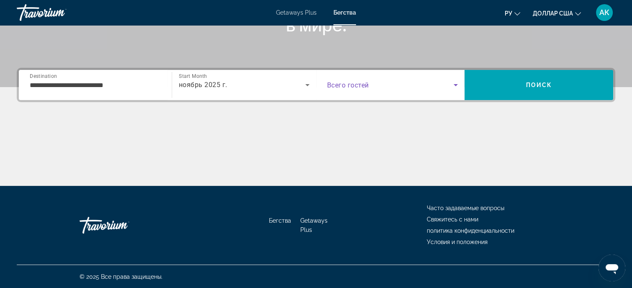
click at [455, 85] on icon "Search widget" at bounding box center [456, 85] width 10 height 10
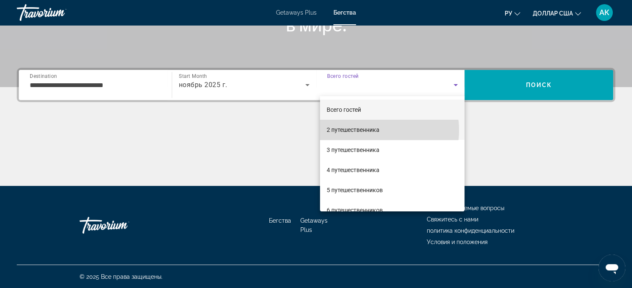
click at [378, 130] on font "2 путешественника" at bounding box center [353, 130] width 53 height 7
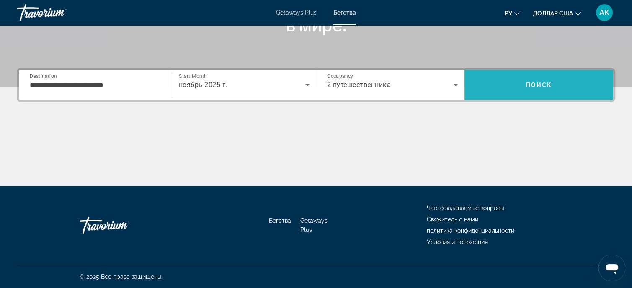
click at [518, 87] on span "Search" at bounding box center [539, 85] width 149 height 20
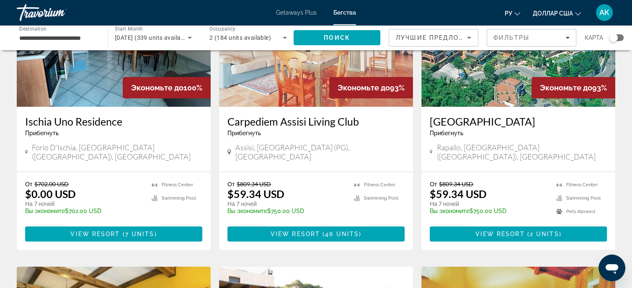
scroll to position [126, 0]
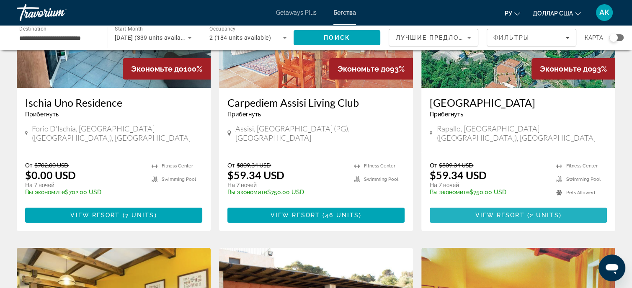
click at [490, 205] on span "Основное содержание" at bounding box center [518, 215] width 177 height 20
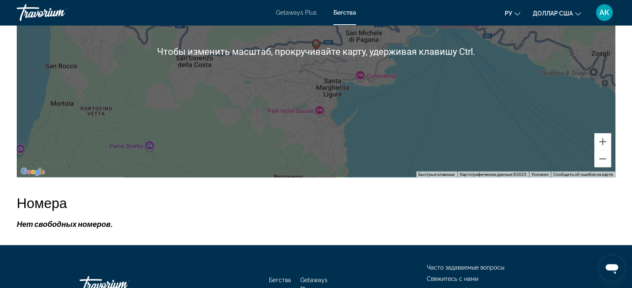
scroll to position [1467, 0]
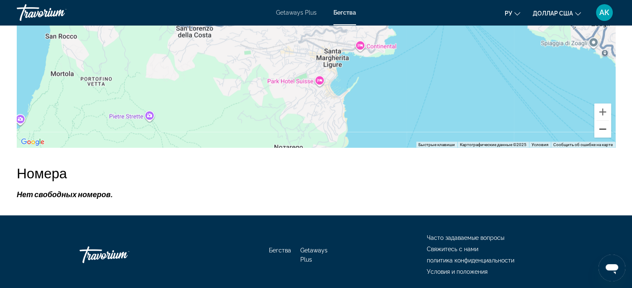
click at [606, 121] on button "Уменьшить" at bounding box center [603, 129] width 17 height 17
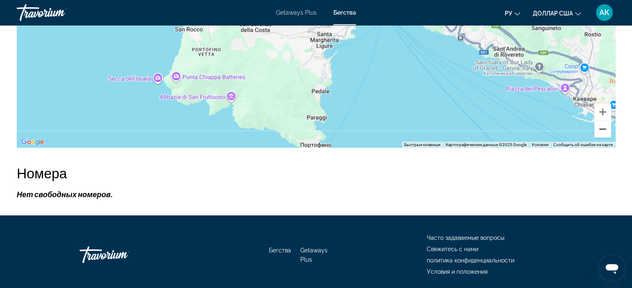
click at [606, 121] on button "Уменьшить" at bounding box center [603, 129] width 17 height 17
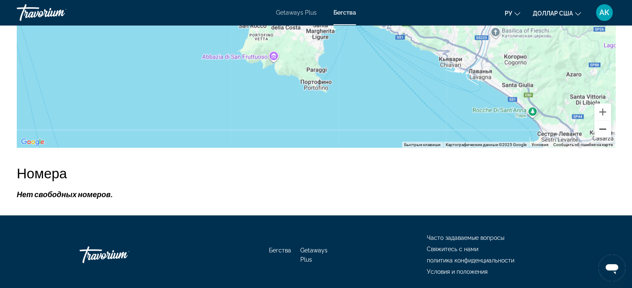
click at [606, 121] on button "Уменьшить" at bounding box center [603, 129] width 17 height 17
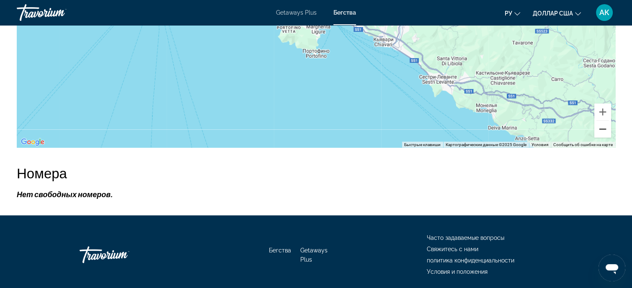
click at [606, 121] on button "Уменьшить" at bounding box center [603, 129] width 17 height 17
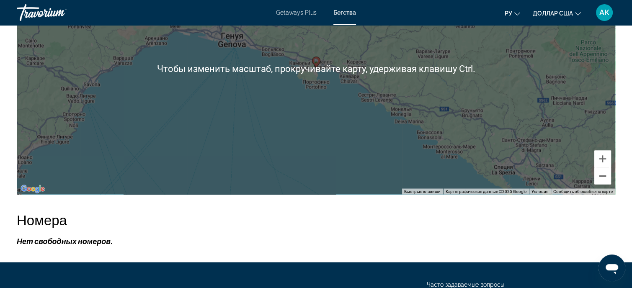
scroll to position [1361, 0]
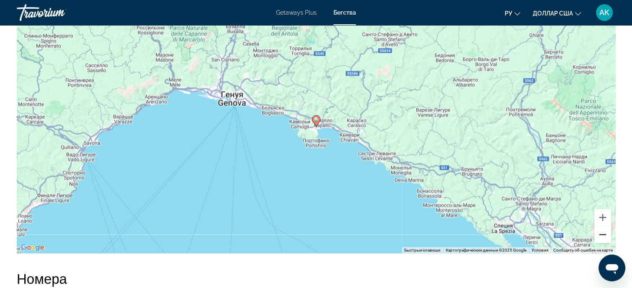
click at [606, 226] on button "Уменьшить" at bounding box center [603, 234] width 17 height 17
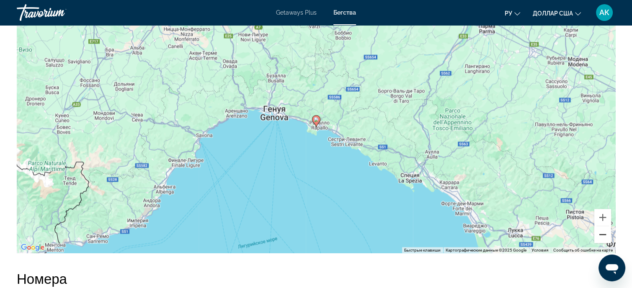
click at [600, 226] on button "Уменьшить" at bounding box center [603, 234] width 17 height 17
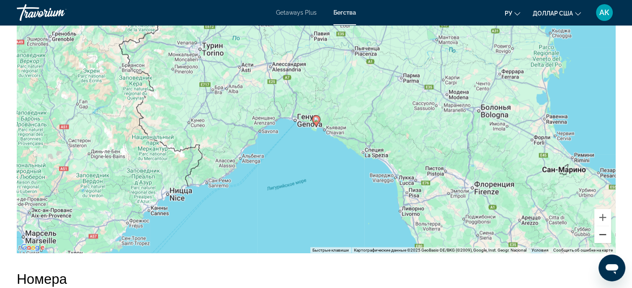
click at [604, 226] on button "Уменьшить" at bounding box center [603, 234] width 17 height 17
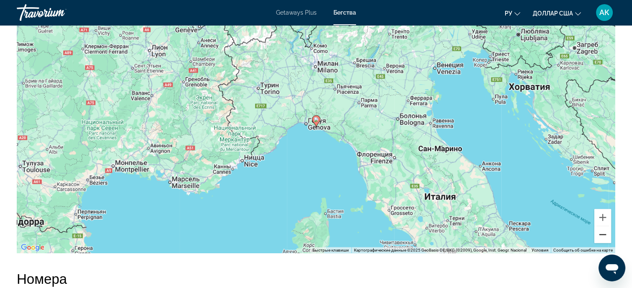
click at [604, 226] on button "Уменьшить" at bounding box center [603, 234] width 17 height 17
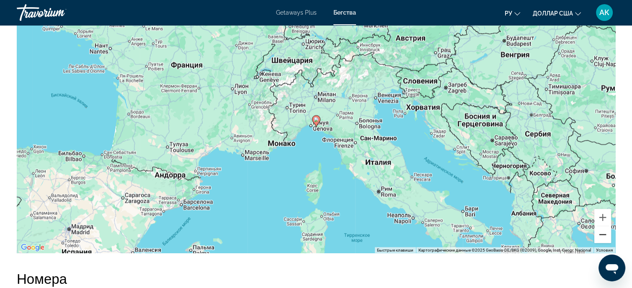
click at [604, 226] on button "Уменьшить" at bounding box center [603, 234] width 17 height 17
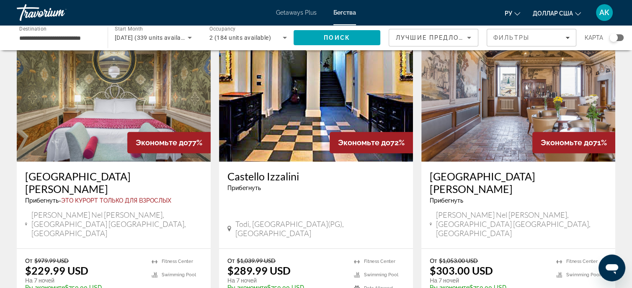
scroll to position [964, 0]
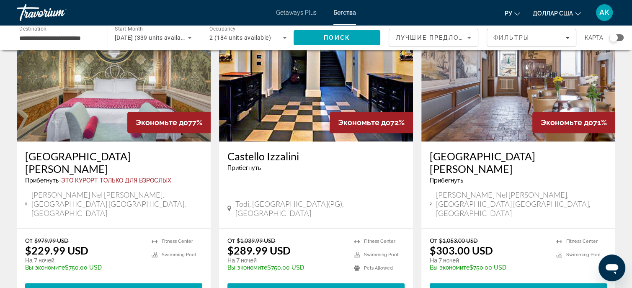
click at [113, 237] on div "От $979.99 USD $229.99 USD На 7 ночей Вы экономите $750.00 USD temp" at bounding box center [84, 257] width 118 height 40
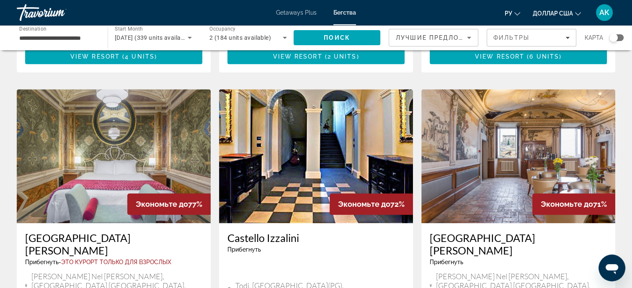
scroll to position [880, 0]
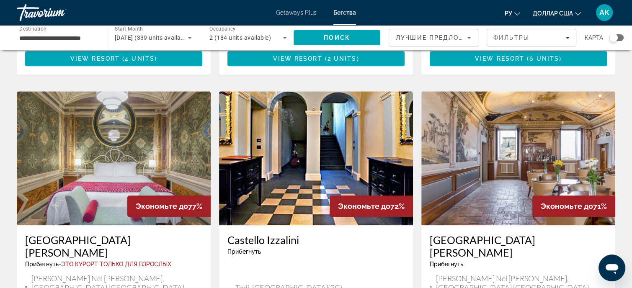
click at [106, 127] on img "Основное содержание" at bounding box center [114, 158] width 194 height 134
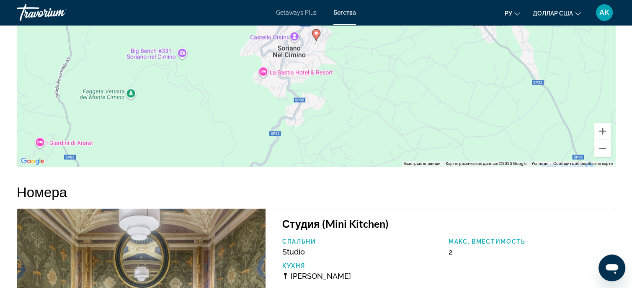
scroll to position [1259, 0]
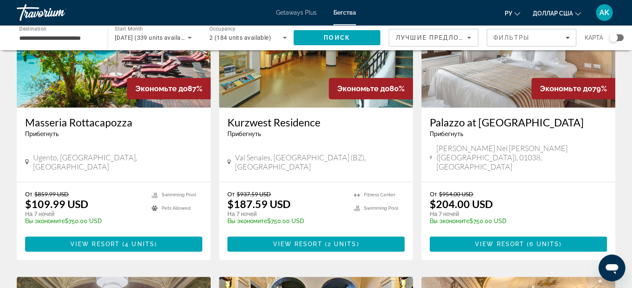
scroll to position [629, 0]
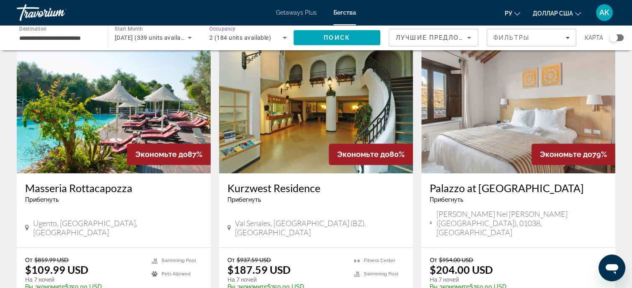
click at [284, 36] on icon "Search widget" at bounding box center [285, 38] width 10 height 10
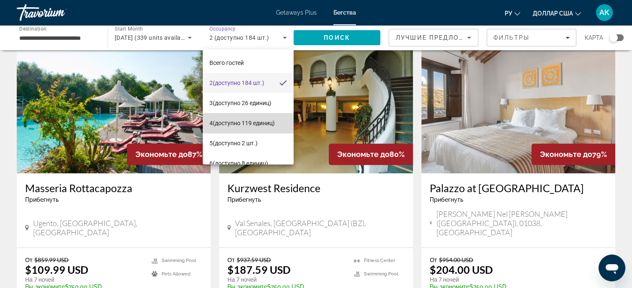
click at [263, 124] on font "(доступно 119 единиц)" at bounding box center [244, 123] width 62 height 7
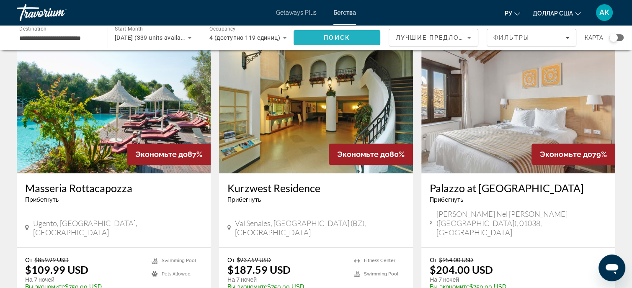
click at [323, 40] on span "Search" at bounding box center [337, 38] width 87 height 20
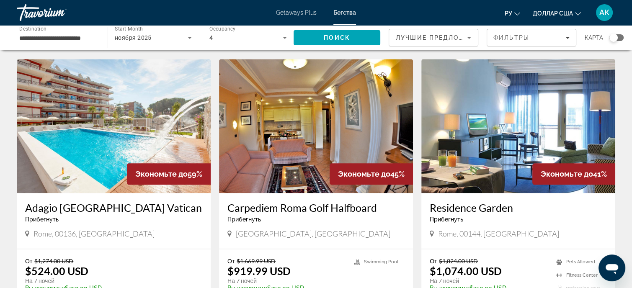
scroll to position [922, 0]
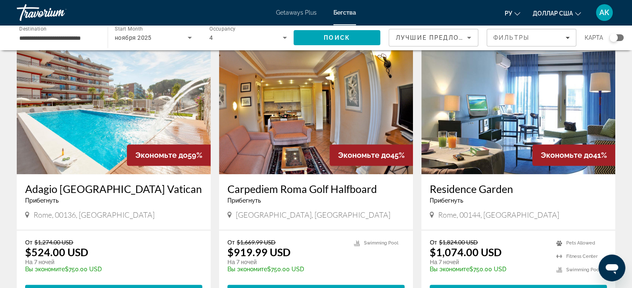
click at [107, 132] on img "Основное содержание" at bounding box center [114, 107] width 194 height 134
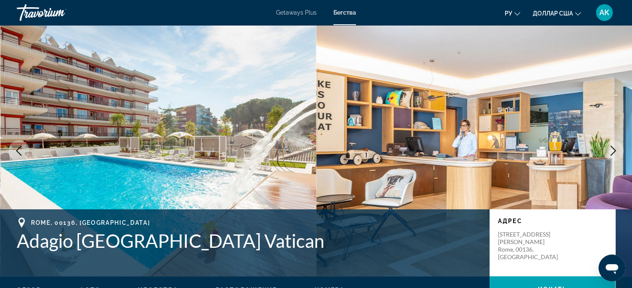
click at [612, 150] on icon "Next image" at bounding box center [613, 151] width 10 height 10
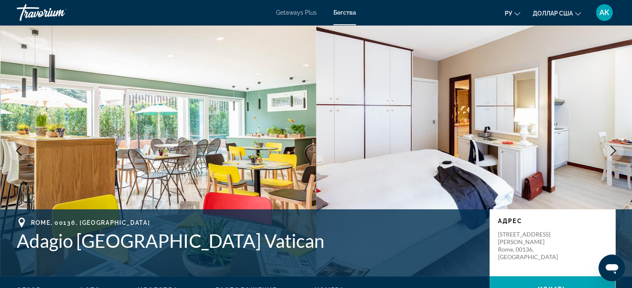
click at [612, 150] on icon "Next image" at bounding box center [613, 151] width 10 height 10
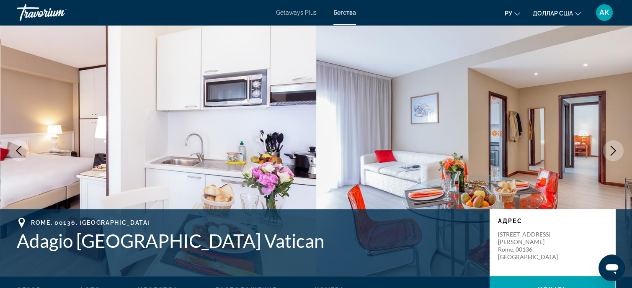
click at [17, 144] on button "Previous image" at bounding box center [18, 150] width 21 height 21
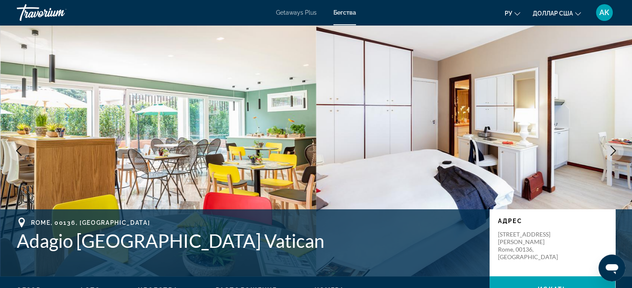
click at [611, 150] on icon "Next image" at bounding box center [613, 151] width 10 height 10
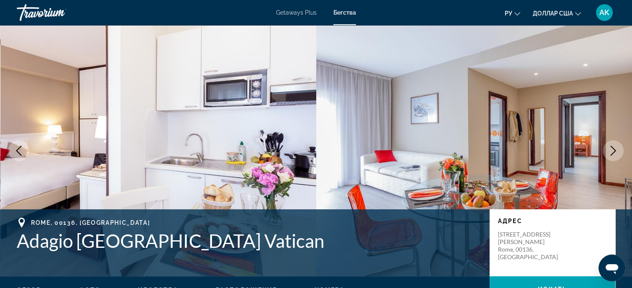
click at [611, 150] on icon "Next image" at bounding box center [613, 151] width 10 height 10
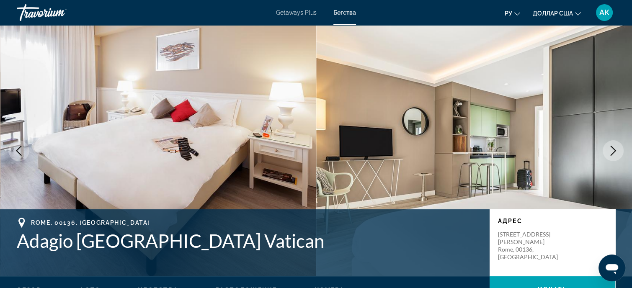
click at [23, 152] on icon "Previous image" at bounding box center [19, 151] width 10 height 10
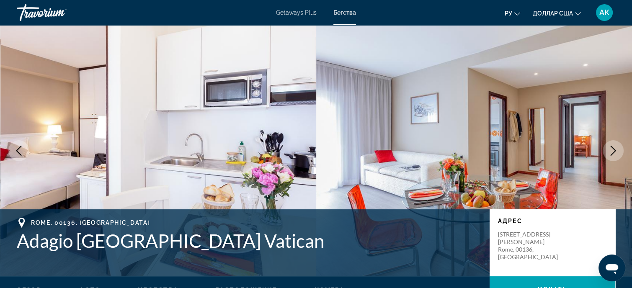
click at [23, 152] on icon "Previous image" at bounding box center [19, 151] width 10 height 10
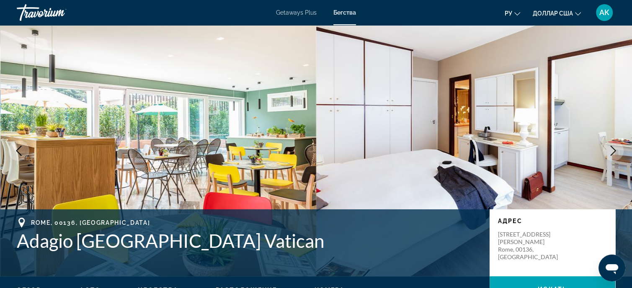
click at [614, 148] on icon "Next image" at bounding box center [613, 151] width 10 height 10
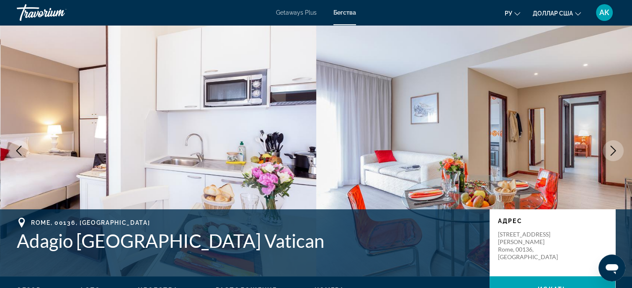
click at [614, 148] on icon "Next image" at bounding box center [613, 151] width 10 height 10
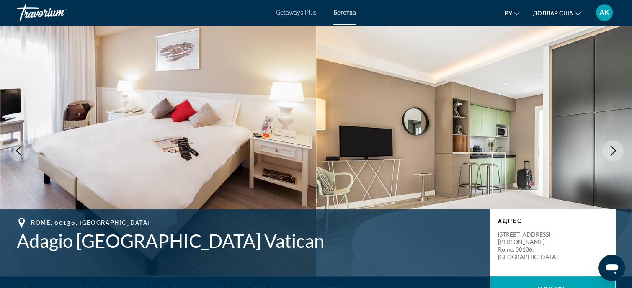
click at [614, 148] on icon "Next image" at bounding box center [613, 151] width 10 height 10
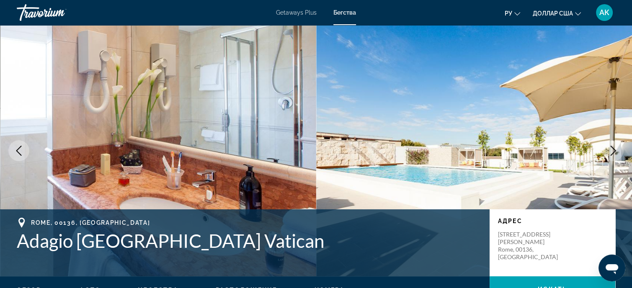
click at [616, 148] on icon "Next image" at bounding box center [613, 151] width 10 height 10
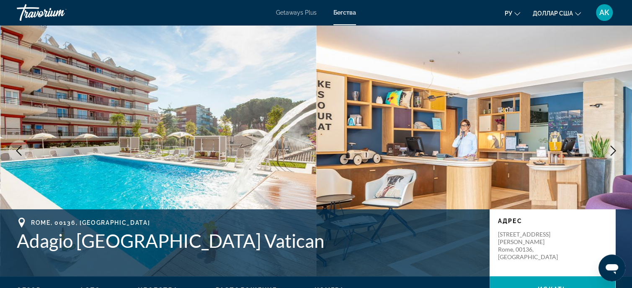
click at [616, 148] on icon "Next image" at bounding box center [613, 151] width 10 height 10
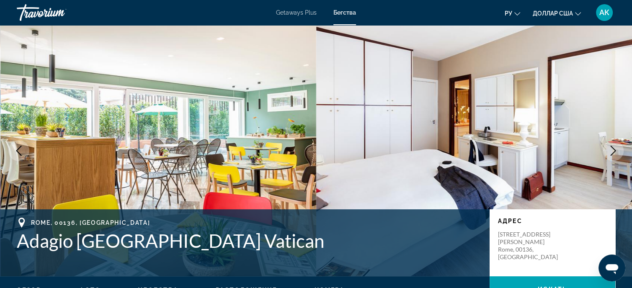
click at [616, 148] on icon "Next image" at bounding box center [613, 151] width 10 height 10
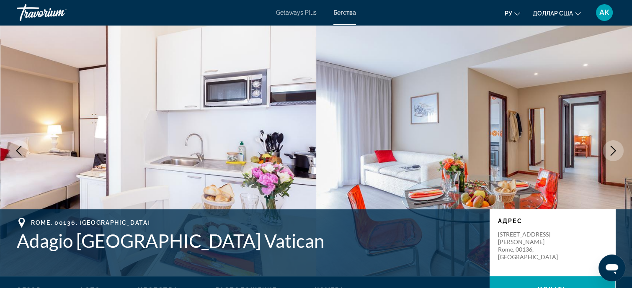
click at [616, 148] on icon "Next image" at bounding box center [613, 151] width 10 height 10
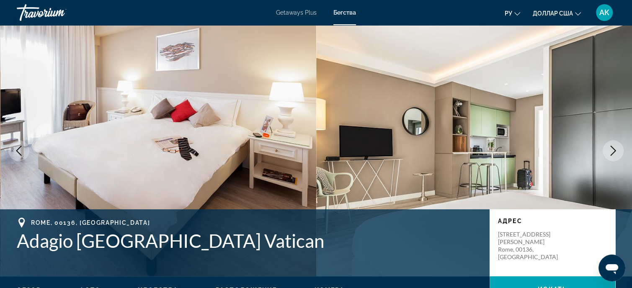
click at [611, 148] on icon "Next image" at bounding box center [613, 151] width 10 height 10
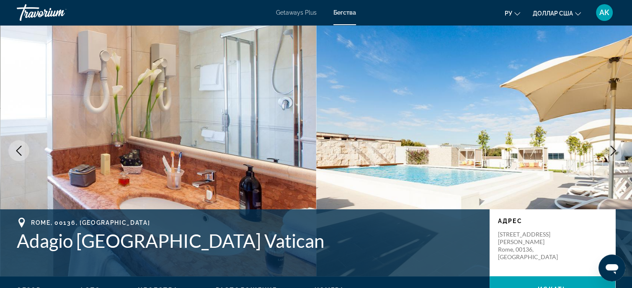
click at [611, 148] on icon "Next image" at bounding box center [613, 151] width 10 height 10
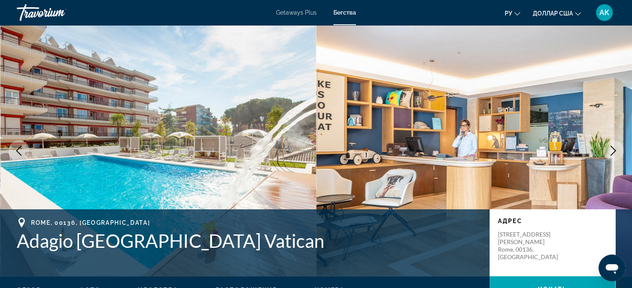
click at [611, 148] on icon "Next image" at bounding box center [613, 151] width 10 height 10
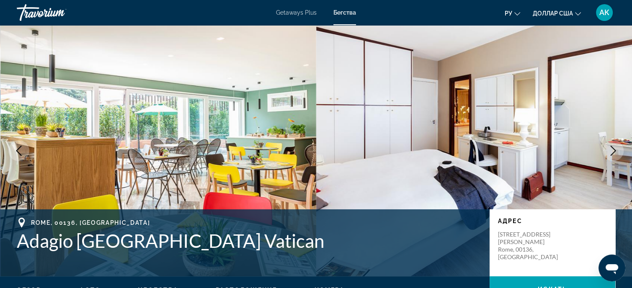
click at [611, 148] on icon "Next image" at bounding box center [613, 151] width 10 height 10
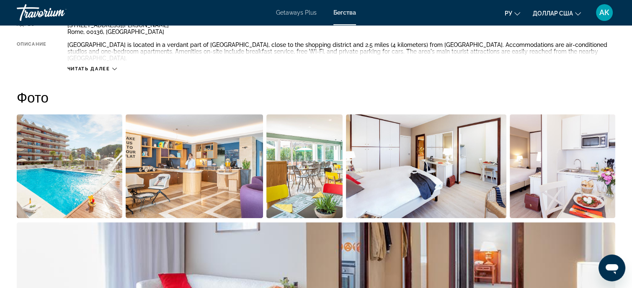
scroll to position [335, 0]
click at [115, 66] on icon "Основное содержание" at bounding box center [114, 68] width 5 height 5
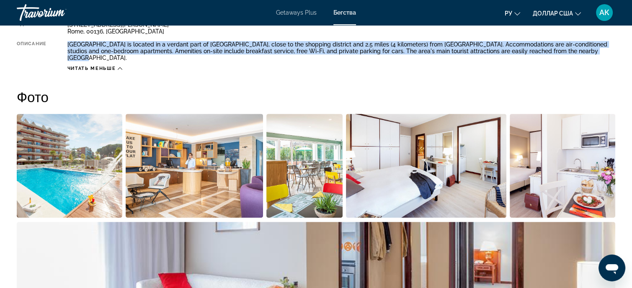
drag, startPoint x: 69, startPoint y: 44, endPoint x: 578, endPoint y: 53, distance: 509.6
click at [578, 53] on div "[GEOGRAPHIC_DATA] is located in a verdant part of [GEOGRAPHIC_DATA], close to t…" at bounding box center [341, 51] width 548 height 20
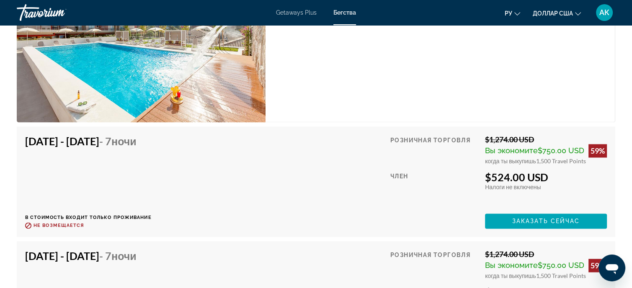
scroll to position [1299, 0]
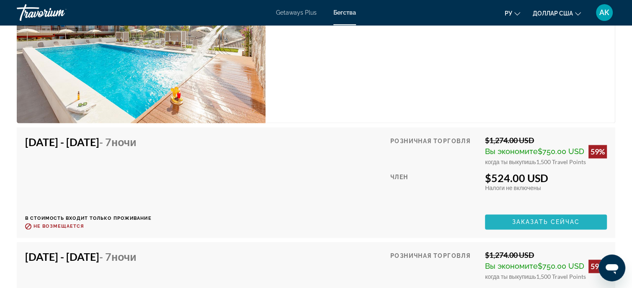
click at [514, 219] on span "Заказать сейчас" at bounding box center [546, 222] width 68 height 7
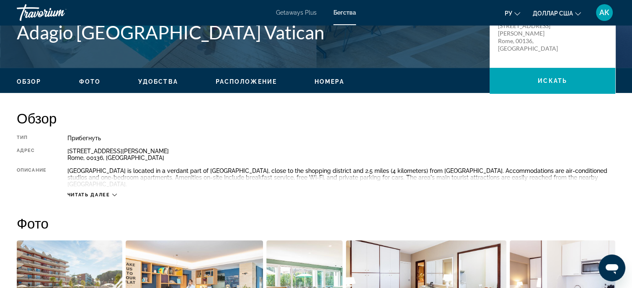
scroll to position [210, 0]
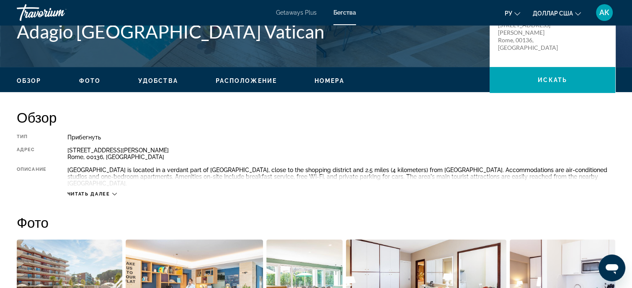
click at [116, 193] on icon "Основное содержание" at bounding box center [114, 194] width 5 height 3
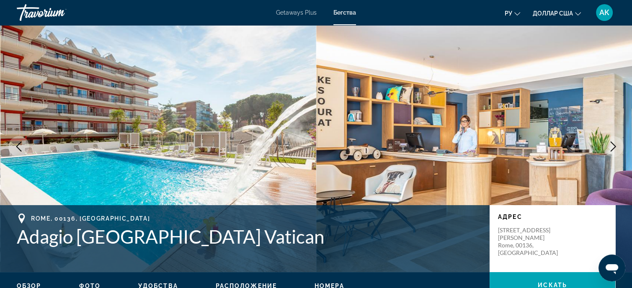
scroll to position [0, 0]
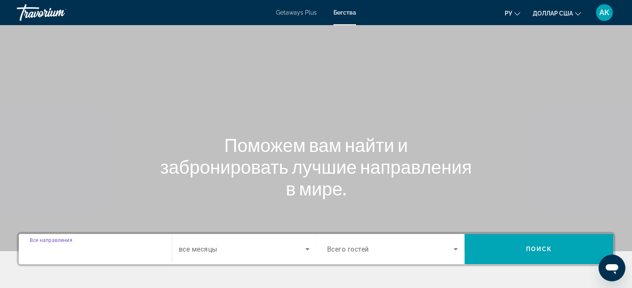
click at [101, 248] on input "Destination Все направления" at bounding box center [95, 250] width 131 height 10
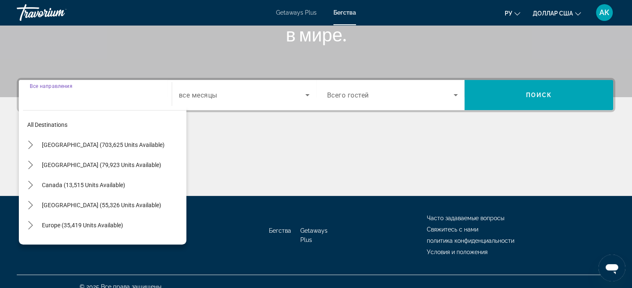
scroll to position [164, 0]
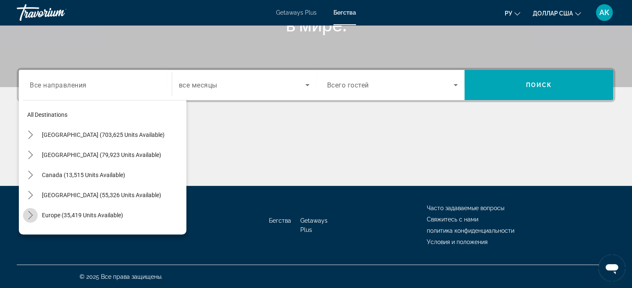
click at [29, 214] on icon "Toggle Europe (35,419 units available) submenu" at bounding box center [30, 215] width 8 height 8
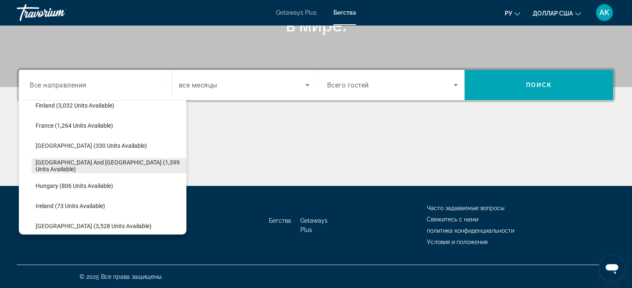
scroll to position [272, 0]
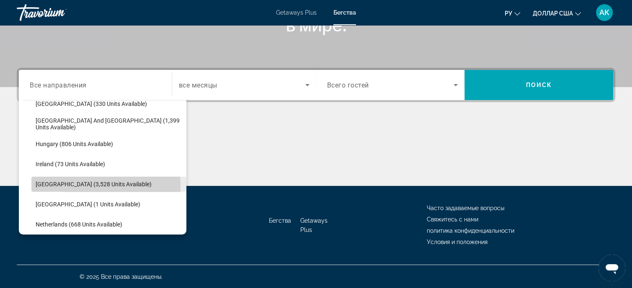
click at [68, 186] on span "[GEOGRAPHIC_DATA] (3,528 units available)" at bounding box center [94, 184] width 116 height 7
type input "**********"
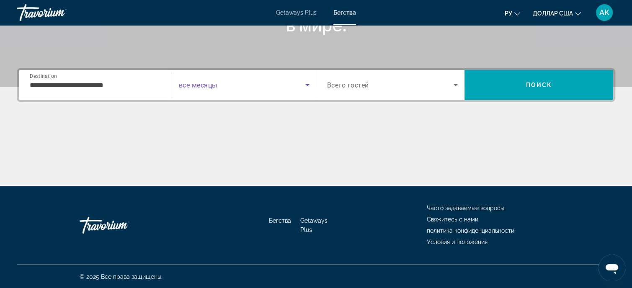
click at [307, 84] on icon "Search widget" at bounding box center [307, 85] width 4 height 2
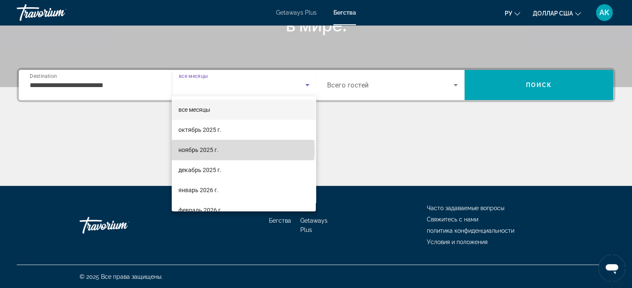
click at [243, 150] on mat-option "ноябрь 2025 г." at bounding box center [244, 150] width 144 height 20
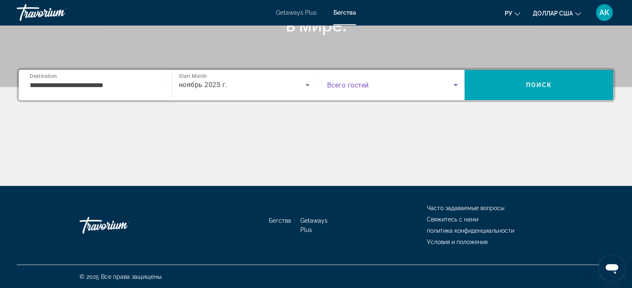
click at [455, 85] on icon "Search widget" at bounding box center [456, 85] width 4 height 2
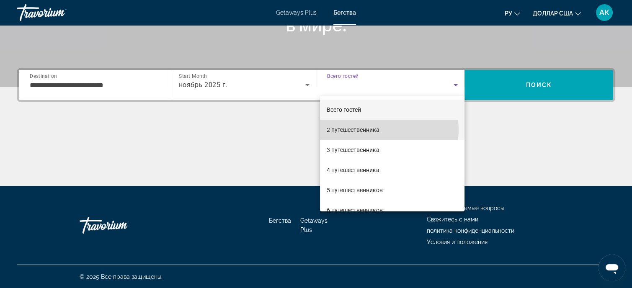
click at [374, 130] on font "2 путешественника" at bounding box center [353, 130] width 53 height 7
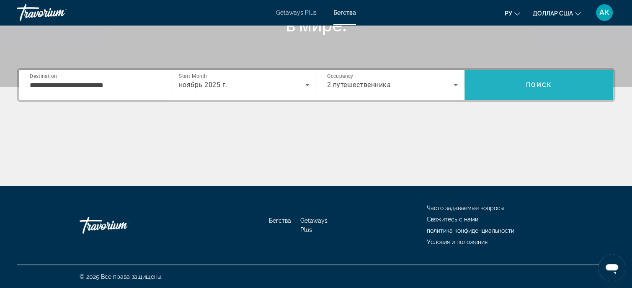
click at [534, 80] on span "Search" at bounding box center [539, 85] width 149 height 20
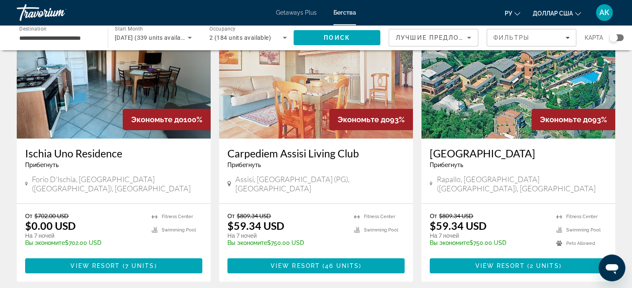
scroll to position [126, 0]
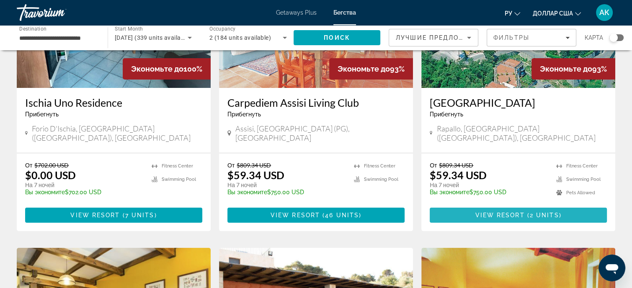
click at [481, 212] on span "View Resort" at bounding box center [499, 215] width 49 height 7
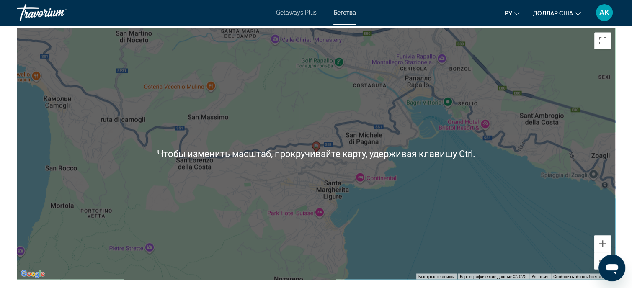
scroll to position [1377, 0]
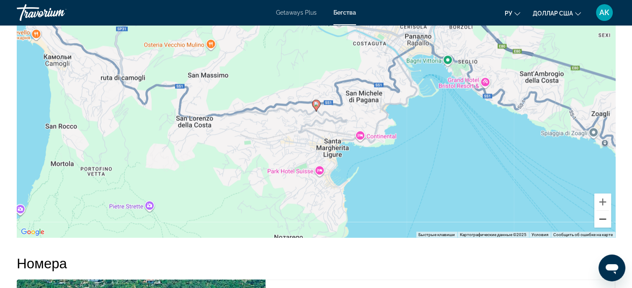
click at [600, 211] on button "Уменьшить" at bounding box center [603, 219] width 17 height 17
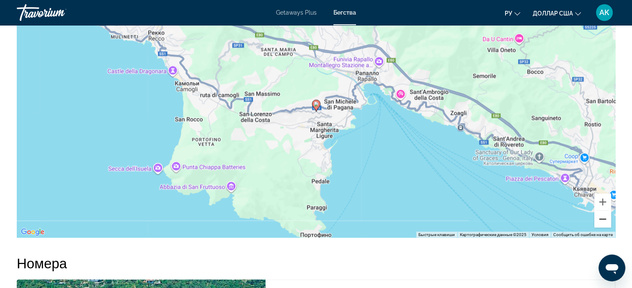
click at [600, 211] on button "Уменьшить" at bounding box center [603, 219] width 17 height 17
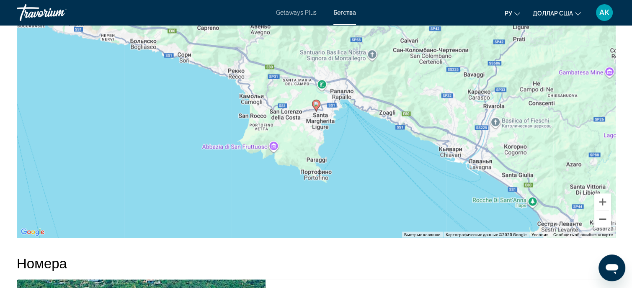
click at [600, 211] on button "Уменьшить" at bounding box center [603, 219] width 17 height 17
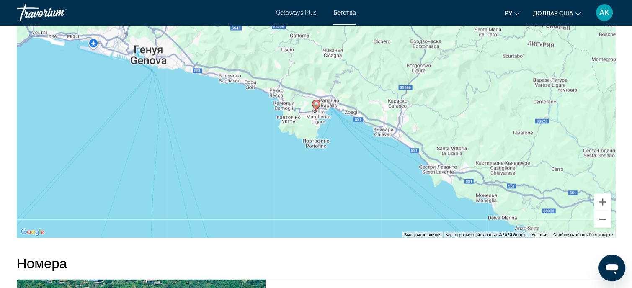
click at [600, 211] on button "Уменьшить" at bounding box center [603, 219] width 17 height 17
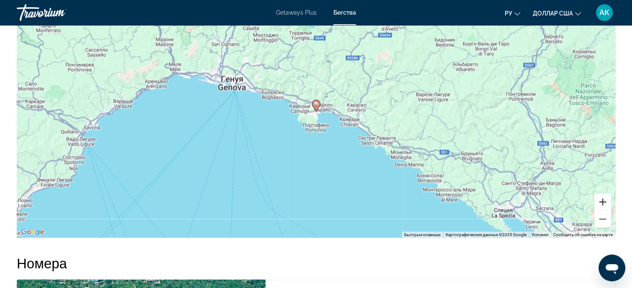
click at [598, 195] on button "Увеличить" at bounding box center [603, 202] width 17 height 17
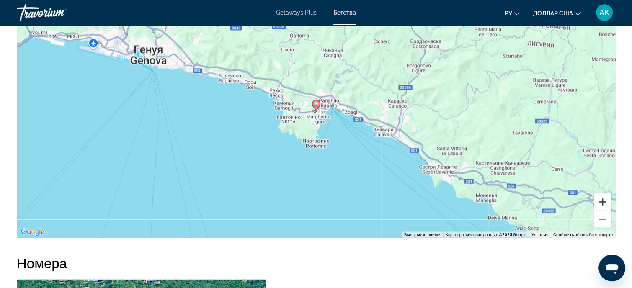
click at [598, 195] on button "Увеличить" at bounding box center [603, 202] width 17 height 17
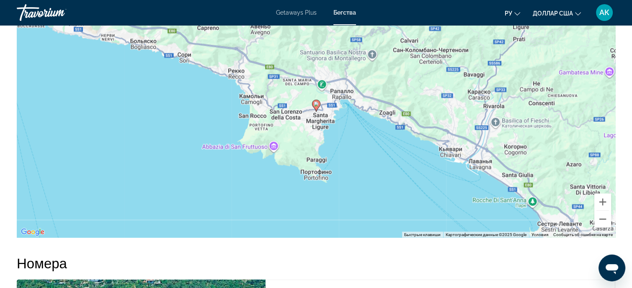
click at [314, 101] on image "Основное содержание" at bounding box center [316, 103] width 5 height 5
click at [316, 101] on image "Основное содержание" at bounding box center [316, 103] width 5 height 5
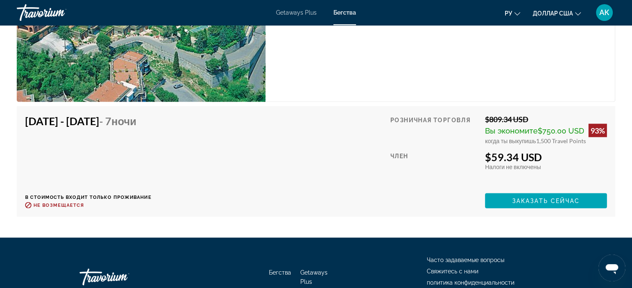
scroll to position [1754, 0]
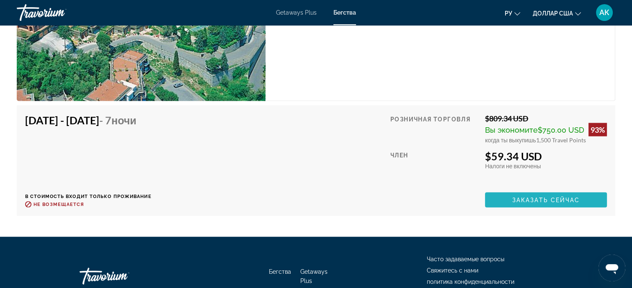
click at [525, 197] on span "Заказать сейчас" at bounding box center [546, 200] width 68 height 7
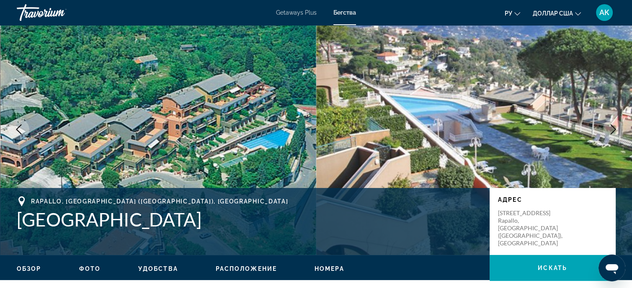
scroll to position [42, 0]
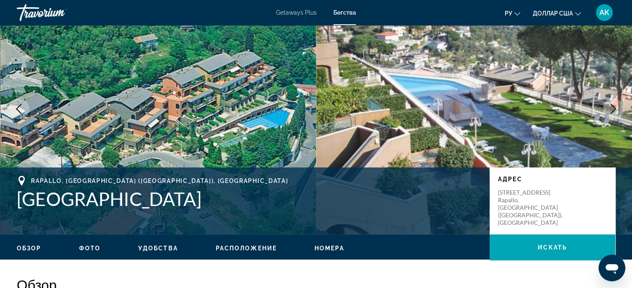
click at [558, 132] on img "Основное содержание" at bounding box center [474, 108] width 316 height 251
click at [592, 139] on img "Основное содержание" at bounding box center [474, 108] width 316 height 251
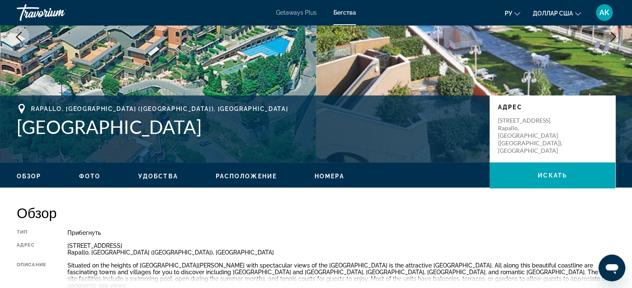
scroll to position [126, 0]
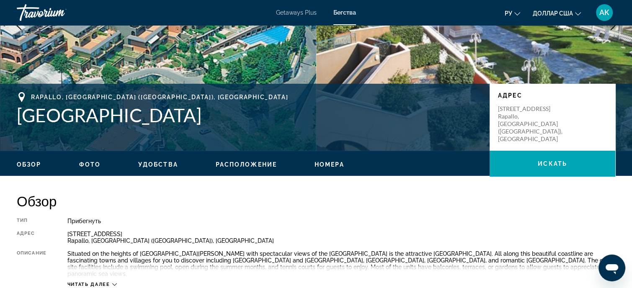
click at [234, 163] on span "Расположение" at bounding box center [246, 164] width 61 height 7
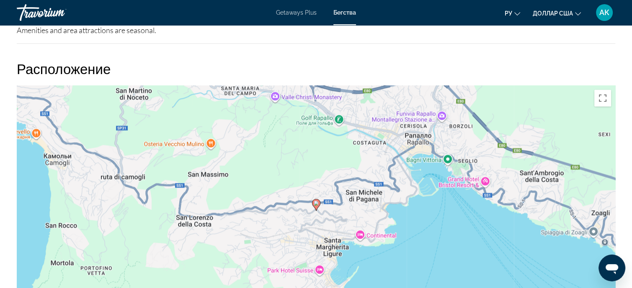
scroll to position [1278, 0]
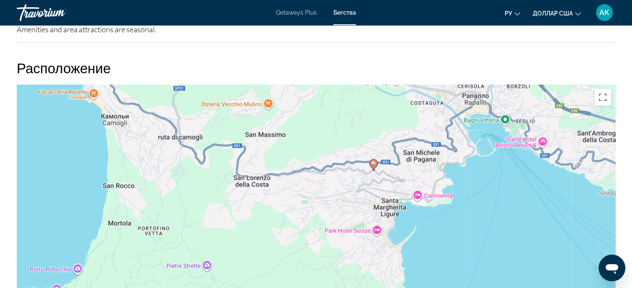
drag, startPoint x: 173, startPoint y: 154, endPoint x: 231, endPoint y: 114, distance: 71.1
click at [231, 114] on div "Чтобы активировать перетаскивание с помощью клавиатуры, нажмите Alt + Ввод. Пос…" at bounding box center [316, 210] width 599 height 251
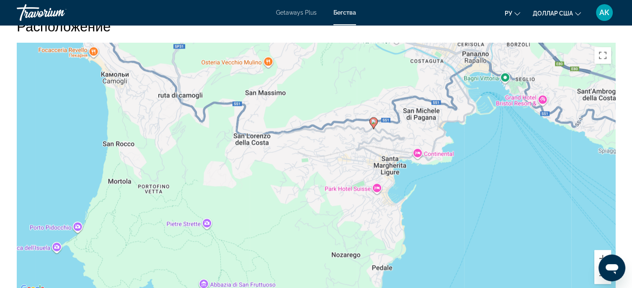
scroll to position [1346, 0]
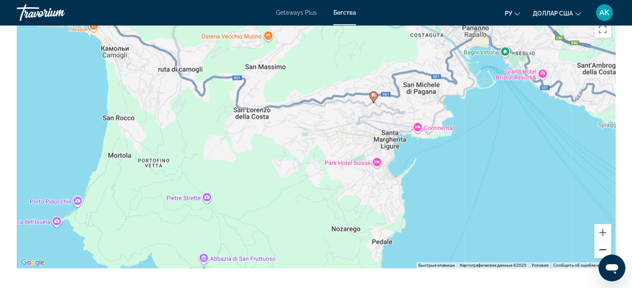
click at [602, 241] on button "Уменьшить" at bounding box center [603, 249] width 17 height 17
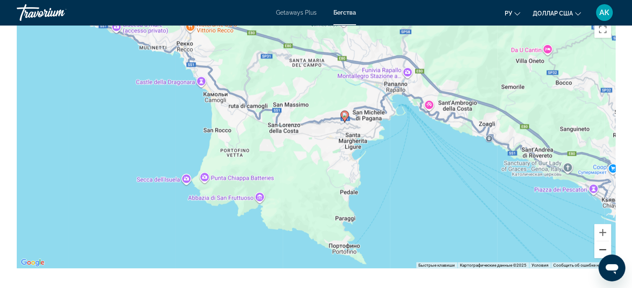
click at [602, 241] on button "Уменьшить" at bounding box center [603, 249] width 17 height 17
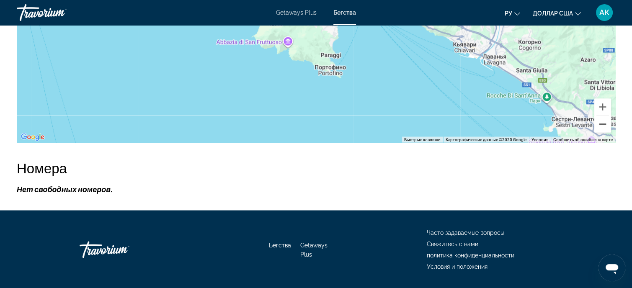
scroll to position [1487, 0]
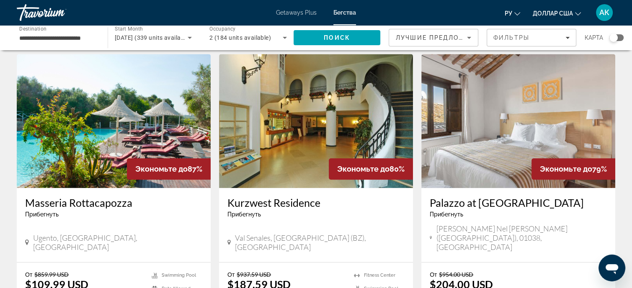
scroll to position [629, 0]
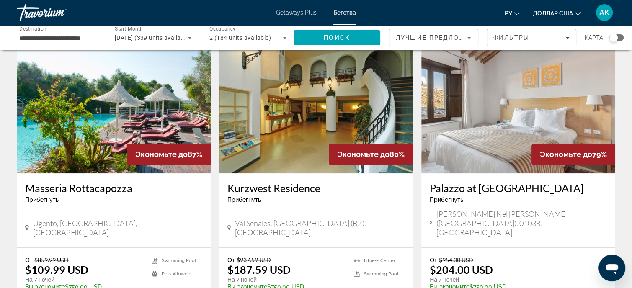
click at [289, 102] on img "Основное содержание" at bounding box center [316, 106] width 194 height 134
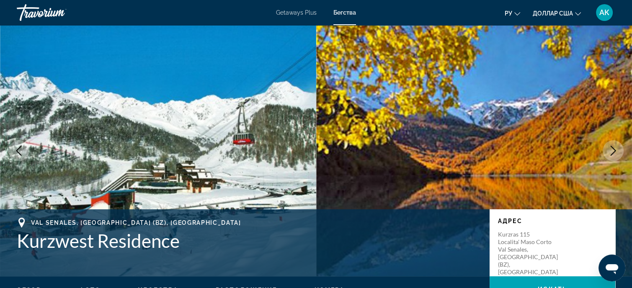
click at [613, 150] on icon "Next image" at bounding box center [613, 151] width 10 height 10
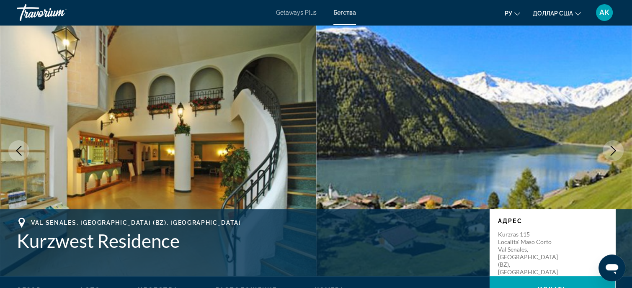
click at [611, 150] on icon "Next image" at bounding box center [613, 151] width 10 height 10
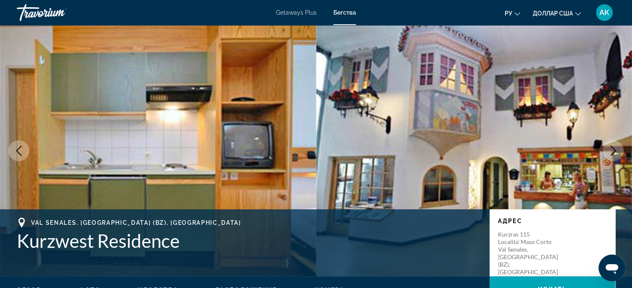
click at [613, 148] on icon "Next image" at bounding box center [613, 151] width 10 height 10
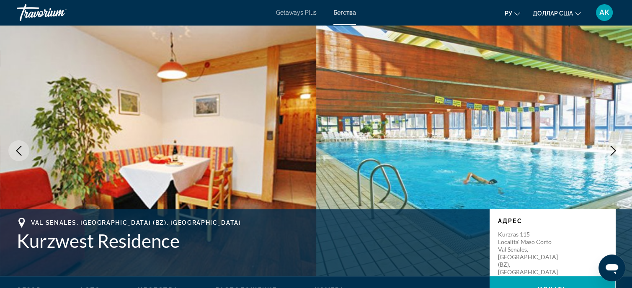
click at [615, 146] on icon "Next image" at bounding box center [613, 151] width 10 height 10
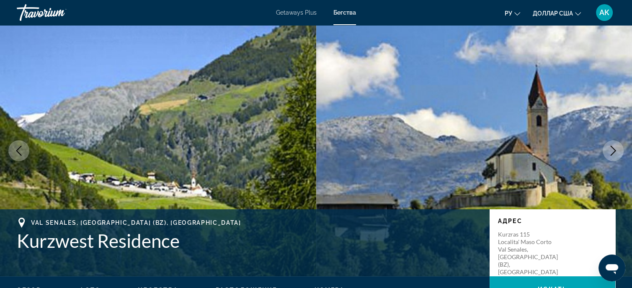
click at [618, 138] on img "Основное содержание" at bounding box center [474, 150] width 316 height 251
click at [612, 145] on button "Next image" at bounding box center [613, 150] width 21 height 21
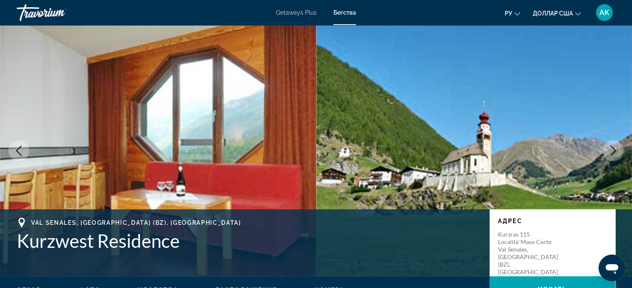
click at [613, 147] on button "Next image" at bounding box center [613, 150] width 21 height 21
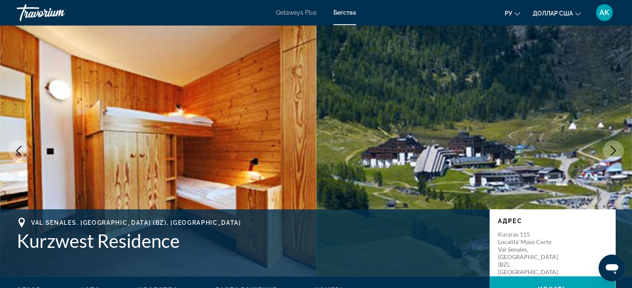
click at [614, 144] on button "Next image" at bounding box center [613, 150] width 21 height 21
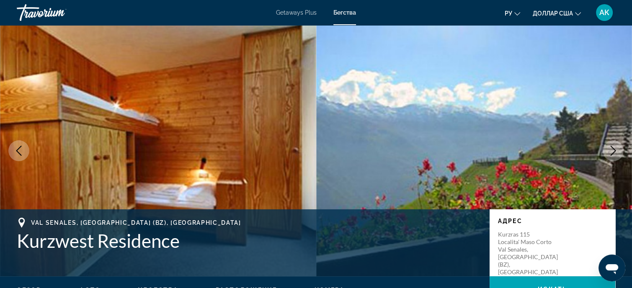
click at [613, 143] on button "Next image" at bounding box center [613, 150] width 21 height 21
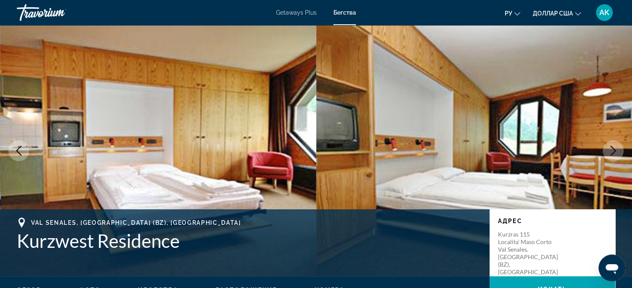
click at [614, 142] on button "Next image" at bounding box center [613, 150] width 21 height 21
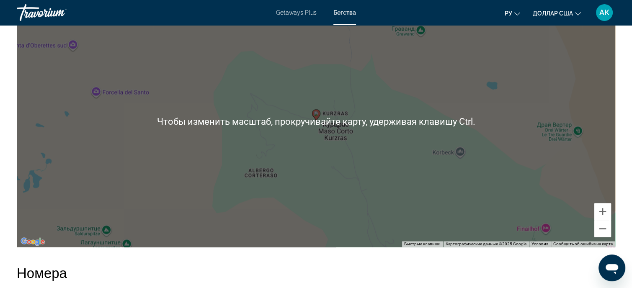
scroll to position [1341, 0]
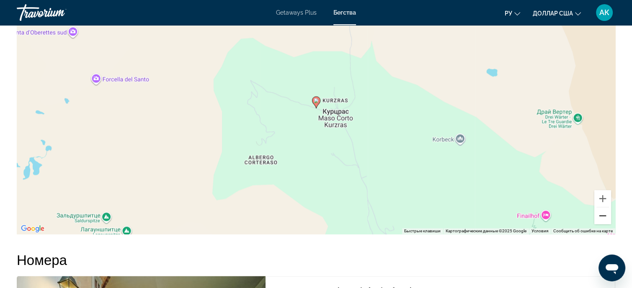
click at [603, 207] on button "Уменьшить" at bounding box center [603, 215] width 17 height 17
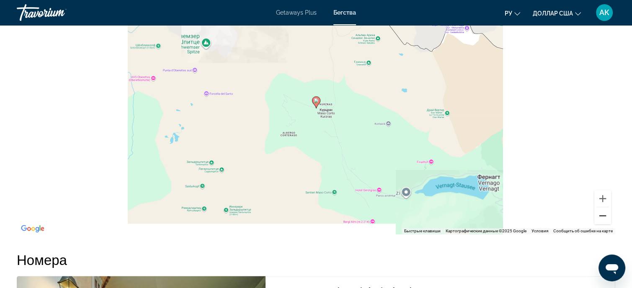
click at [602, 207] on button "Уменьшить" at bounding box center [603, 215] width 17 height 17
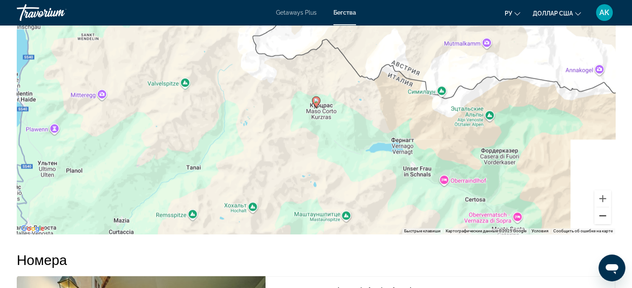
click at [602, 207] on button "Уменьшить" at bounding box center [603, 215] width 17 height 17
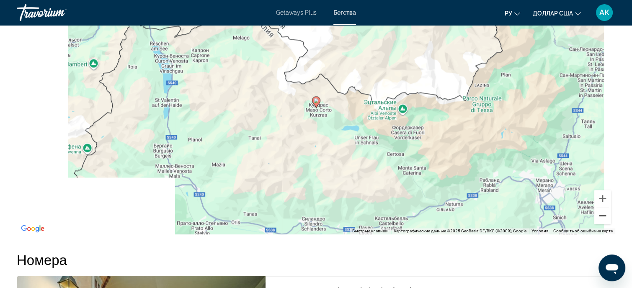
click at [603, 207] on button "Уменьшить" at bounding box center [603, 215] width 17 height 17
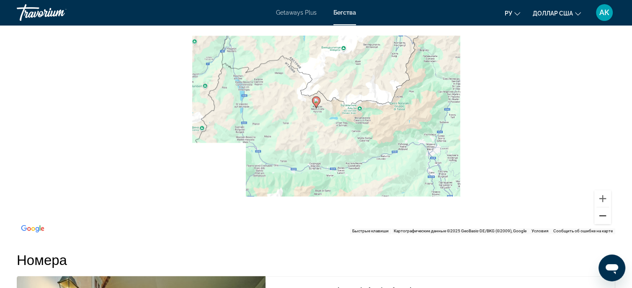
click at [603, 207] on button "Уменьшить" at bounding box center [603, 215] width 17 height 17
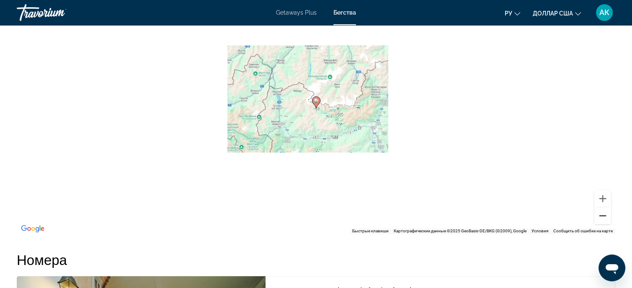
click at [603, 207] on button "Уменьшить" at bounding box center [603, 215] width 17 height 17
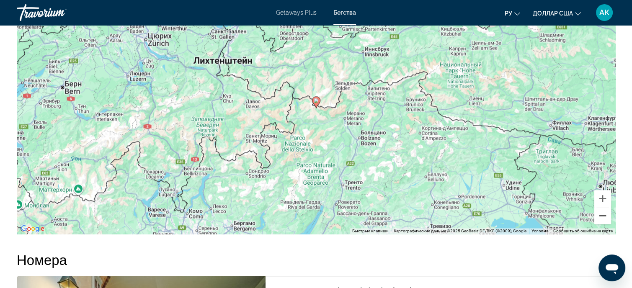
click at [603, 207] on button "Уменьшить" at bounding box center [603, 215] width 17 height 17
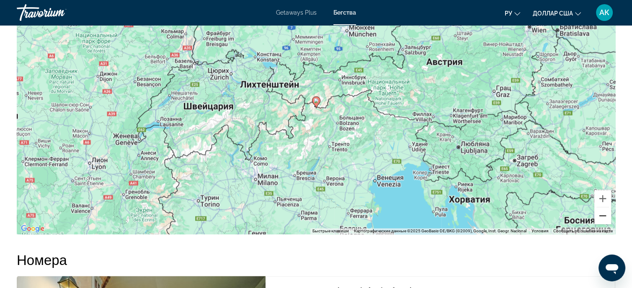
click at [603, 207] on button "Уменьшить" at bounding box center [603, 215] width 17 height 17
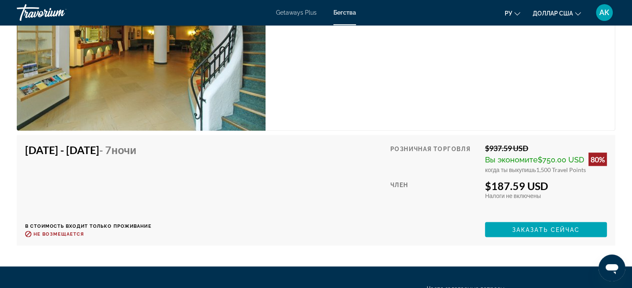
scroll to position [1548, 0]
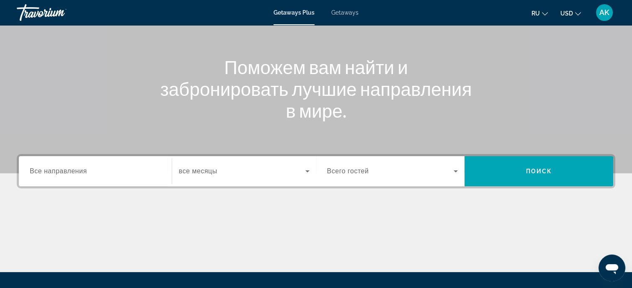
scroll to position [126, 0]
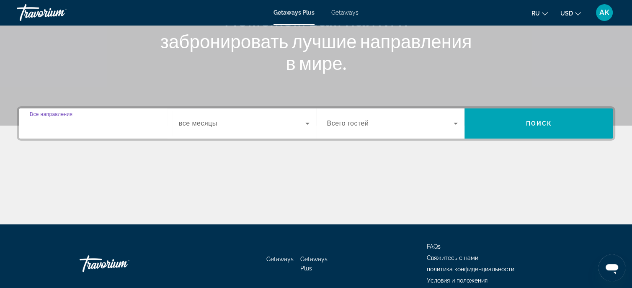
click at [99, 125] on input "Destination Все направления" at bounding box center [95, 124] width 131 height 10
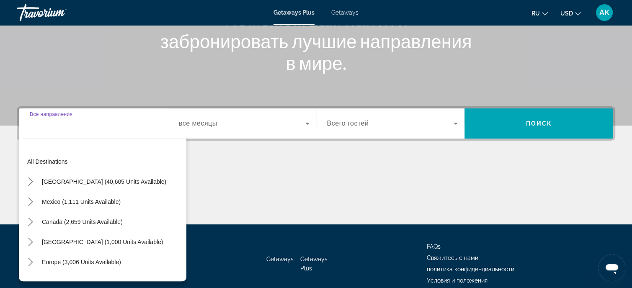
scroll to position [164, 0]
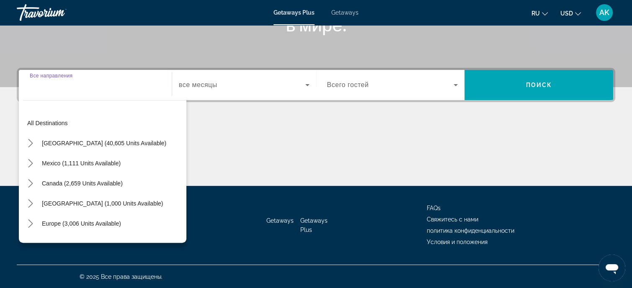
click at [350, 13] on span "Getaways" at bounding box center [344, 12] width 27 height 7
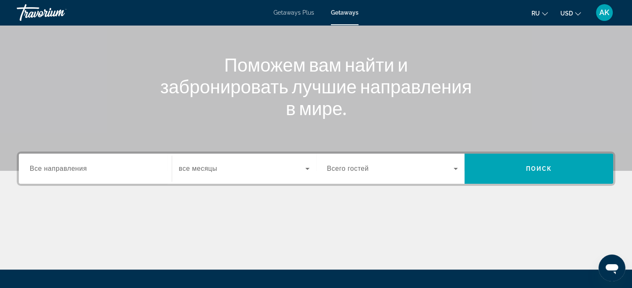
scroll to position [84, 0]
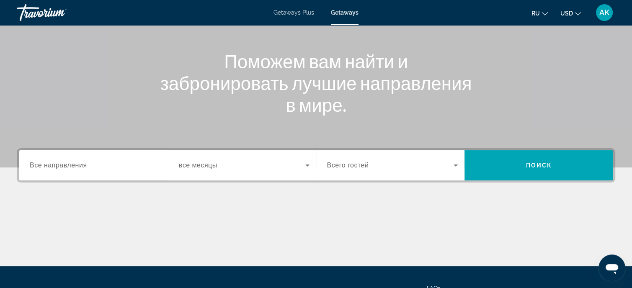
click at [64, 162] on div "Destination Все направления" at bounding box center [95, 166] width 131 height 24
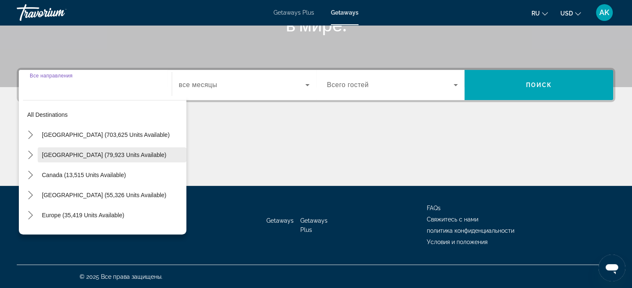
scroll to position [164, 0]
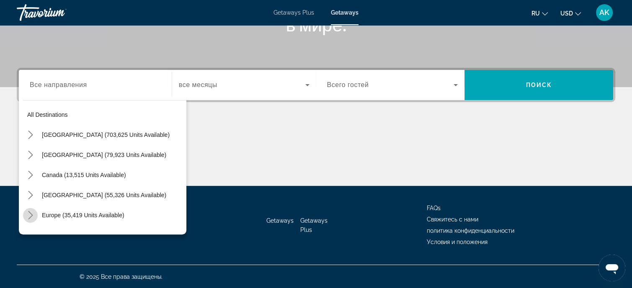
click at [30, 212] on icon "Toggle Europe (35,419 units available) submenu" at bounding box center [30, 215] width 8 height 8
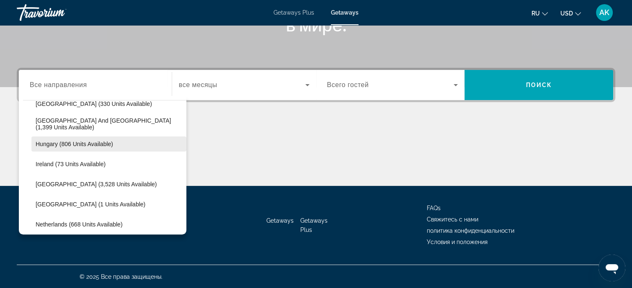
scroll to position [314, 0]
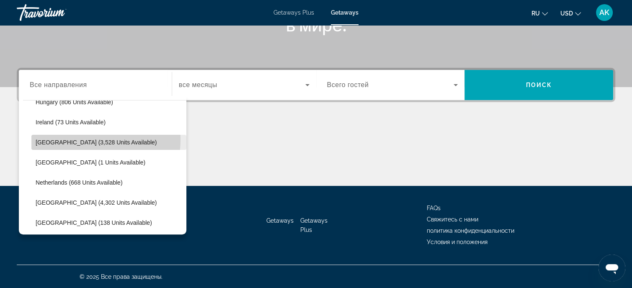
click at [82, 139] on span "[GEOGRAPHIC_DATA] (3,528 units available)" at bounding box center [96, 142] width 121 height 7
type input "**********"
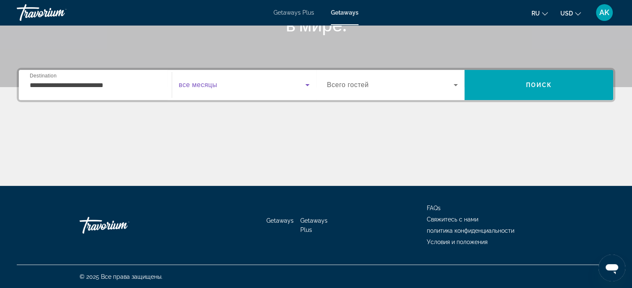
click at [305, 85] on icon "Search widget" at bounding box center [308, 85] width 10 height 10
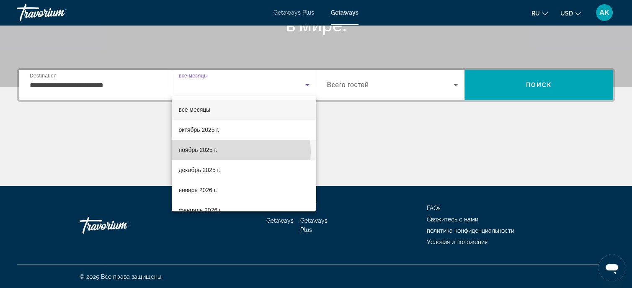
click at [239, 152] on mat-option "ноябрь 2025 г." at bounding box center [244, 150] width 144 height 20
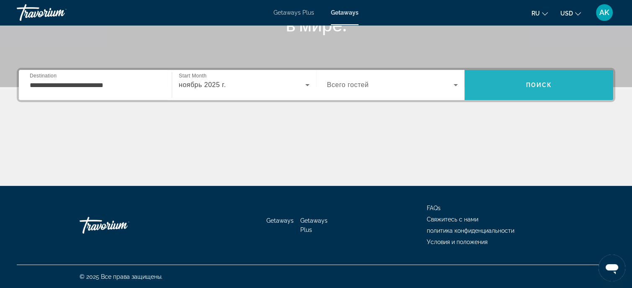
click at [537, 82] on span "Поиск" at bounding box center [539, 85] width 26 height 7
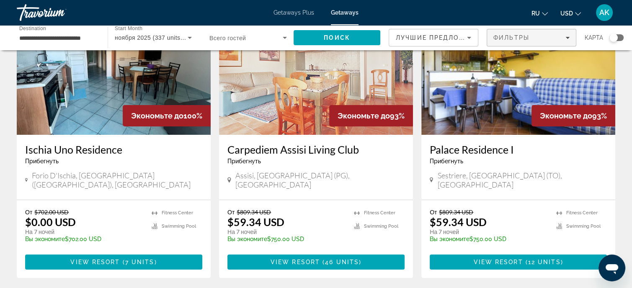
scroll to position [84, 0]
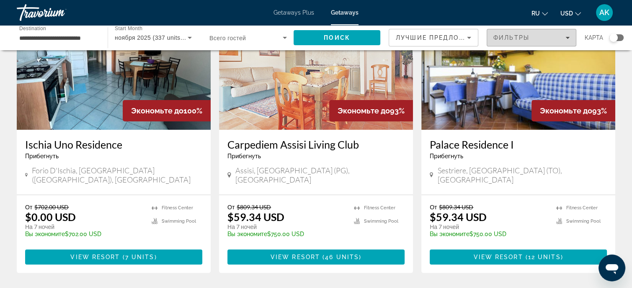
click at [568, 37] on icon "Filters" at bounding box center [568, 38] width 4 height 2
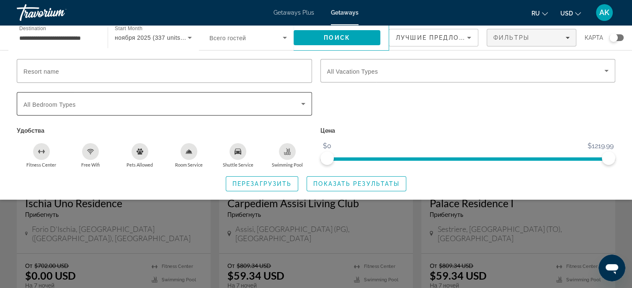
scroll to position [0, 0]
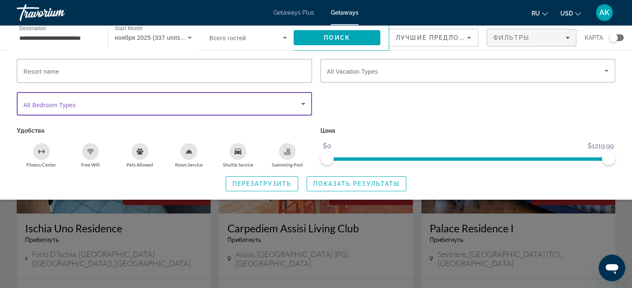
click at [304, 103] on icon "Search widget" at bounding box center [303, 104] width 4 height 2
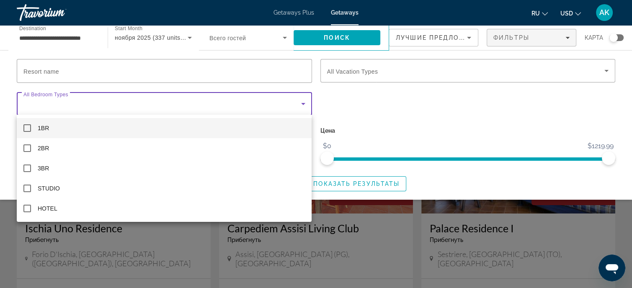
click at [305, 103] on div at bounding box center [316, 144] width 632 height 288
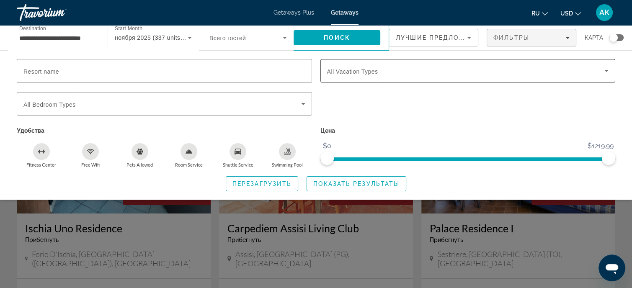
click at [608, 70] on icon "Search widget" at bounding box center [607, 71] width 10 height 10
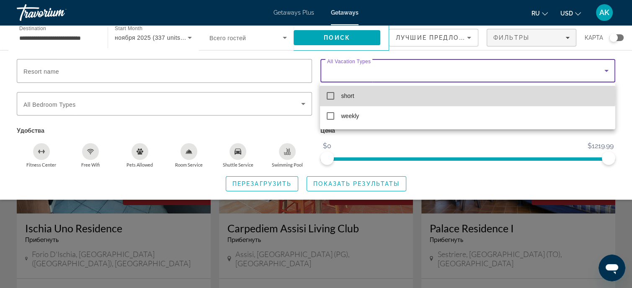
click at [334, 94] on mat-pseudo-checkbox at bounding box center [331, 96] width 8 height 8
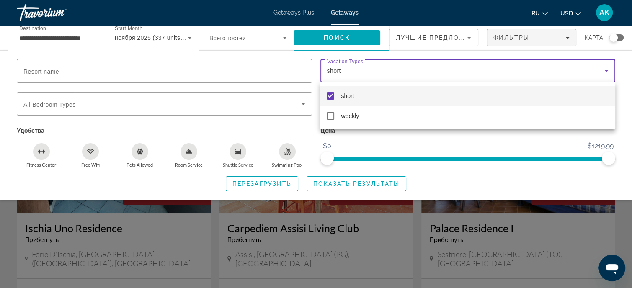
click at [348, 39] on div at bounding box center [316, 144] width 632 height 288
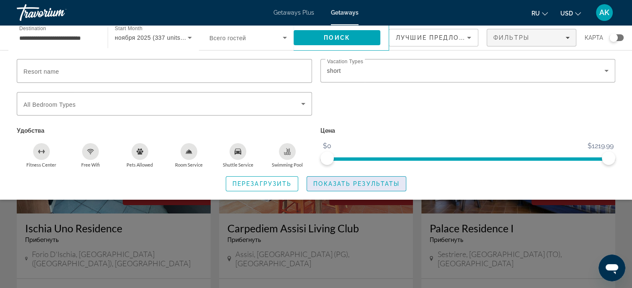
click at [344, 181] on span "Показать результаты" at bounding box center [356, 184] width 86 height 7
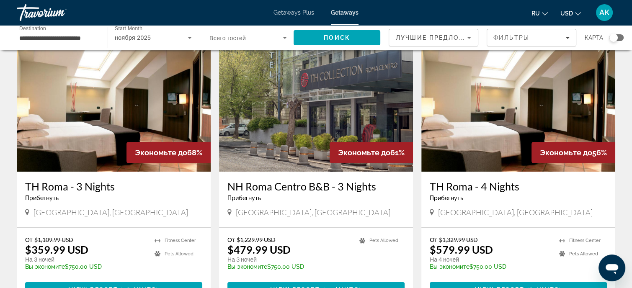
scroll to position [84, 0]
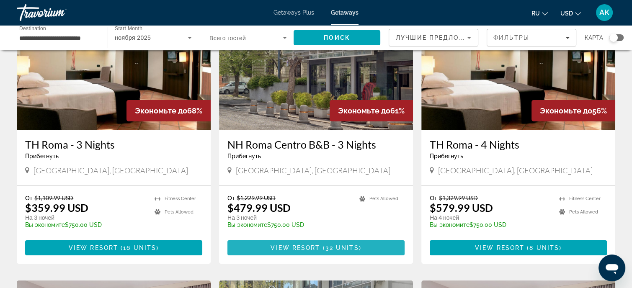
click at [291, 247] on span "View Resort" at bounding box center [295, 248] width 49 height 7
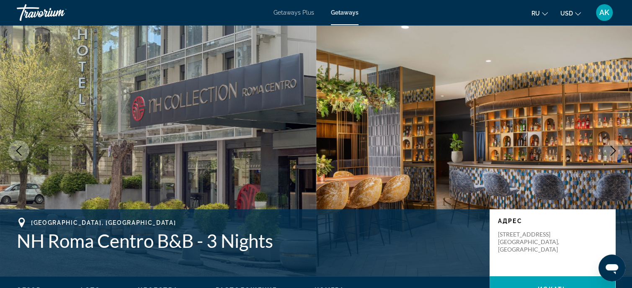
click at [613, 153] on icon "Next image" at bounding box center [613, 151] width 5 height 10
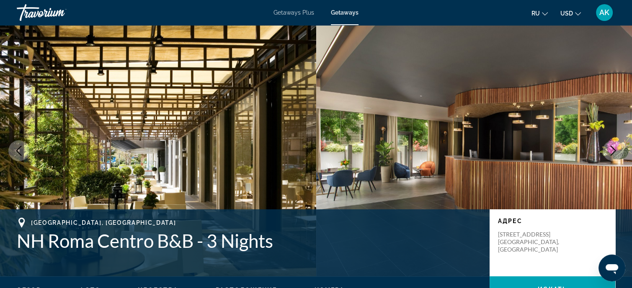
click at [613, 153] on icon "Next image" at bounding box center [613, 151] width 10 height 10
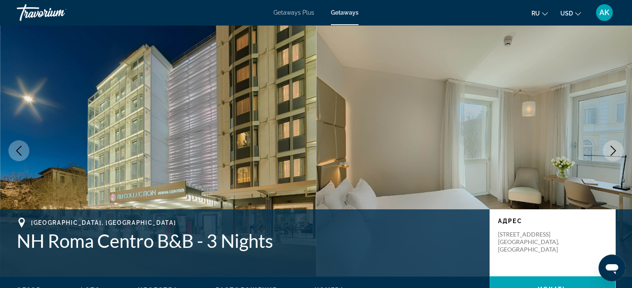
click at [613, 153] on icon "Next image" at bounding box center [613, 151] width 10 height 10
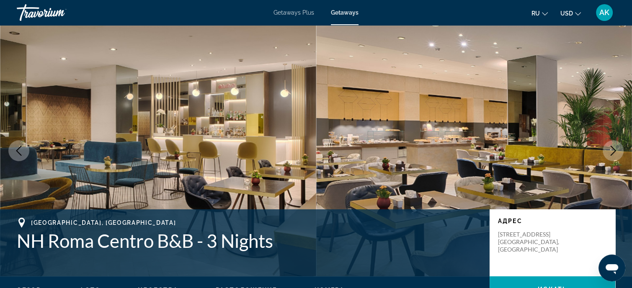
click at [613, 153] on icon "Next image" at bounding box center [613, 151] width 10 height 10
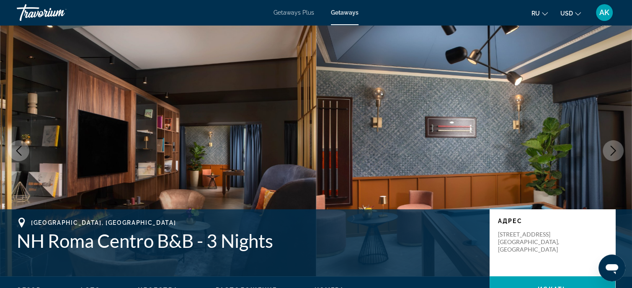
click at [613, 153] on icon "Next image" at bounding box center [613, 151] width 10 height 10
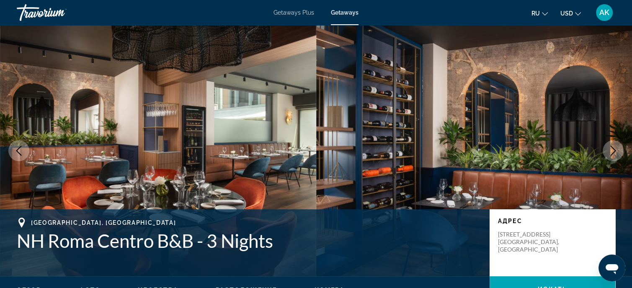
click at [613, 153] on icon "Next image" at bounding box center [613, 151] width 5 height 10
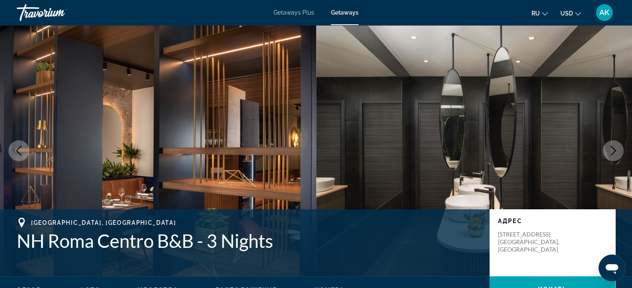
click at [613, 153] on icon "Next image" at bounding box center [613, 151] width 5 height 10
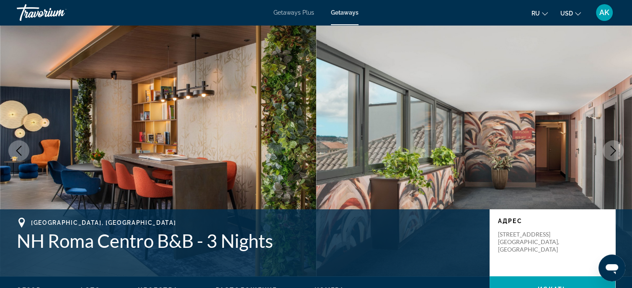
click at [613, 153] on icon "Next image" at bounding box center [613, 151] width 5 height 10
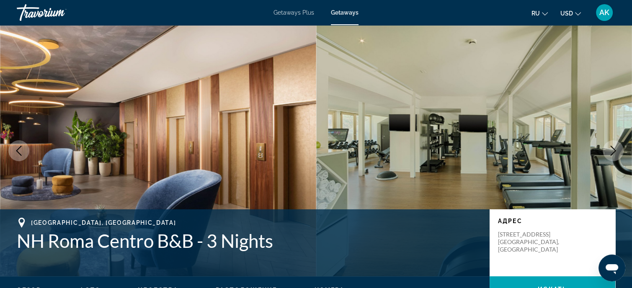
click at [613, 153] on icon "Next image" at bounding box center [613, 151] width 5 height 10
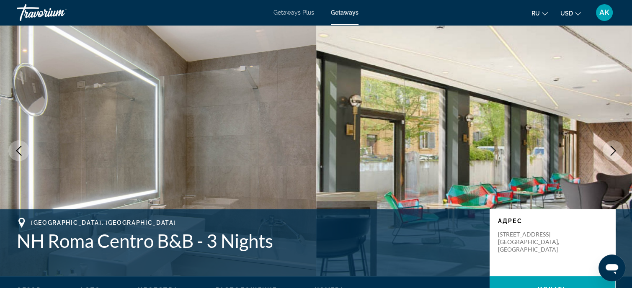
click at [613, 153] on icon "Next image" at bounding box center [613, 151] width 5 height 10
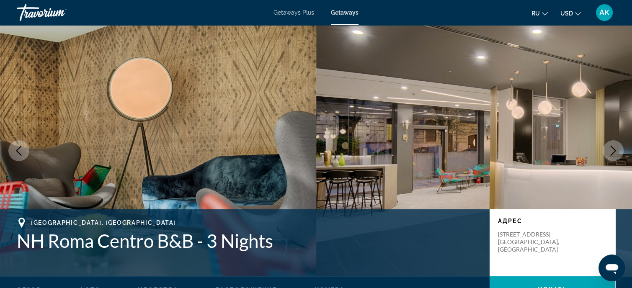
click at [613, 153] on icon "Next image" at bounding box center [613, 151] width 5 height 10
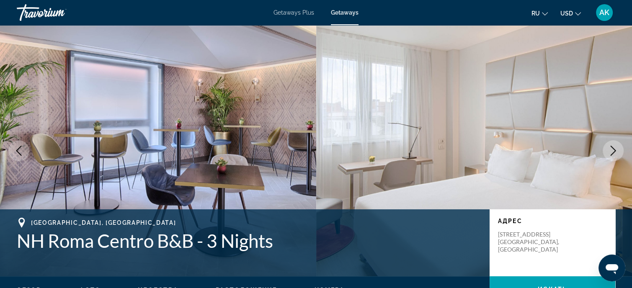
click at [613, 153] on icon "Next image" at bounding box center [613, 151] width 5 height 10
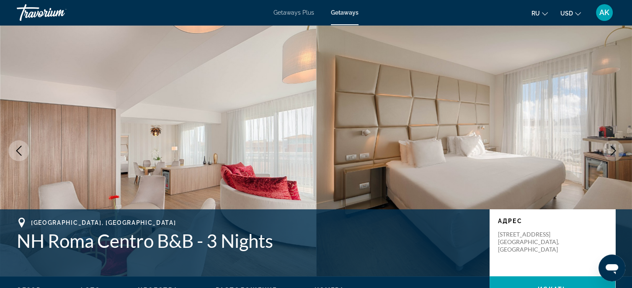
click at [613, 153] on icon "Next image" at bounding box center [613, 151] width 5 height 10
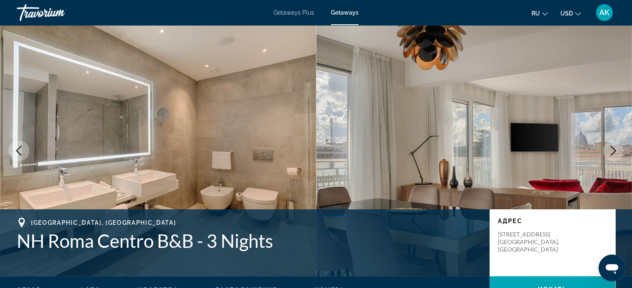
click at [613, 153] on icon "Next image" at bounding box center [613, 151] width 5 height 10
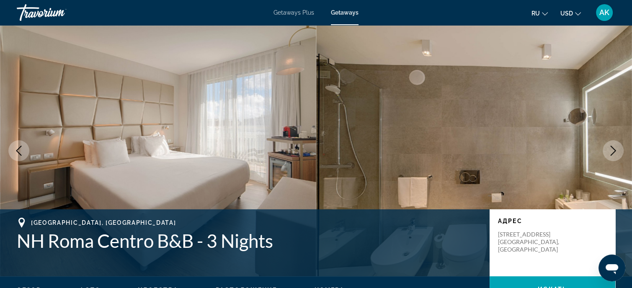
click at [613, 153] on icon "Next image" at bounding box center [613, 151] width 5 height 10
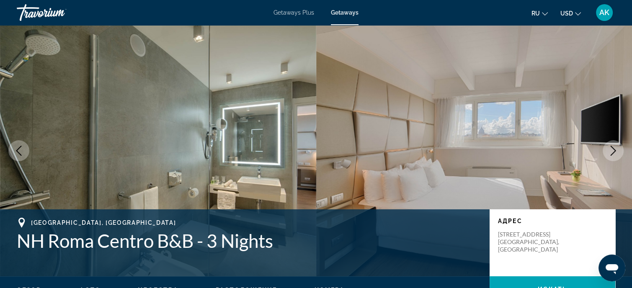
click at [613, 153] on icon "Next image" at bounding box center [613, 151] width 5 height 10
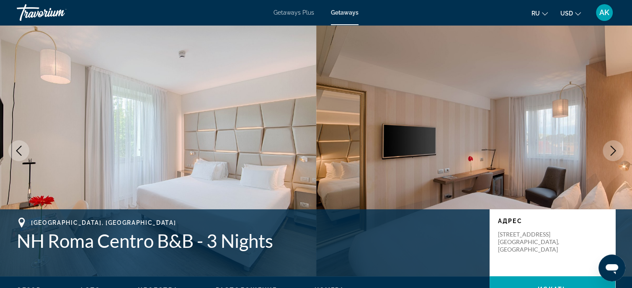
click at [613, 153] on icon "Next image" at bounding box center [613, 151] width 5 height 10
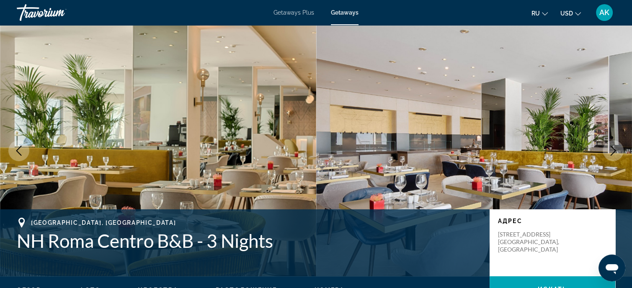
click at [613, 153] on icon "Next image" at bounding box center [613, 151] width 5 height 10
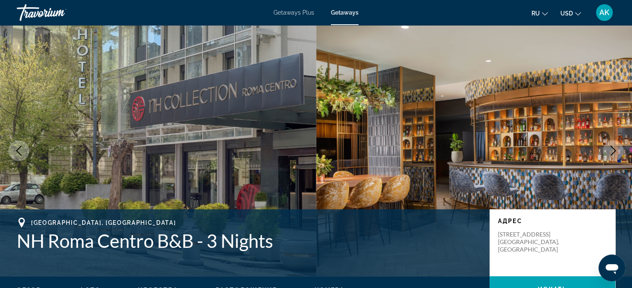
click at [613, 153] on icon "Next image" at bounding box center [613, 151] width 5 height 10
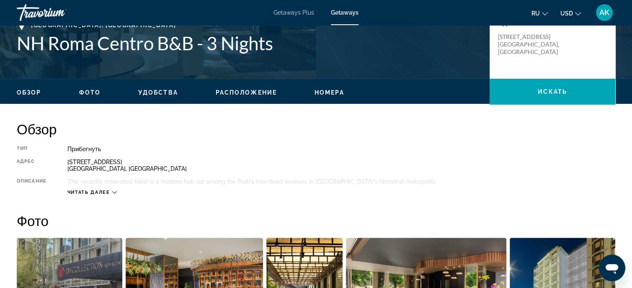
scroll to position [210, 0]
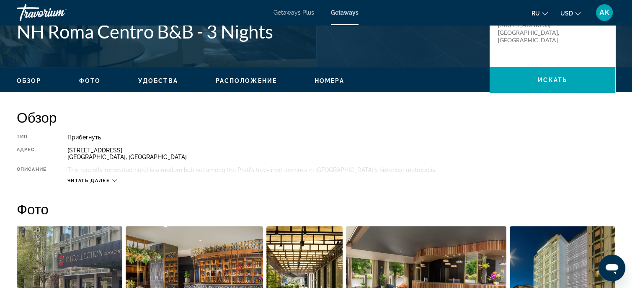
click at [114, 180] on icon "Main content" at bounding box center [114, 181] width 5 height 5
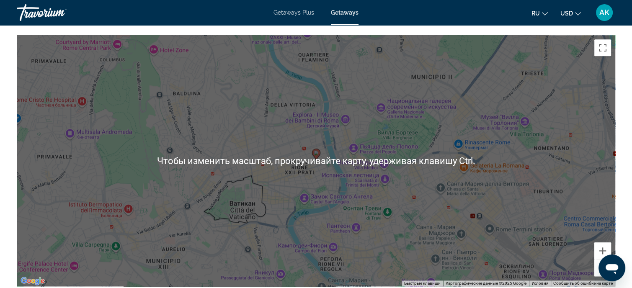
scroll to position [922, 0]
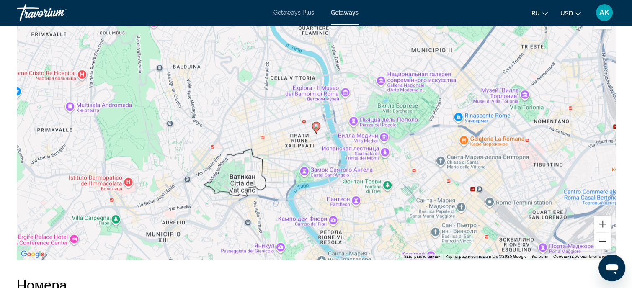
click at [603, 239] on button "Уменьшить" at bounding box center [603, 241] width 17 height 17
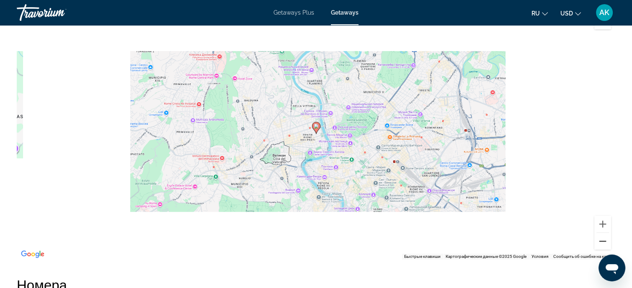
click at [603, 239] on button "Уменьшить" at bounding box center [603, 241] width 17 height 17
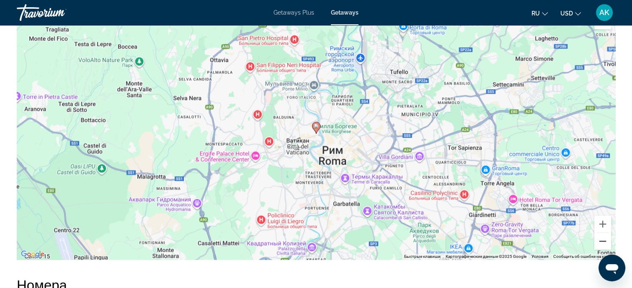
click at [603, 242] on button "Уменьшить" at bounding box center [603, 241] width 17 height 17
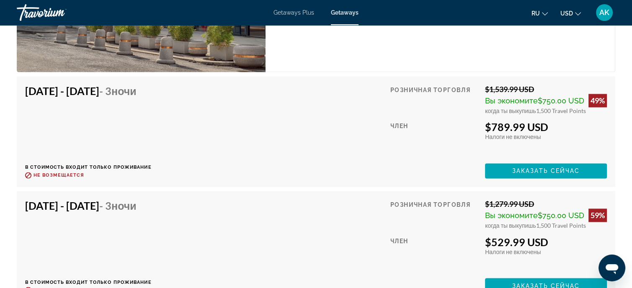
scroll to position [1299, 0]
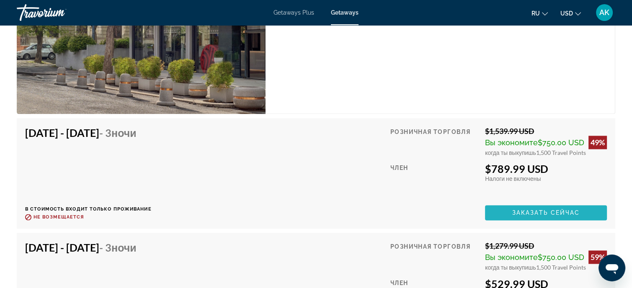
click at [523, 208] on span "Main content" at bounding box center [546, 213] width 122 height 20
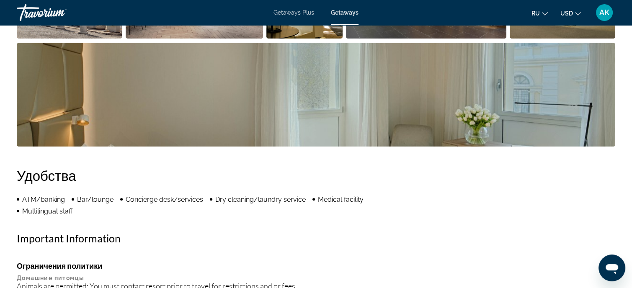
scroll to position [503, 0]
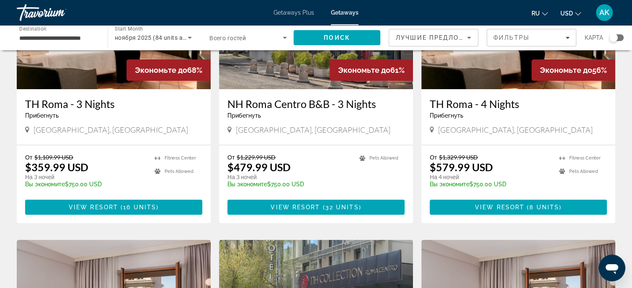
scroll to position [126, 0]
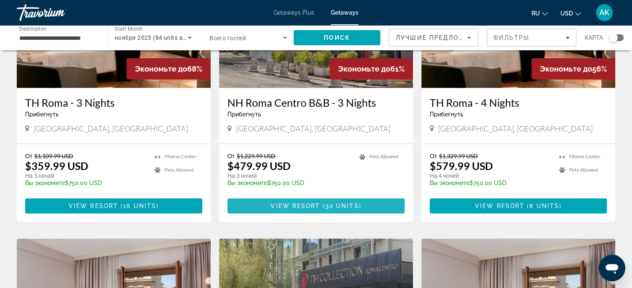
click at [337, 206] on span "32 units" at bounding box center [343, 206] width 34 height 7
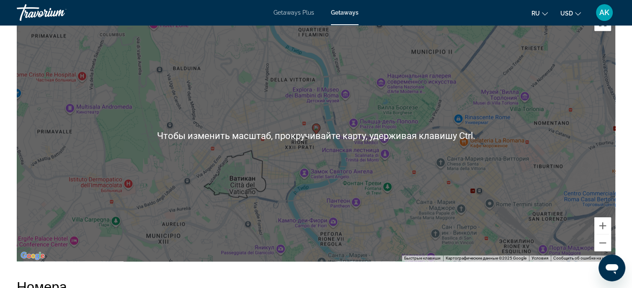
scroll to position [922, 0]
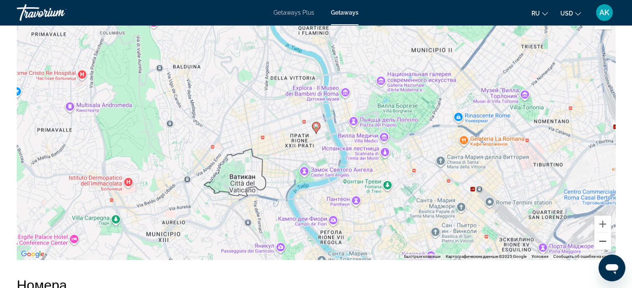
click at [600, 241] on button "Уменьшить" at bounding box center [603, 241] width 17 height 17
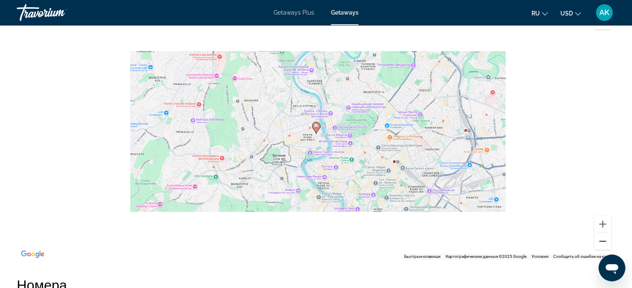
click at [600, 241] on button "Уменьшить" at bounding box center [603, 241] width 17 height 17
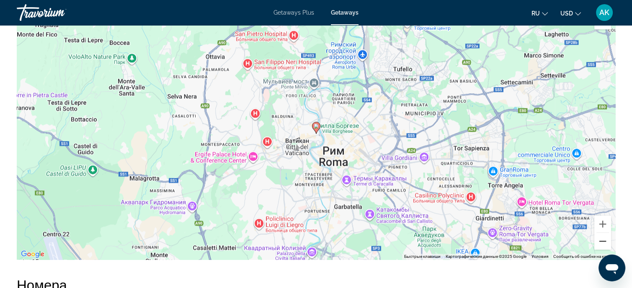
click at [600, 241] on button "Уменьшить" at bounding box center [603, 241] width 17 height 17
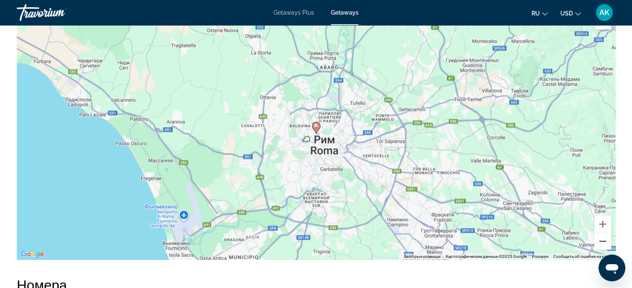
click at [600, 241] on button "Уменьшить" at bounding box center [603, 241] width 17 height 17
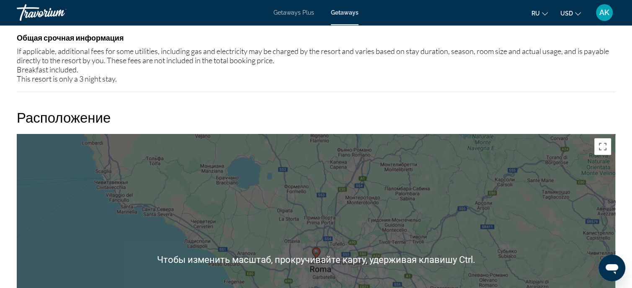
scroll to position [796, 0]
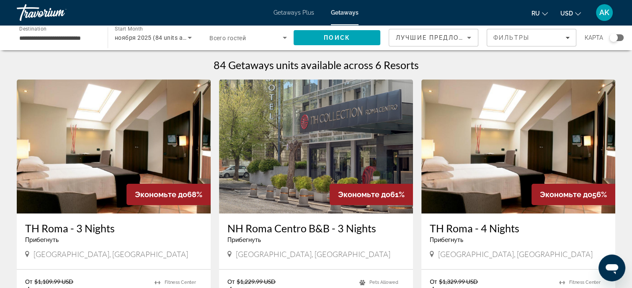
click at [101, 189] on img "Main content" at bounding box center [114, 147] width 194 height 134
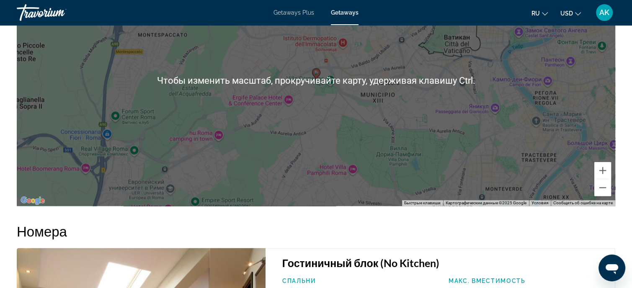
scroll to position [1006, 0]
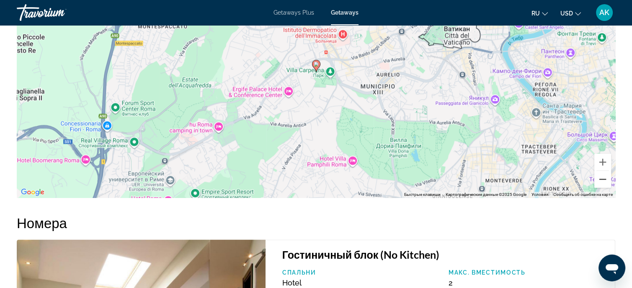
click at [605, 179] on button "Уменьшить" at bounding box center [603, 179] width 17 height 17
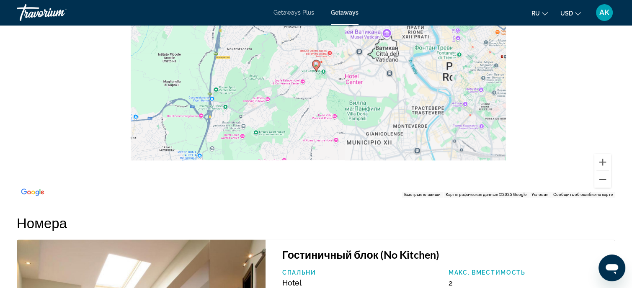
click at [605, 179] on button "Уменьшить" at bounding box center [603, 179] width 17 height 17
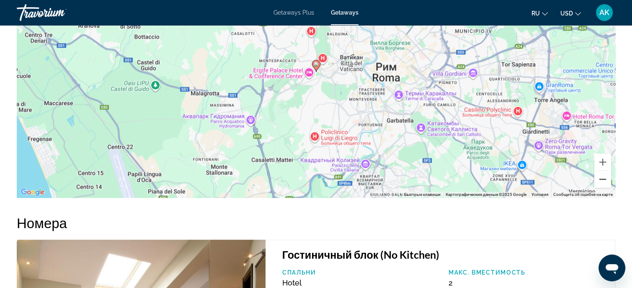
click at [605, 179] on button "Уменьшить" at bounding box center [603, 179] width 17 height 17
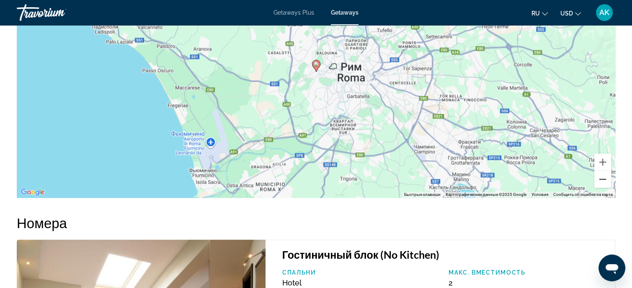
click at [603, 181] on button "Уменьшить" at bounding box center [603, 179] width 17 height 17
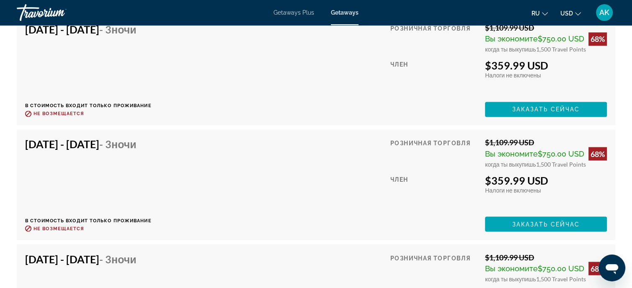
scroll to position [1467, 0]
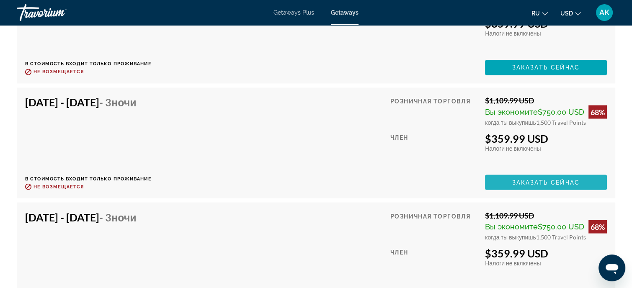
click at [530, 182] on span "Заказать сейчас" at bounding box center [546, 182] width 68 height 7
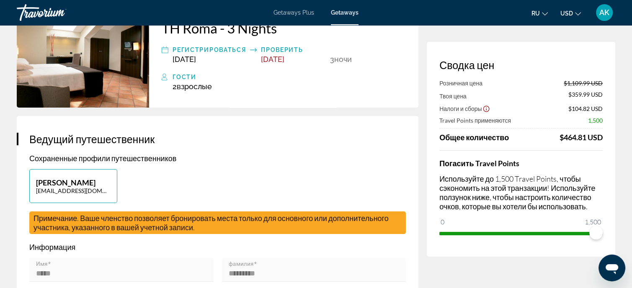
scroll to position [84, 0]
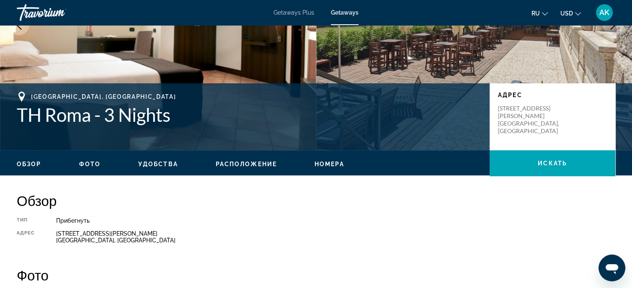
scroll to position [42, 0]
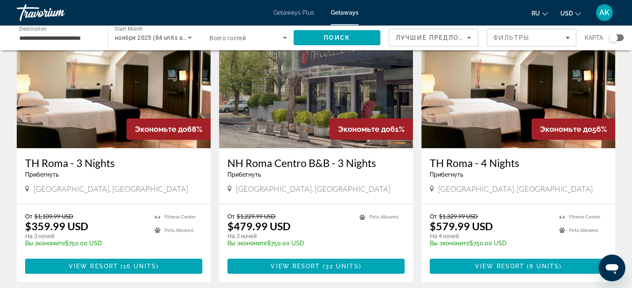
scroll to position [84, 0]
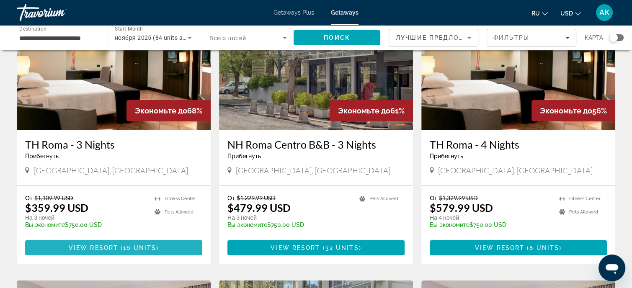
click at [103, 247] on span "View Resort" at bounding box center [93, 248] width 49 height 7
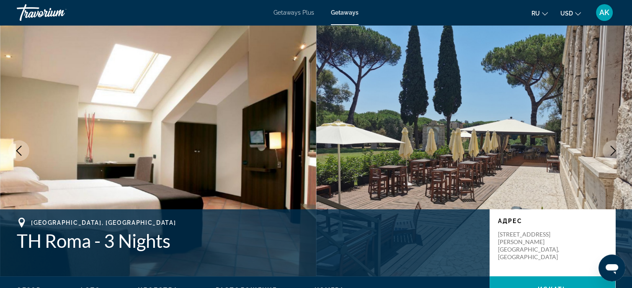
click at [613, 147] on icon "Next image" at bounding box center [613, 151] width 10 height 10
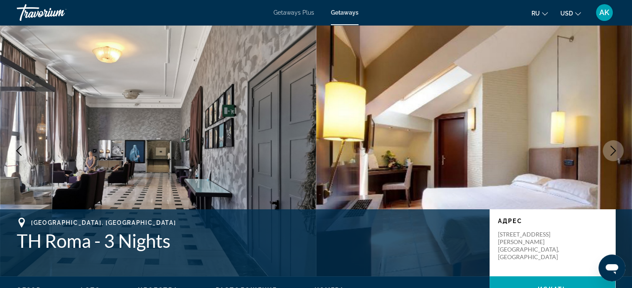
click at [613, 147] on icon "Next image" at bounding box center [613, 151] width 10 height 10
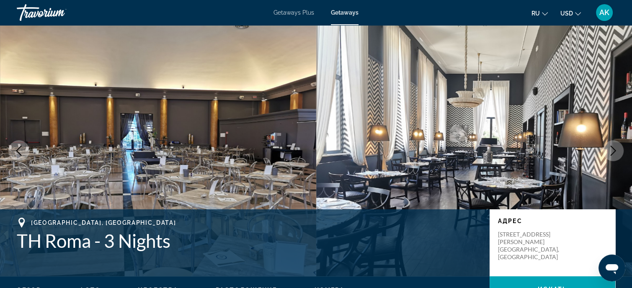
click at [614, 147] on icon "Next image" at bounding box center [613, 151] width 10 height 10
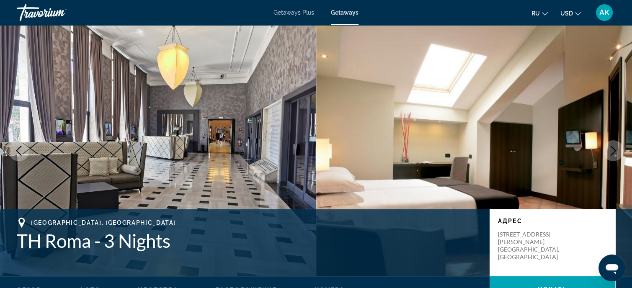
click at [614, 147] on icon "Next image" at bounding box center [613, 151] width 10 height 10
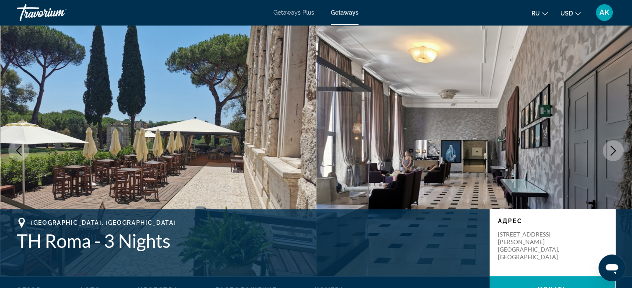
click at [614, 147] on icon "Next image" at bounding box center [613, 151] width 10 height 10
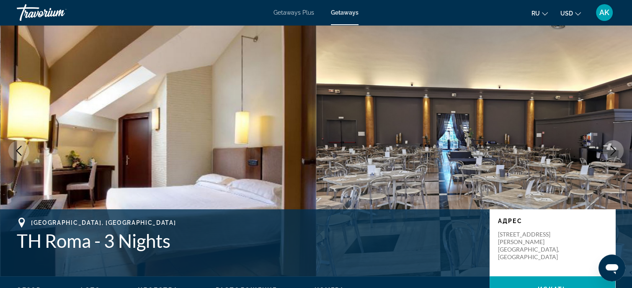
click at [614, 147] on icon "Next image" at bounding box center [613, 151] width 10 height 10
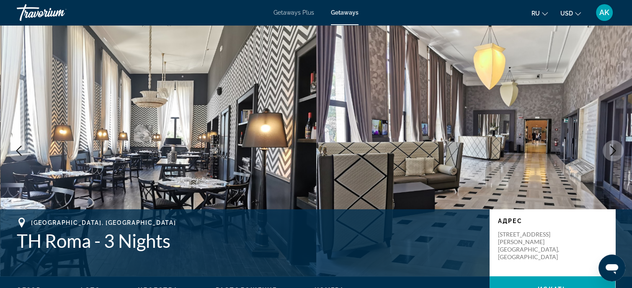
click at [608, 153] on button "Next image" at bounding box center [613, 150] width 21 height 21
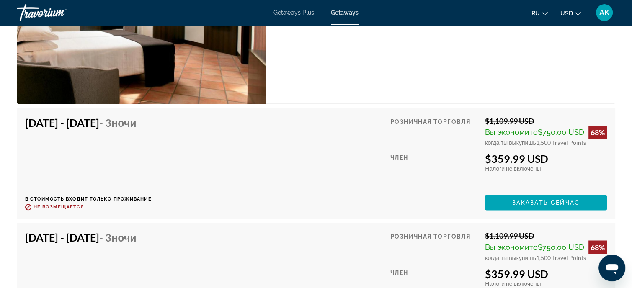
scroll to position [1341, 0]
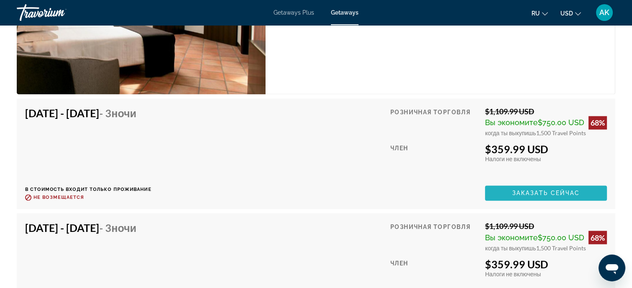
click at [522, 191] on span "Заказать сейчас" at bounding box center [546, 193] width 68 height 7
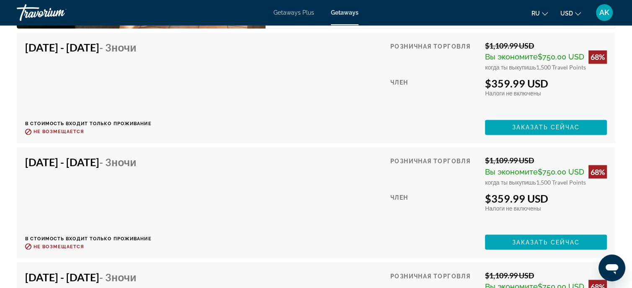
scroll to position [1394, 0]
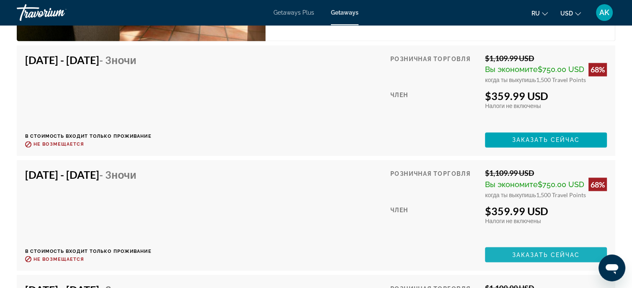
click at [534, 253] on span "Заказать сейчас" at bounding box center [546, 254] width 68 height 7
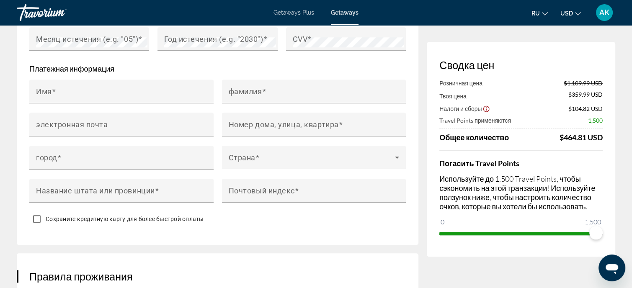
scroll to position [796, 0]
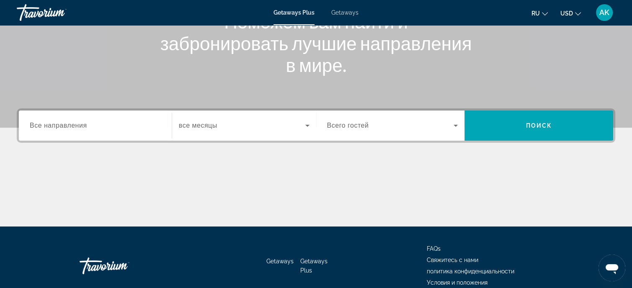
scroll to position [126, 0]
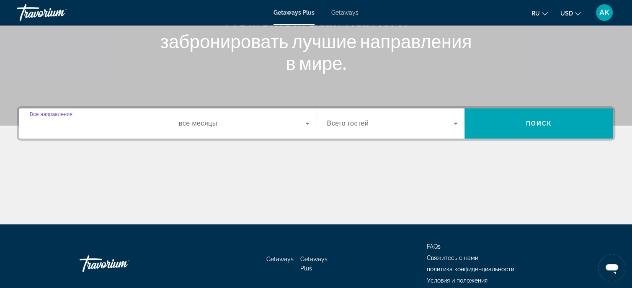
click at [97, 125] on input "Destination Все направления" at bounding box center [95, 124] width 131 height 10
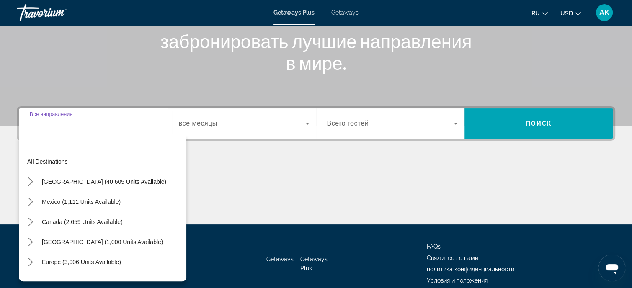
scroll to position [164, 0]
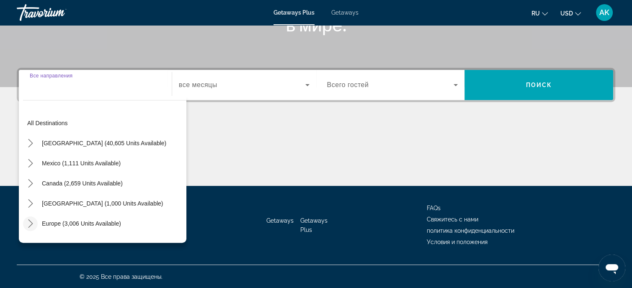
click at [31, 223] on icon "Toggle Europe (3,006 units available) submenu" at bounding box center [30, 224] width 8 height 8
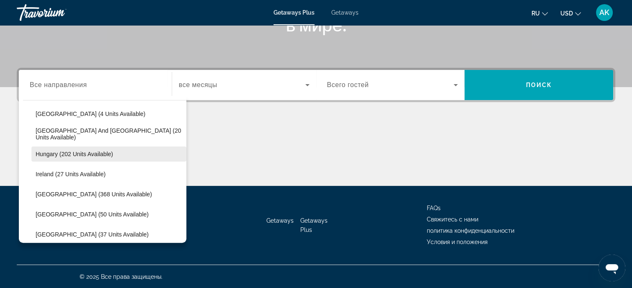
scroll to position [272, 0]
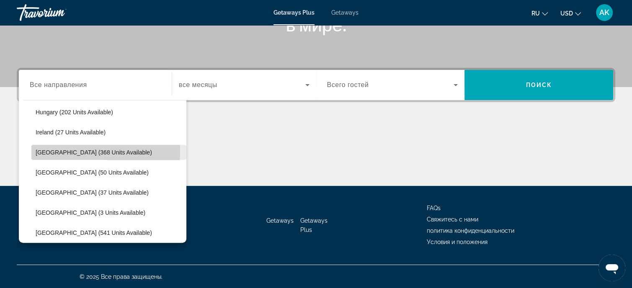
click at [37, 150] on span "[GEOGRAPHIC_DATA] (368 units available)" at bounding box center [94, 152] width 116 height 7
type input "**********"
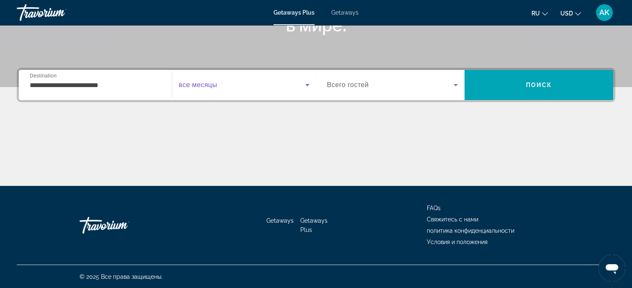
click at [305, 84] on icon "Search widget" at bounding box center [308, 85] width 10 height 10
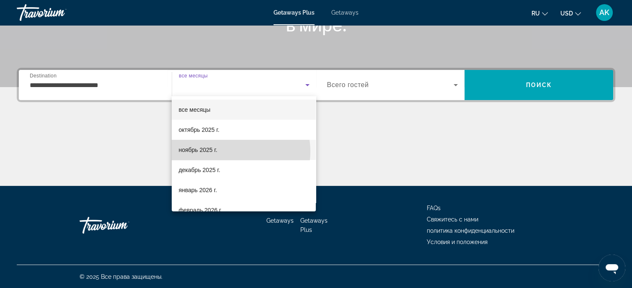
click at [232, 152] on mat-option "ноябрь 2025 г." at bounding box center [244, 150] width 144 height 20
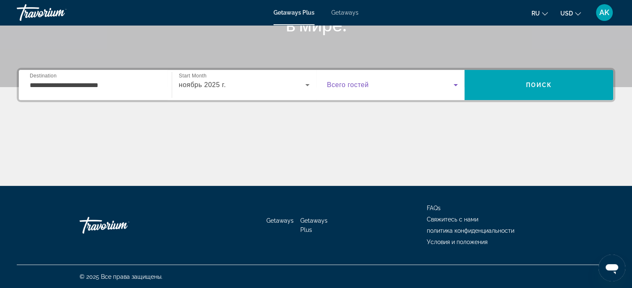
click at [454, 85] on icon "Search widget" at bounding box center [456, 85] width 10 height 10
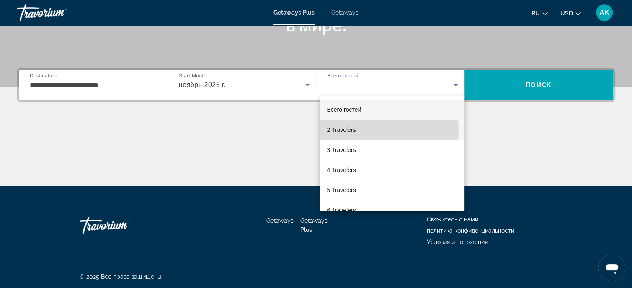
click at [362, 130] on mat-option "2 Travelers" at bounding box center [392, 130] width 145 height 20
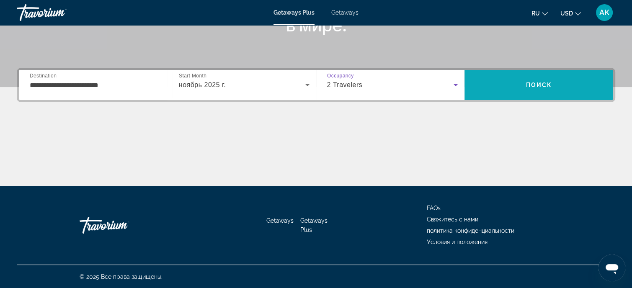
click at [543, 82] on span "Поиск" at bounding box center [539, 85] width 26 height 7
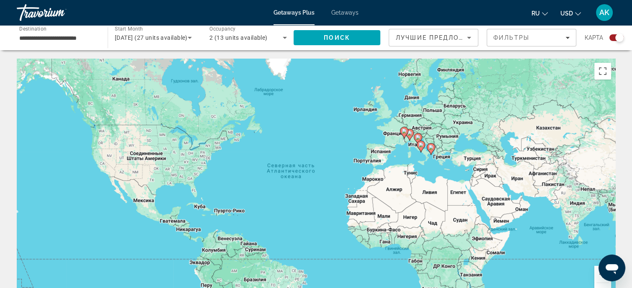
click at [339, 13] on span "Getaways" at bounding box center [344, 12] width 27 height 7
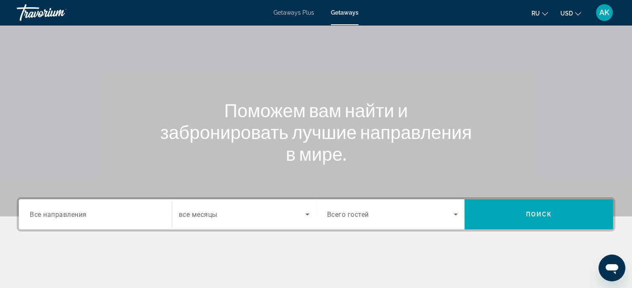
scroll to position [84, 0]
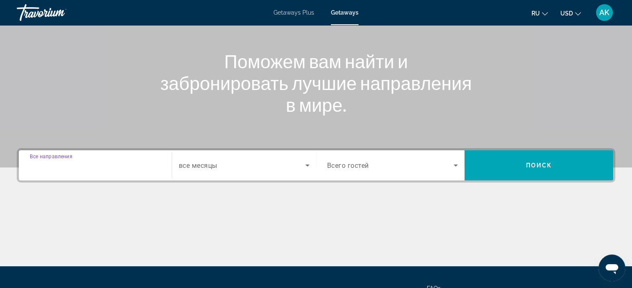
click at [89, 161] on input "Destination Все направления" at bounding box center [95, 166] width 131 height 10
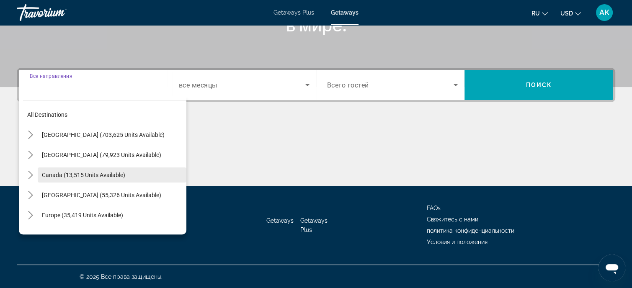
scroll to position [164, 0]
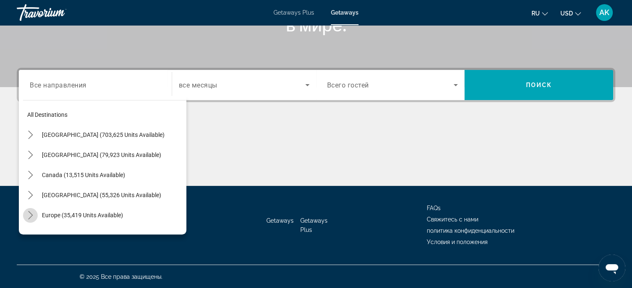
click at [31, 216] on icon "Toggle Europe (35,419 units available) submenu" at bounding box center [30, 215] width 5 height 8
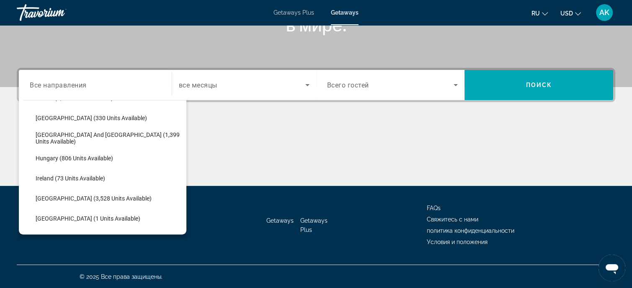
scroll to position [272, 0]
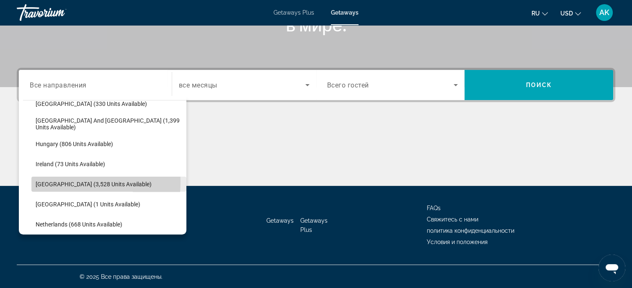
click at [50, 181] on span "[GEOGRAPHIC_DATA] (3,528 units available)" at bounding box center [94, 184] width 116 height 7
type input "**********"
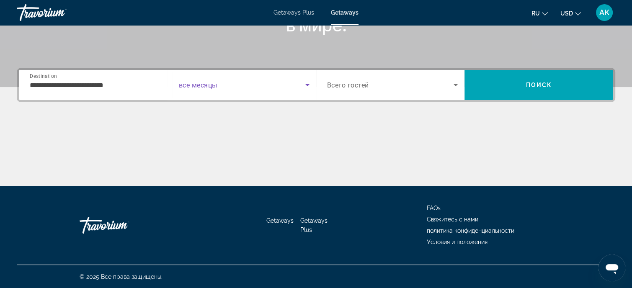
click at [307, 83] on icon "Search widget" at bounding box center [308, 85] width 10 height 10
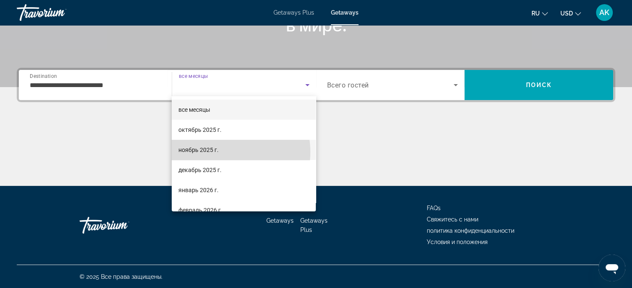
click at [223, 152] on mat-option "ноябрь 2025 г." at bounding box center [244, 150] width 144 height 20
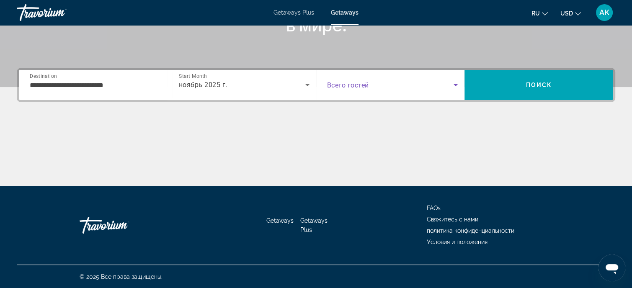
click at [455, 82] on icon "Search widget" at bounding box center [456, 85] width 10 height 10
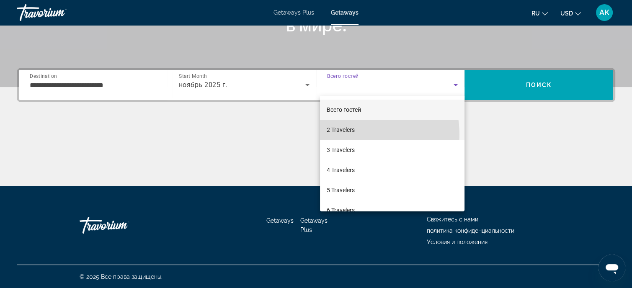
click at [352, 135] on mat-option "2 Travelers" at bounding box center [392, 130] width 145 height 20
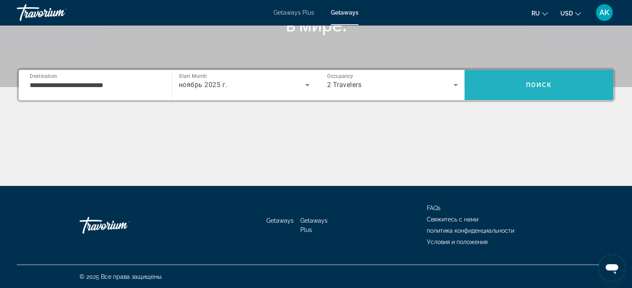
click at [525, 86] on span "Search" at bounding box center [539, 85] width 149 height 20
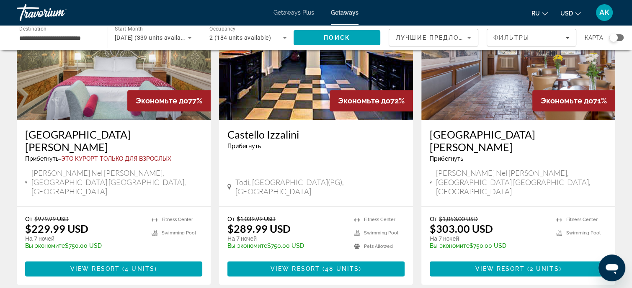
scroll to position [1006, 0]
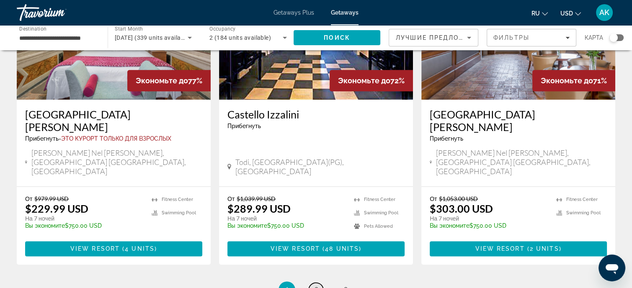
click at [321, 283] on link "page 2" at bounding box center [316, 290] width 15 height 15
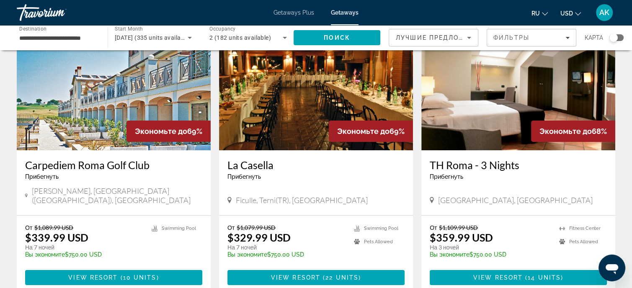
scroll to position [84, 0]
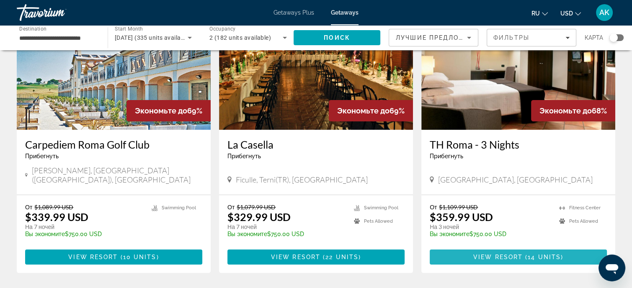
click at [502, 247] on span "Main content" at bounding box center [518, 257] width 177 height 20
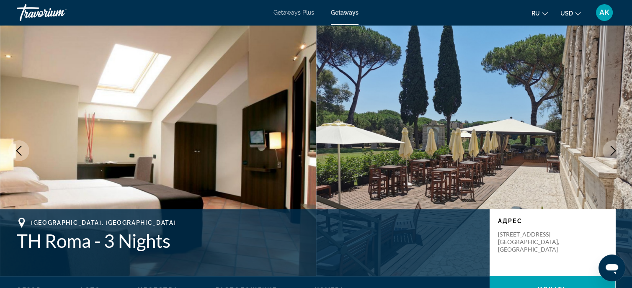
click at [611, 149] on icon "Next image" at bounding box center [613, 151] width 10 height 10
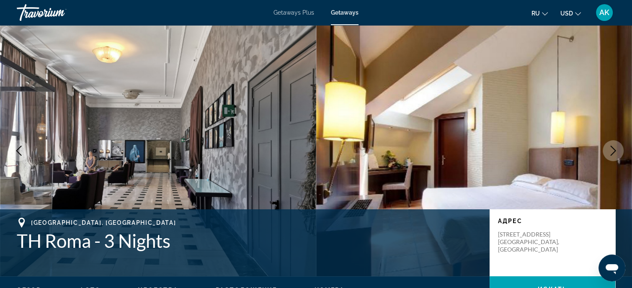
click at [611, 149] on icon "Next image" at bounding box center [613, 151] width 10 height 10
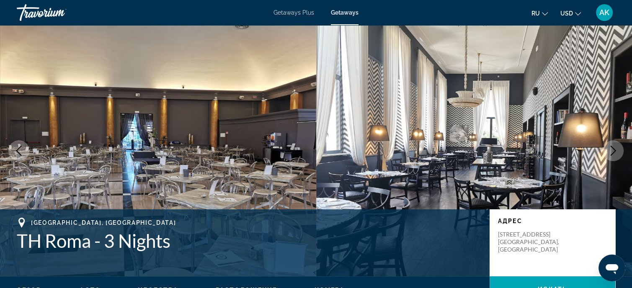
click at [611, 149] on icon "Next image" at bounding box center [613, 151] width 10 height 10
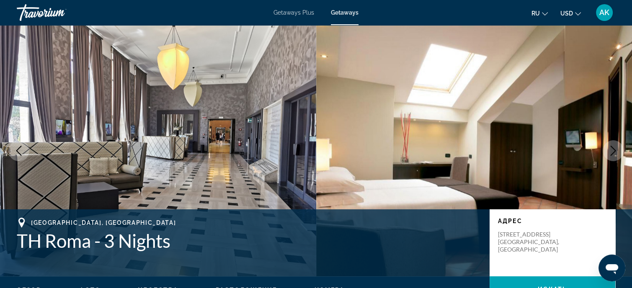
click at [611, 149] on icon "Next image" at bounding box center [613, 151] width 10 height 10
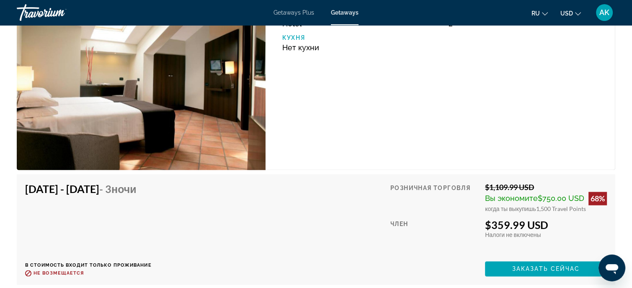
scroll to position [1237, 0]
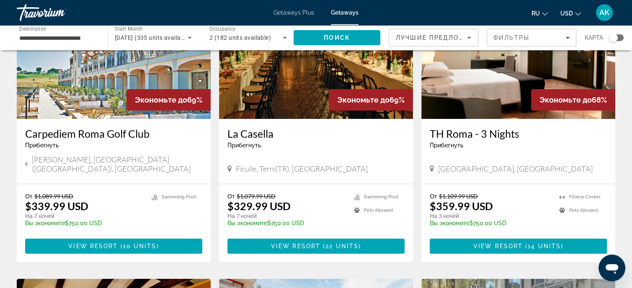
scroll to position [84, 0]
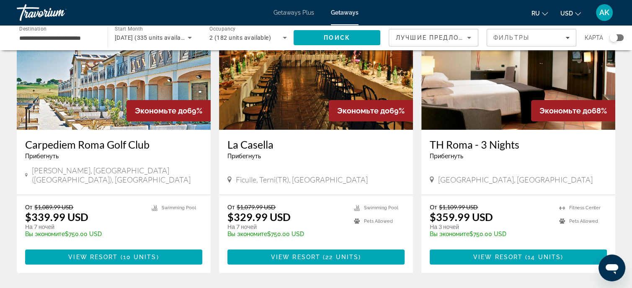
click at [491, 163] on div "TH Roma - 3 Nights Прибегнуть - Это курорт только для взрослых" at bounding box center [518, 152] width 177 height 28
click at [491, 118] on img "Main content" at bounding box center [519, 63] width 194 height 134
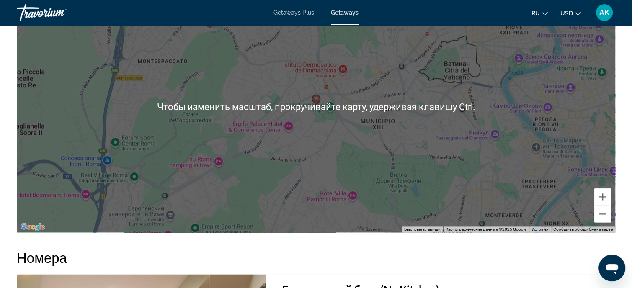
scroll to position [1006, 0]
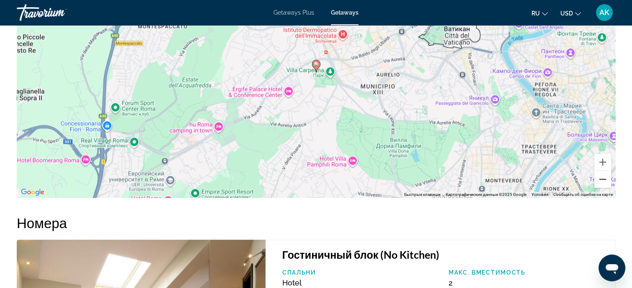
click at [608, 181] on button "Уменьшить" at bounding box center [603, 179] width 17 height 17
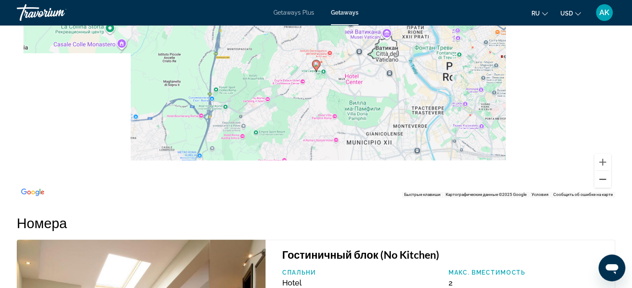
click at [608, 181] on button "Уменьшить" at bounding box center [603, 179] width 17 height 17
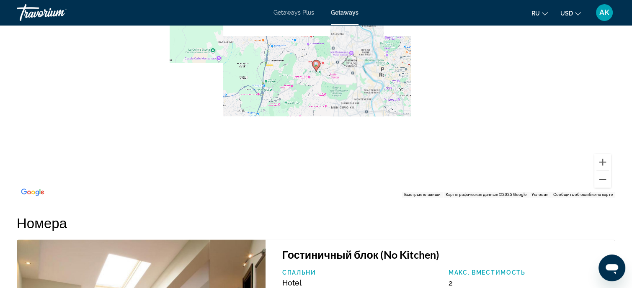
click at [608, 181] on button "Уменьшить" at bounding box center [603, 179] width 17 height 17
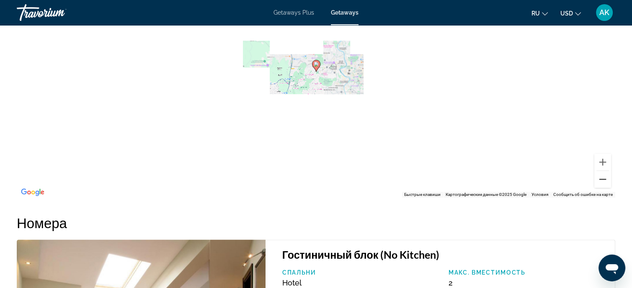
click at [608, 181] on button "Уменьшить" at bounding box center [603, 179] width 17 height 17
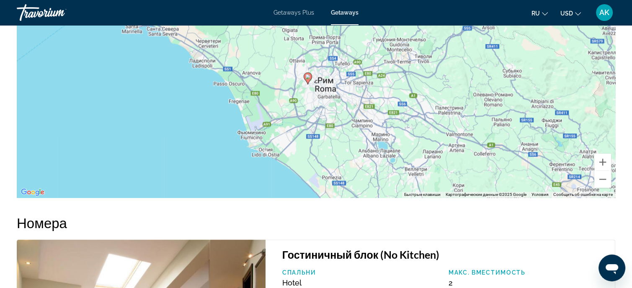
drag, startPoint x: 335, startPoint y: 82, endPoint x: 328, endPoint y: 96, distance: 15.4
click at [328, 96] on div "Чтобы активировать перетаскивание с помощью клавиатуры, нажмите Alt + Ввод. Пос…" at bounding box center [316, 71] width 599 height 251
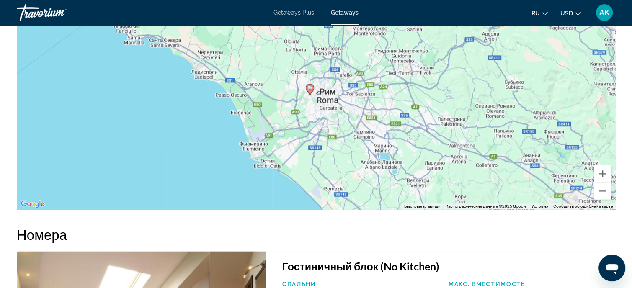
scroll to position [986, 0]
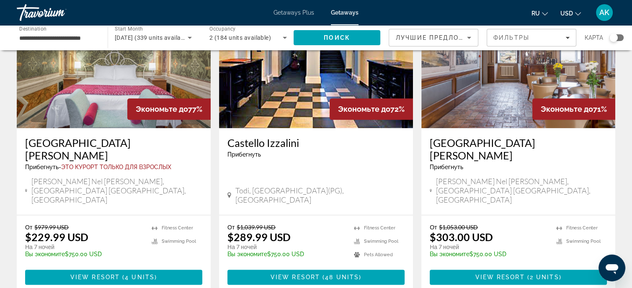
scroll to position [983, 0]
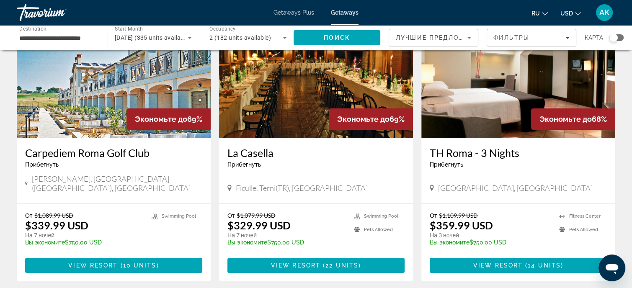
scroll to position [84, 0]
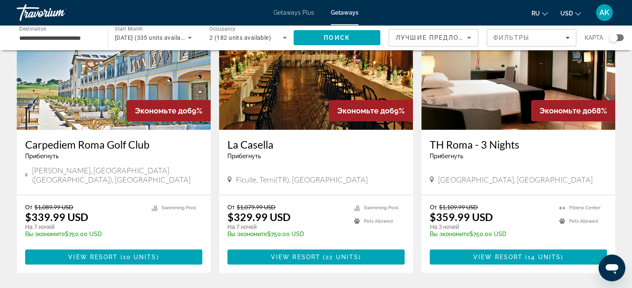
click at [505, 115] on img "Main content" at bounding box center [519, 63] width 194 height 134
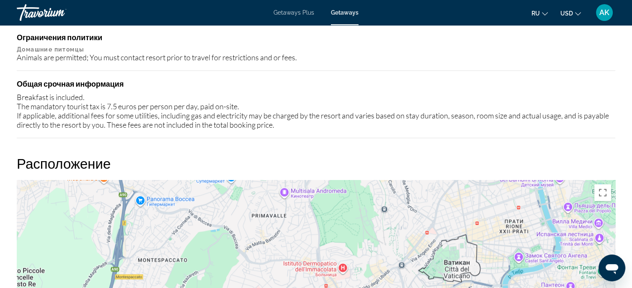
scroll to position [567, 0]
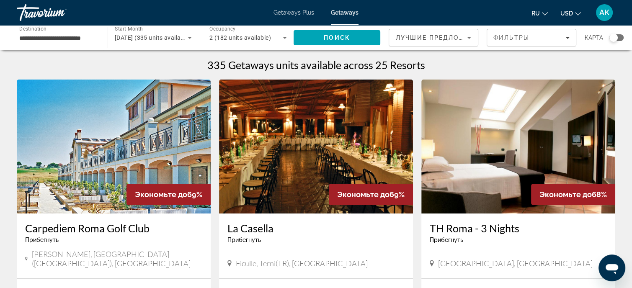
click at [327, 149] on img "Main content" at bounding box center [316, 147] width 194 height 134
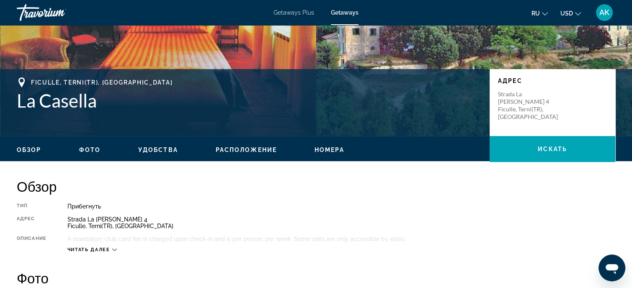
scroll to position [168, 0]
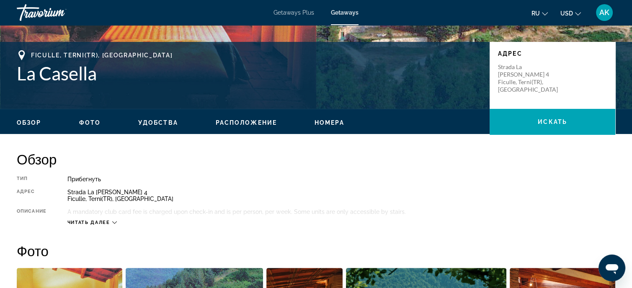
click at [116, 224] on icon "Main content" at bounding box center [114, 222] width 5 height 5
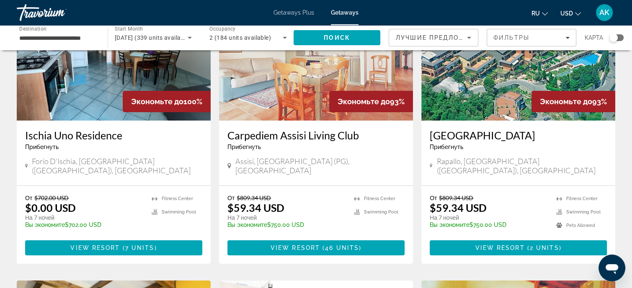
scroll to position [84, 0]
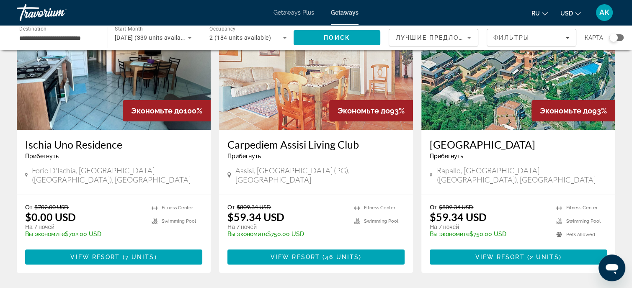
click at [484, 92] on img "Main content" at bounding box center [519, 63] width 194 height 134
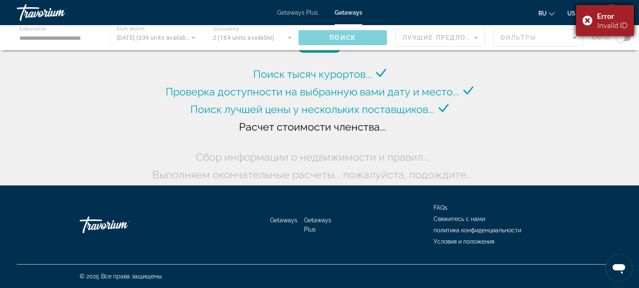
click at [585, 19] on div "Error Invalid ID" at bounding box center [605, 20] width 58 height 31
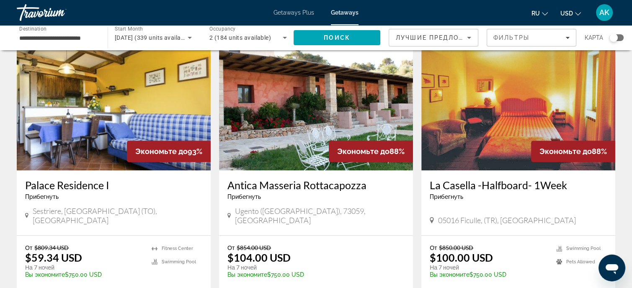
scroll to position [335, 0]
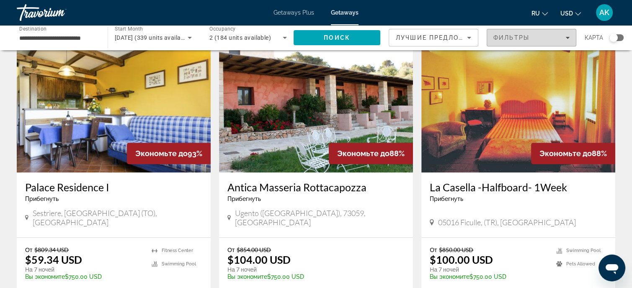
click at [566, 36] on icon "Filters" at bounding box center [568, 38] width 4 height 4
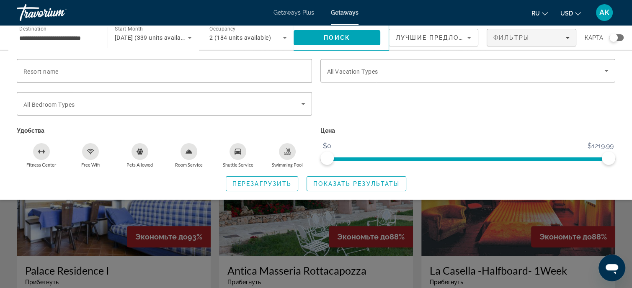
scroll to position [251, 0]
click at [568, 36] on icon "Filters" at bounding box center [568, 38] width 4 height 4
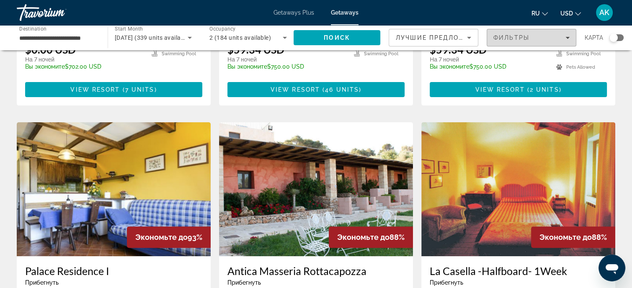
click at [568, 36] on icon "Filters" at bounding box center [568, 38] width 4 height 4
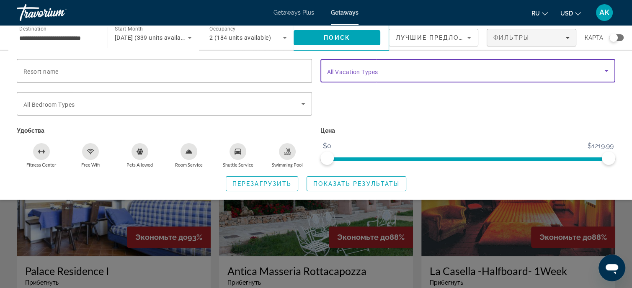
click at [608, 69] on icon "Search widget" at bounding box center [607, 71] width 10 height 10
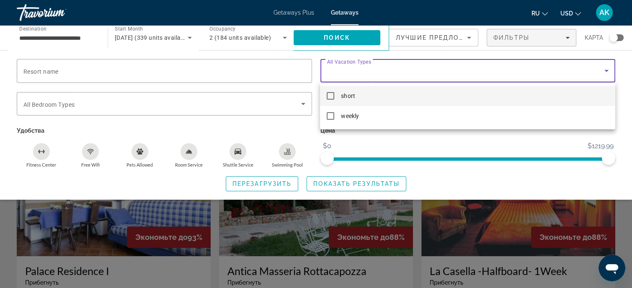
click at [334, 95] on mat-pseudo-checkbox at bounding box center [331, 96] width 8 height 8
click at [339, 186] on div at bounding box center [316, 144] width 632 height 288
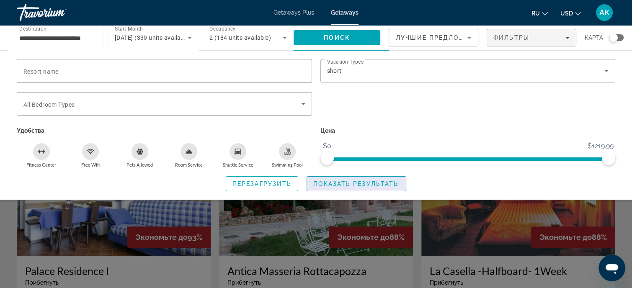
click at [370, 179] on span "Search widget" at bounding box center [356, 184] width 99 height 20
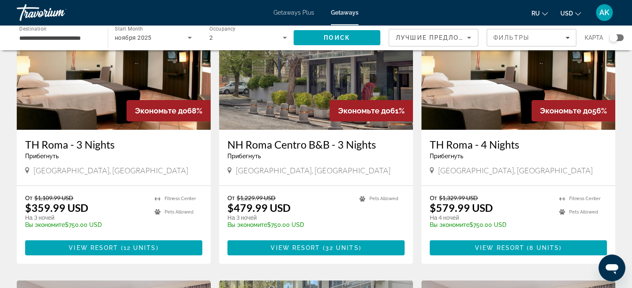
scroll to position [42, 0]
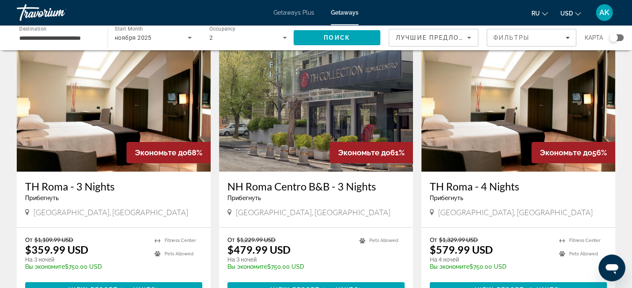
click at [117, 155] on img "Main content" at bounding box center [114, 105] width 194 height 134
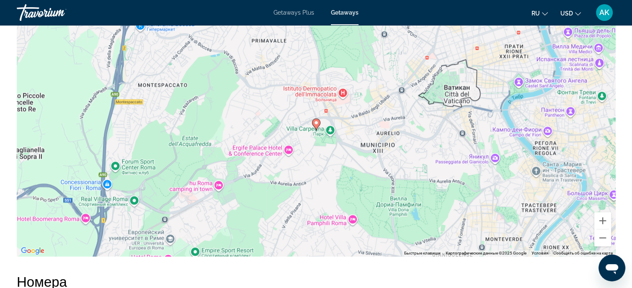
scroll to position [818, 0]
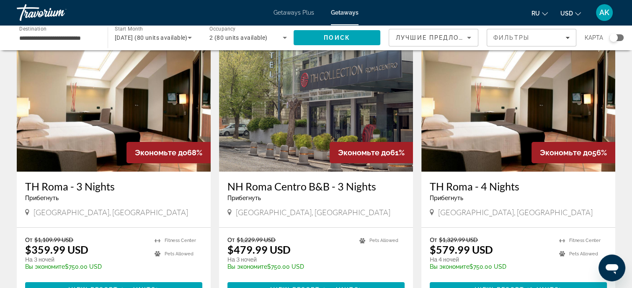
scroll to position [84, 0]
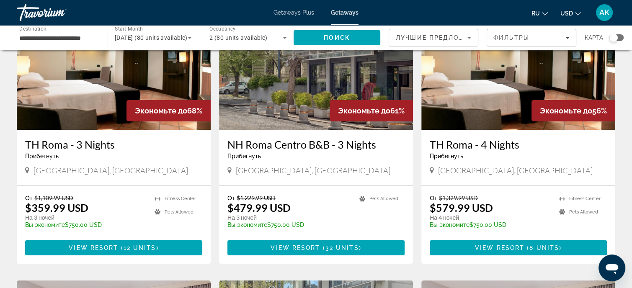
click at [502, 113] on img "Main content" at bounding box center [519, 63] width 194 height 134
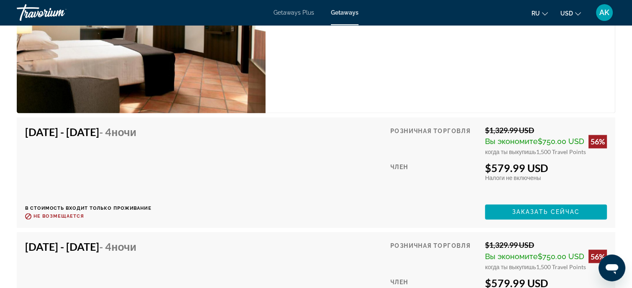
scroll to position [1341, 0]
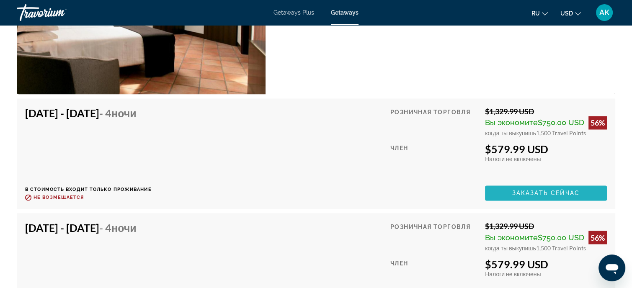
click at [525, 190] on span "Заказать сейчас" at bounding box center [546, 193] width 68 height 7
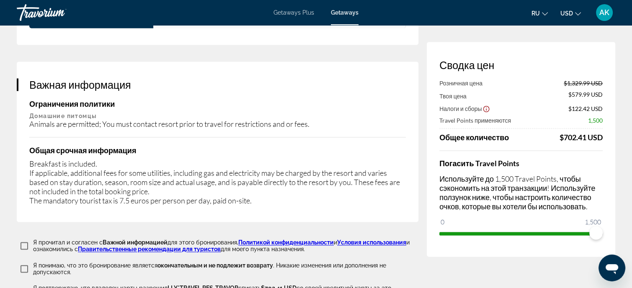
scroll to position [1215, 0]
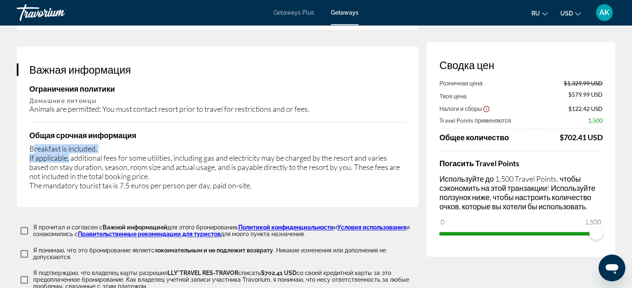
drag, startPoint x: 32, startPoint y: 140, endPoint x: 70, endPoint y: 152, distance: 39.5
click at [70, 152] on div "Breakfast is included. If applicable, additional fees for some utilities, inclu…" at bounding box center [217, 167] width 377 height 46
click at [48, 146] on div "Breakfast is included. If applicable, additional fees for some utilities, inclu…" at bounding box center [217, 167] width 377 height 46
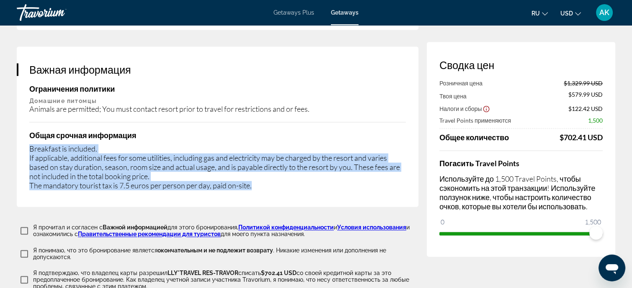
drag, startPoint x: 30, startPoint y: 138, endPoint x: 255, endPoint y: 179, distance: 228.3
click at [255, 179] on div "Breakfast is included. If applicable, additional fees for some utilities, inclu…" at bounding box center [217, 167] width 377 height 46
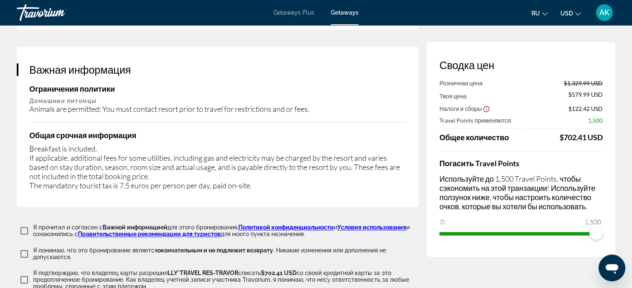
click at [601, 47] on div "Сводка цен Розничная цена $1,329.99 USD Твоя цена $579.99 USD Налоги и сборы $1…" at bounding box center [521, 149] width 189 height 215
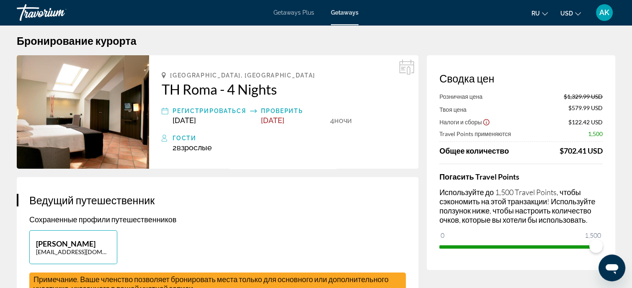
scroll to position [0, 0]
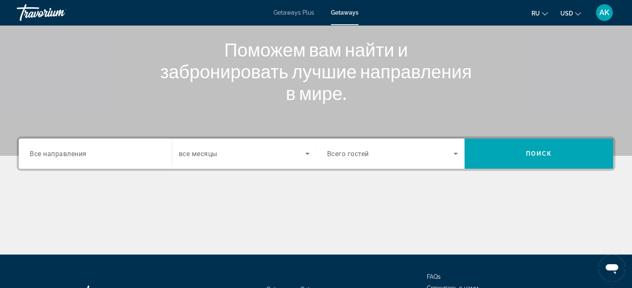
scroll to position [126, 0]
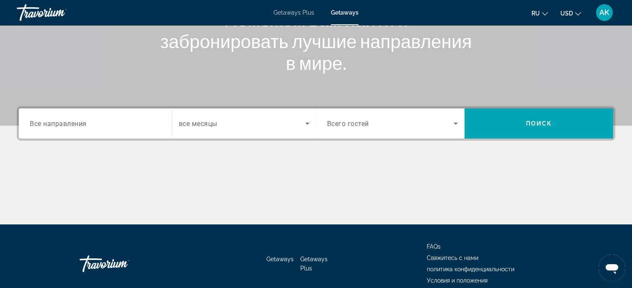
click at [94, 118] on div "Search widget" at bounding box center [95, 124] width 131 height 24
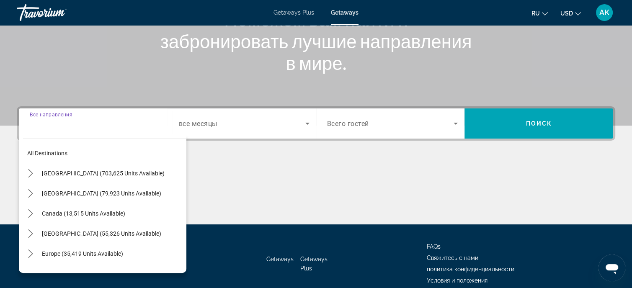
scroll to position [164, 0]
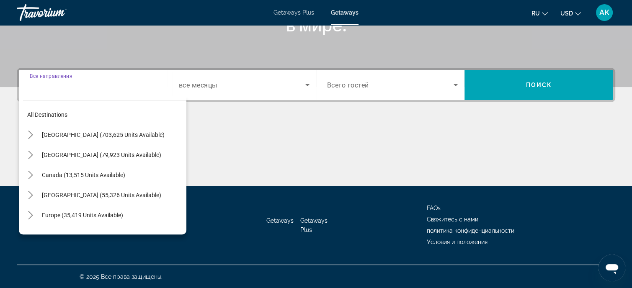
click at [65, 82] on input "Destination Все направления" at bounding box center [95, 85] width 131 height 10
click at [33, 215] on icon "Toggle Europe (35,419 units available) submenu" at bounding box center [30, 215] width 8 height 8
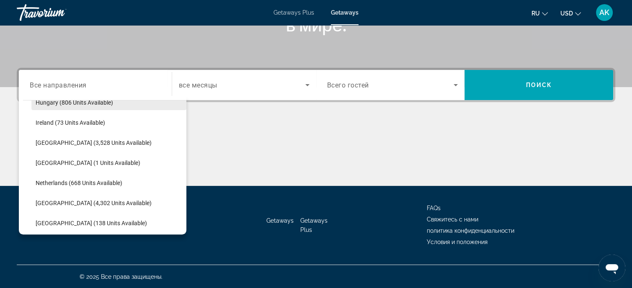
scroll to position [314, 0]
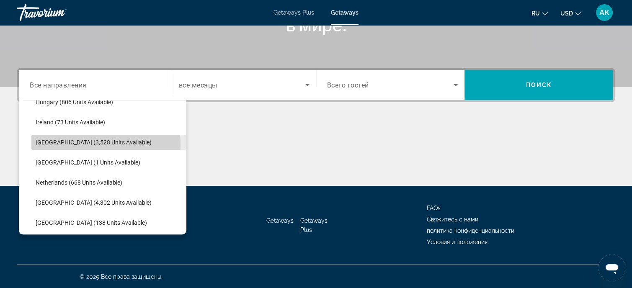
click at [85, 144] on span "[GEOGRAPHIC_DATA] (3,528 units available)" at bounding box center [94, 142] width 116 height 7
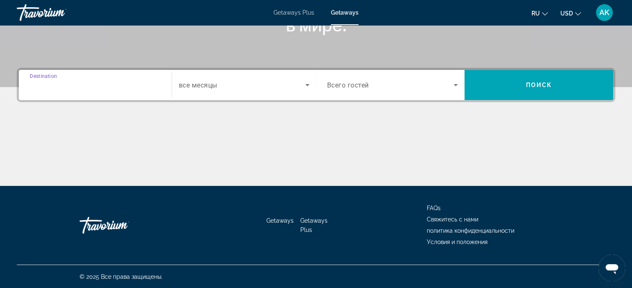
type input "**********"
click at [306, 84] on icon "Search widget" at bounding box center [307, 85] width 4 height 2
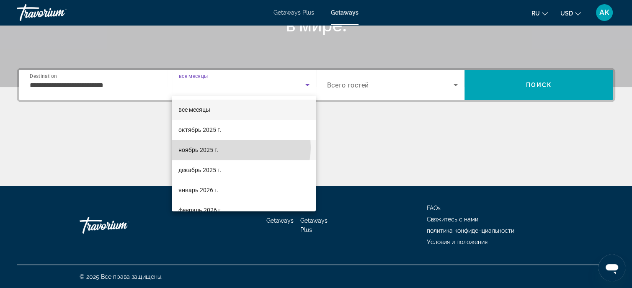
click at [240, 147] on mat-option "ноябрь 2025 г." at bounding box center [244, 150] width 144 height 20
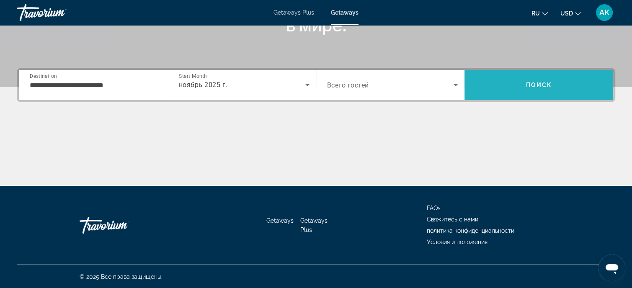
click at [536, 85] on span "Поиск" at bounding box center [539, 85] width 26 height 7
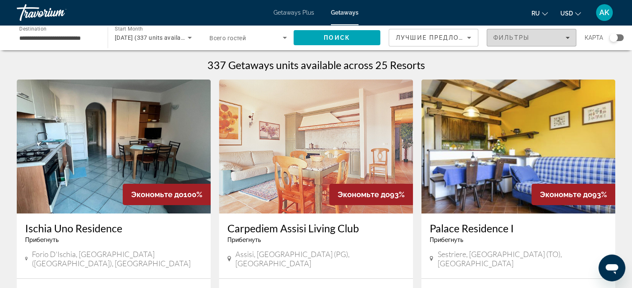
click at [568, 38] on icon "Filters" at bounding box center [568, 38] width 4 height 2
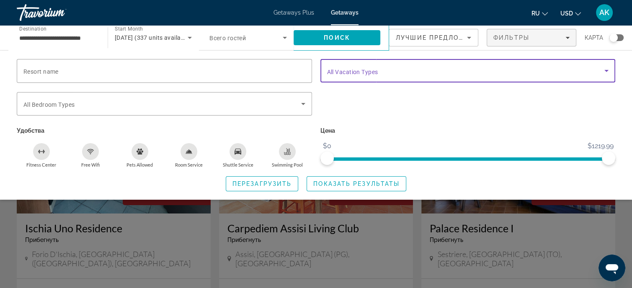
click at [608, 70] on icon "Search widget" at bounding box center [607, 71] width 10 height 10
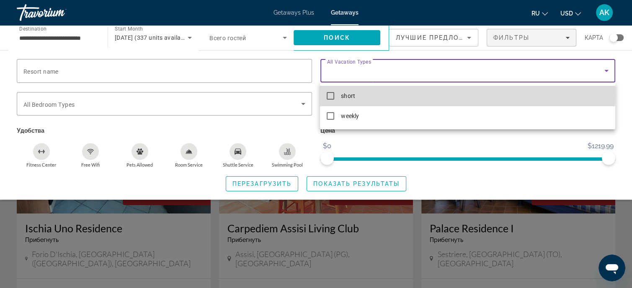
click at [330, 95] on mat-pseudo-checkbox at bounding box center [331, 96] width 8 height 8
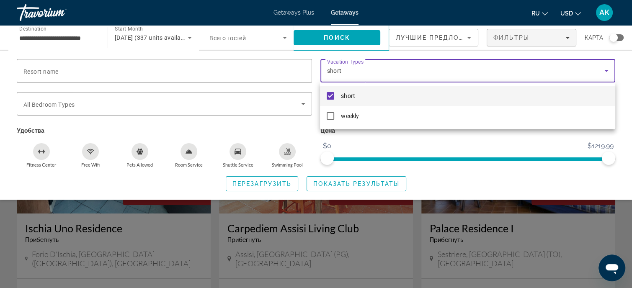
click at [345, 38] on div at bounding box center [316, 144] width 632 height 288
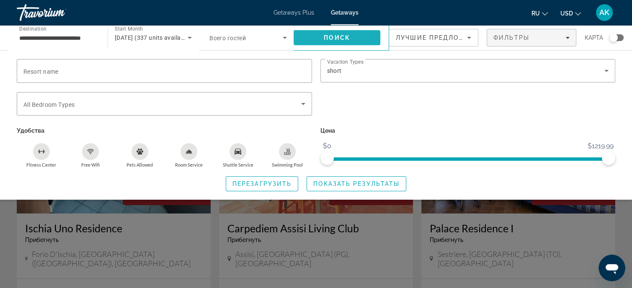
click at [345, 38] on span "Поиск" at bounding box center [337, 37] width 26 height 7
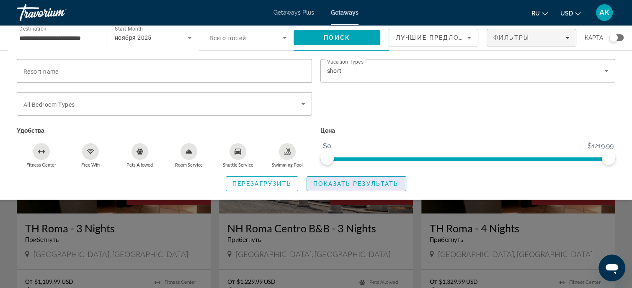
click at [351, 181] on span "Показать результаты" at bounding box center [356, 184] width 86 height 7
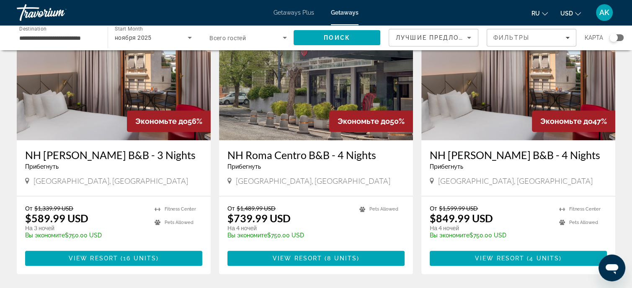
scroll to position [377, 0]
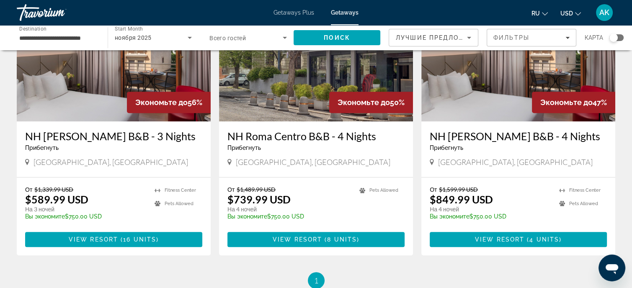
click at [70, 110] on img "Main content" at bounding box center [114, 54] width 194 height 134
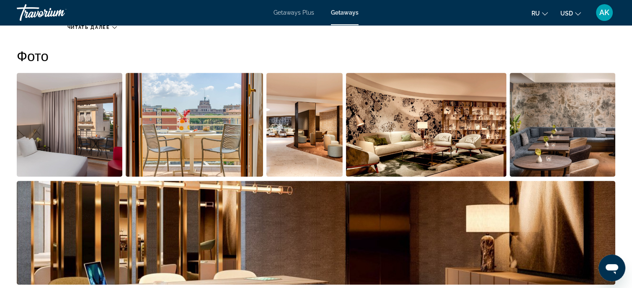
scroll to position [335, 0]
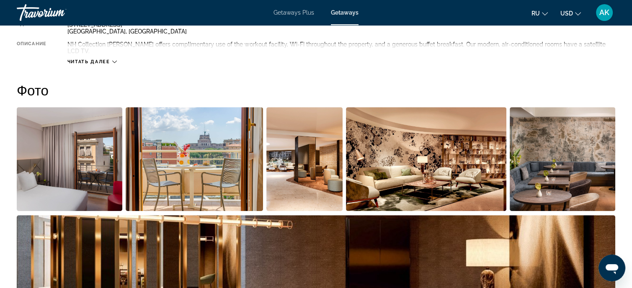
click at [377, 176] on img "Open full-screen image slider" at bounding box center [426, 159] width 160 height 104
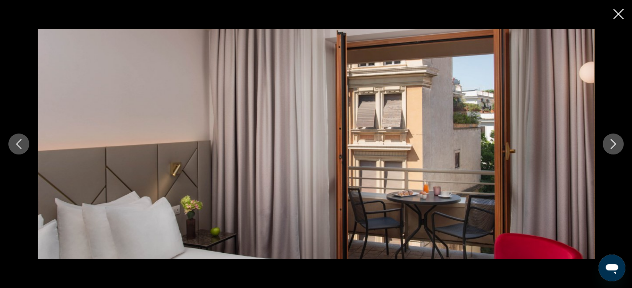
scroll to position [419, 0]
click at [616, 144] on icon "Next image" at bounding box center [613, 144] width 10 height 10
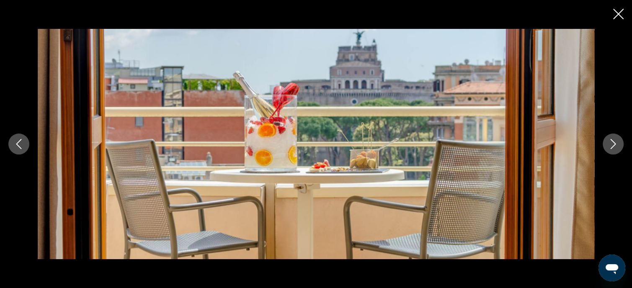
click at [616, 144] on icon "Next image" at bounding box center [613, 144] width 10 height 10
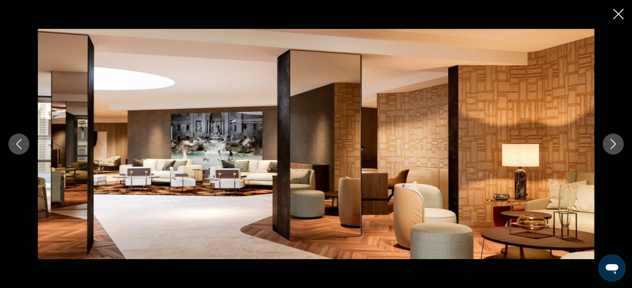
click at [616, 144] on icon "Next image" at bounding box center [613, 144] width 10 height 10
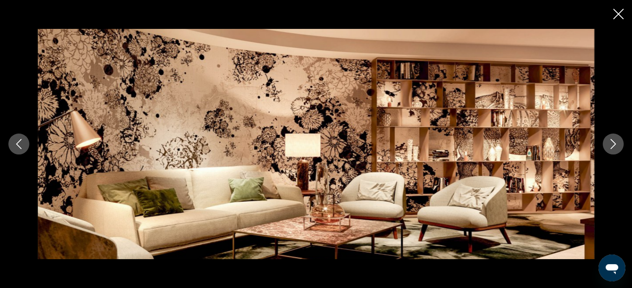
click at [615, 143] on icon "Next image" at bounding box center [613, 144] width 5 height 10
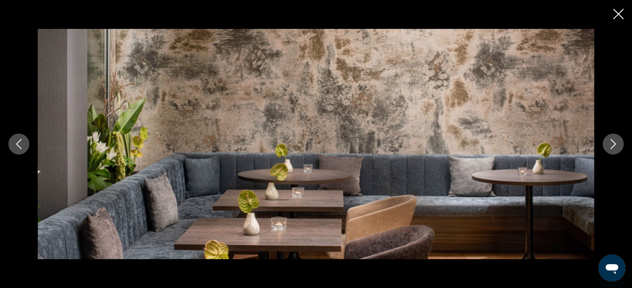
click at [615, 143] on icon "Next image" at bounding box center [613, 144] width 5 height 10
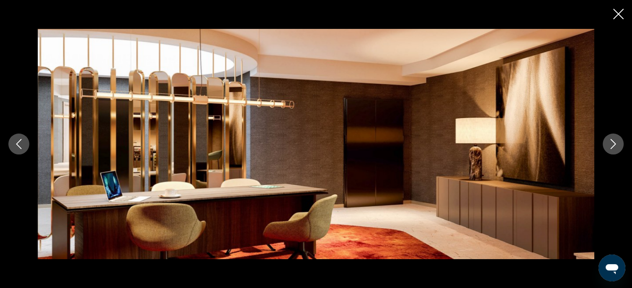
click at [615, 143] on icon "Next image" at bounding box center [613, 144] width 5 height 10
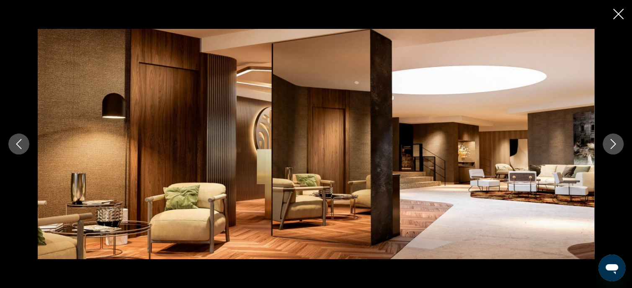
click at [615, 143] on icon "Next image" at bounding box center [613, 144] width 5 height 10
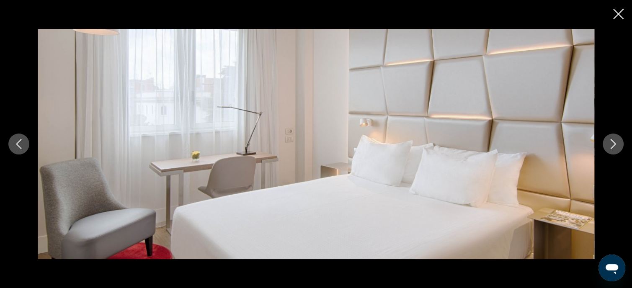
click at [615, 143] on icon "Next image" at bounding box center [613, 144] width 5 height 10
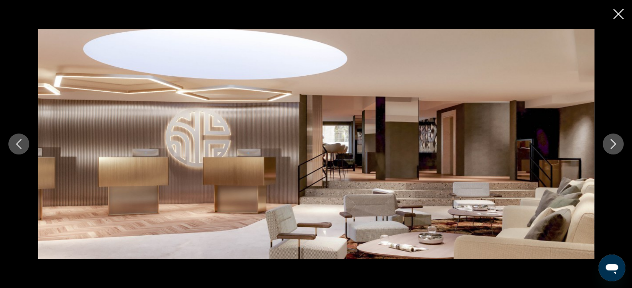
click at [614, 143] on icon "Next image" at bounding box center [613, 144] width 5 height 10
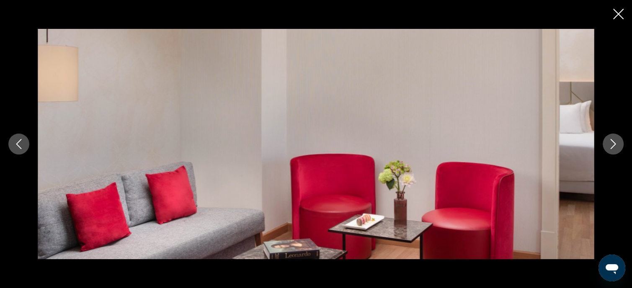
click at [614, 143] on icon "Next image" at bounding box center [613, 144] width 5 height 10
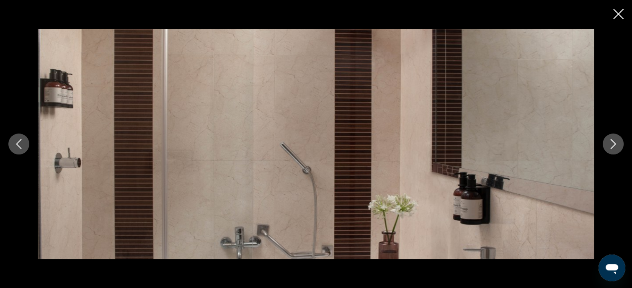
click at [614, 143] on icon "Next image" at bounding box center [613, 144] width 5 height 10
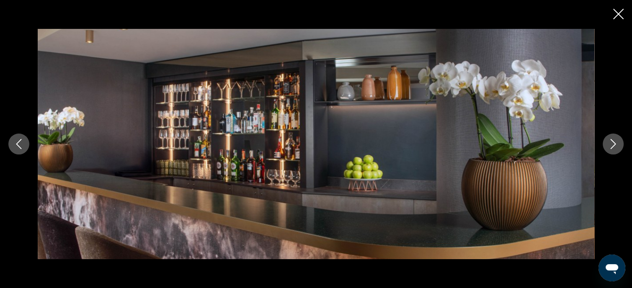
click at [614, 143] on icon "Next image" at bounding box center [613, 144] width 5 height 10
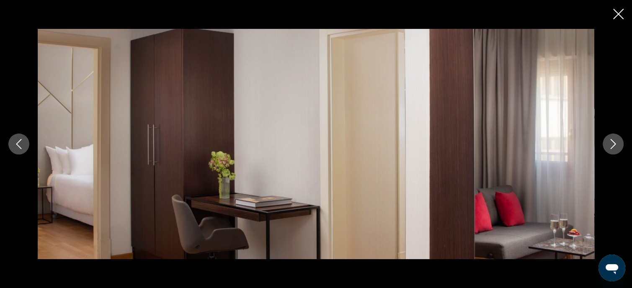
click at [614, 143] on icon "Next image" at bounding box center [613, 144] width 5 height 10
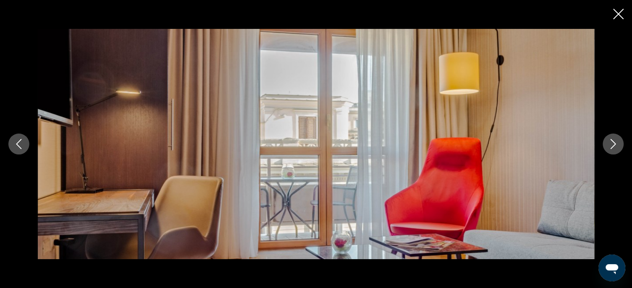
click at [614, 143] on icon "Next image" at bounding box center [613, 144] width 5 height 10
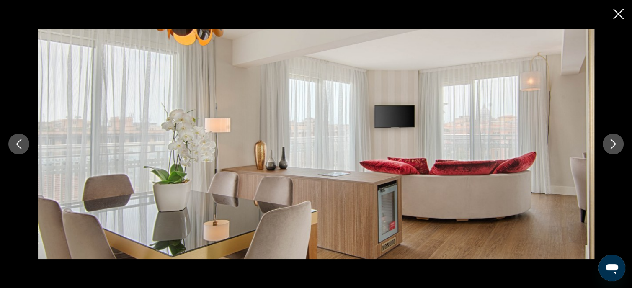
click at [614, 143] on icon "Next image" at bounding box center [613, 144] width 5 height 10
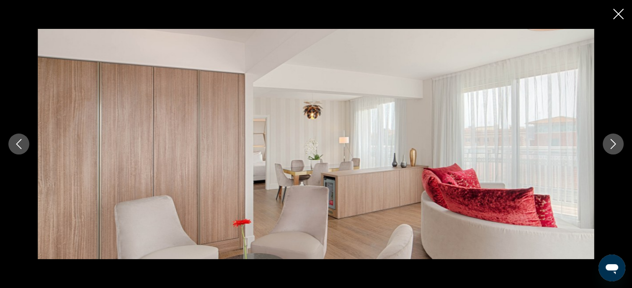
click at [614, 143] on icon "Next image" at bounding box center [613, 144] width 5 height 10
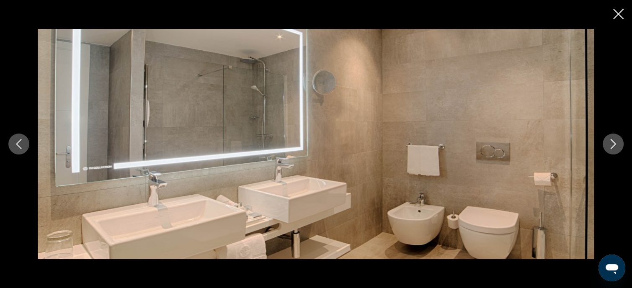
click at [614, 143] on icon "Next image" at bounding box center [613, 144] width 5 height 10
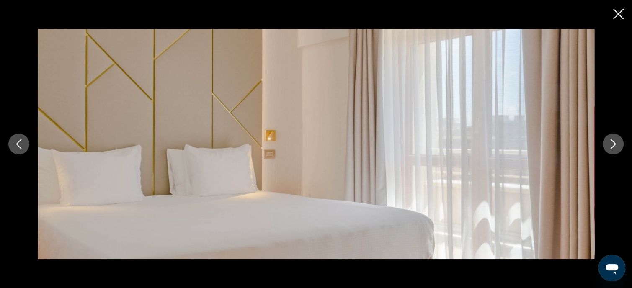
click at [614, 143] on icon "Next image" at bounding box center [613, 144] width 5 height 10
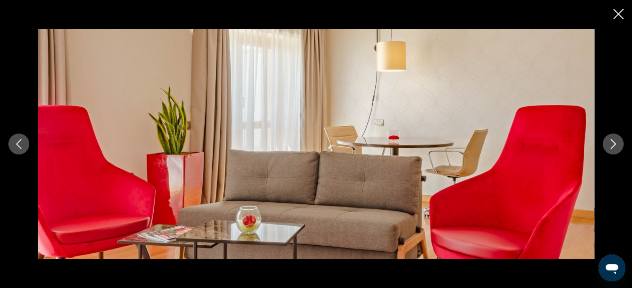
click at [614, 143] on icon "Next image" at bounding box center [613, 144] width 5 height 10
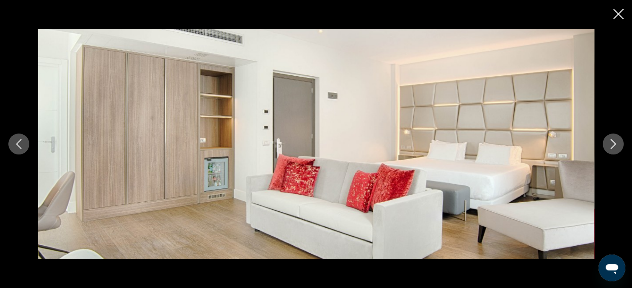
click at [614, 143] on icon "Next image" at bounding box center [613, 144] width 5 height 10
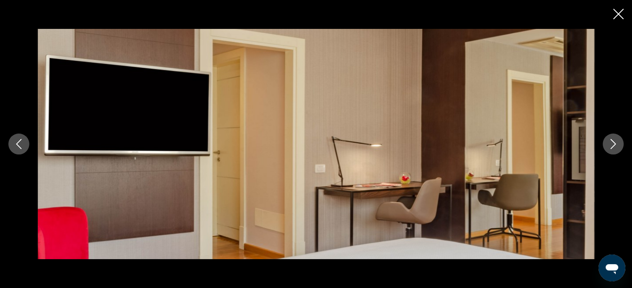
click at [618, 12] on icon "Close slideshow" at bounding box center [618, 14] width 10 height 10
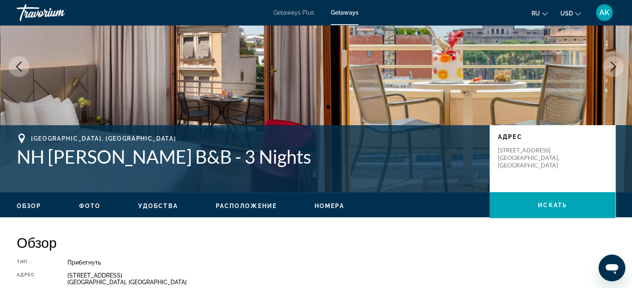
scroll to position [84, 0]
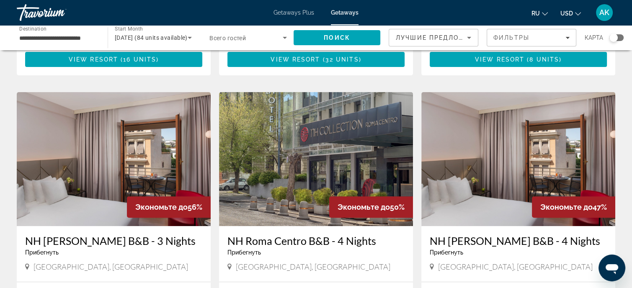
scroll to position [251, 0]
